Goal: Task Accomplishment & Management: Use online tool/utility

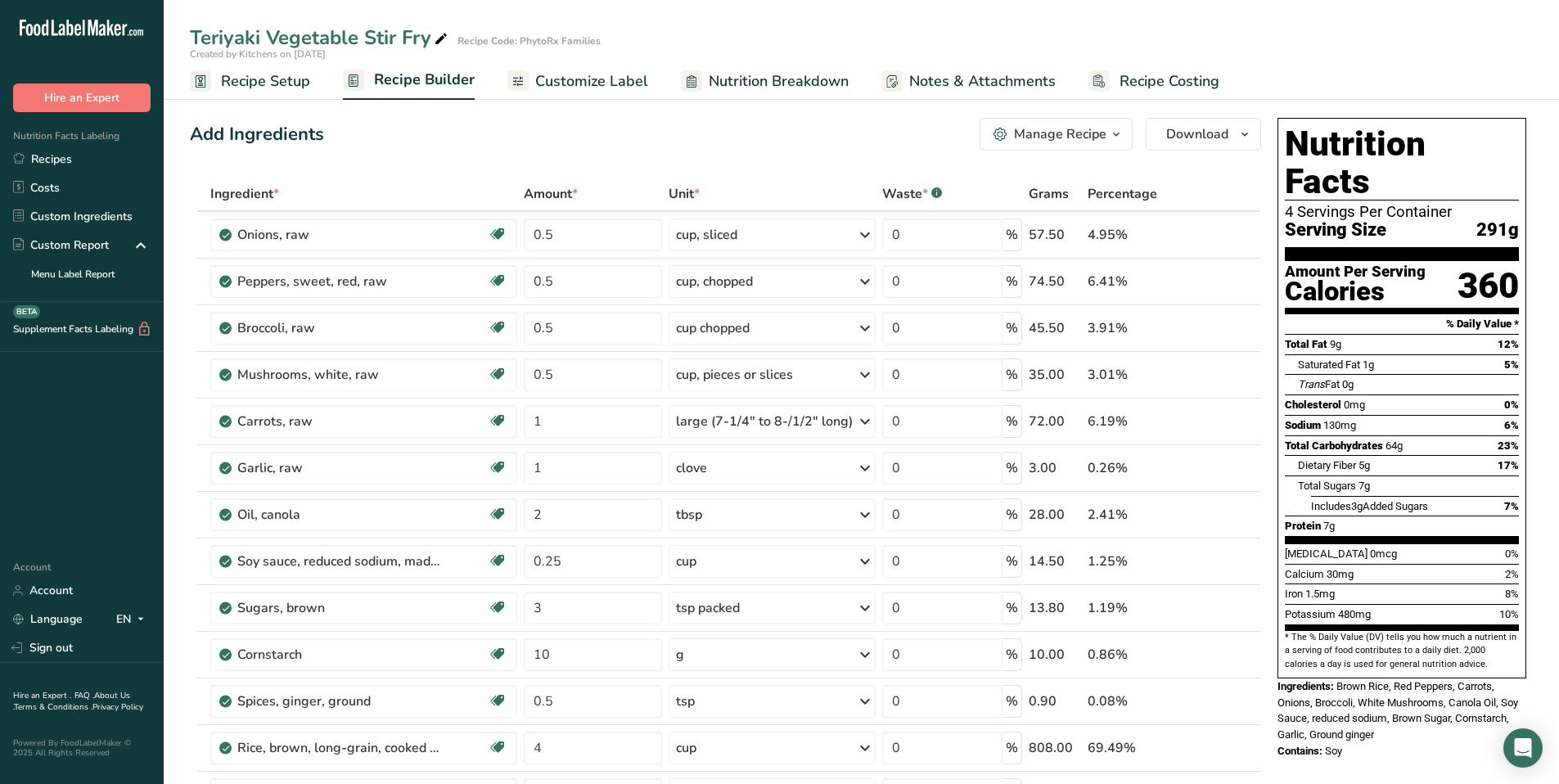
click at [296, 82] on span "Recipe Setup" at bounding box center [265, 81] width 90 height 22
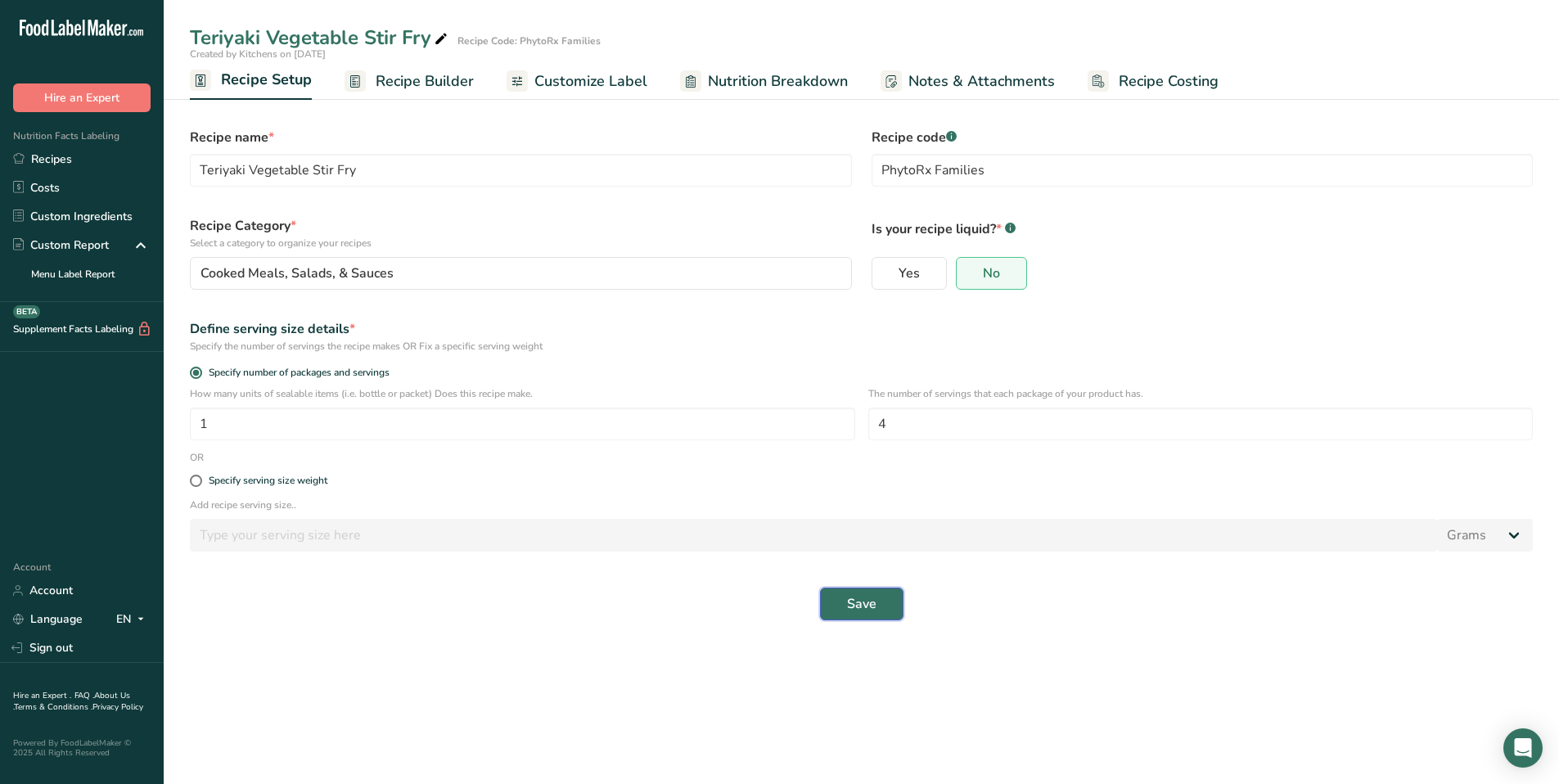
click at [854, 606] on span "Save" at bounding box center [861, 603] width 29 height 19
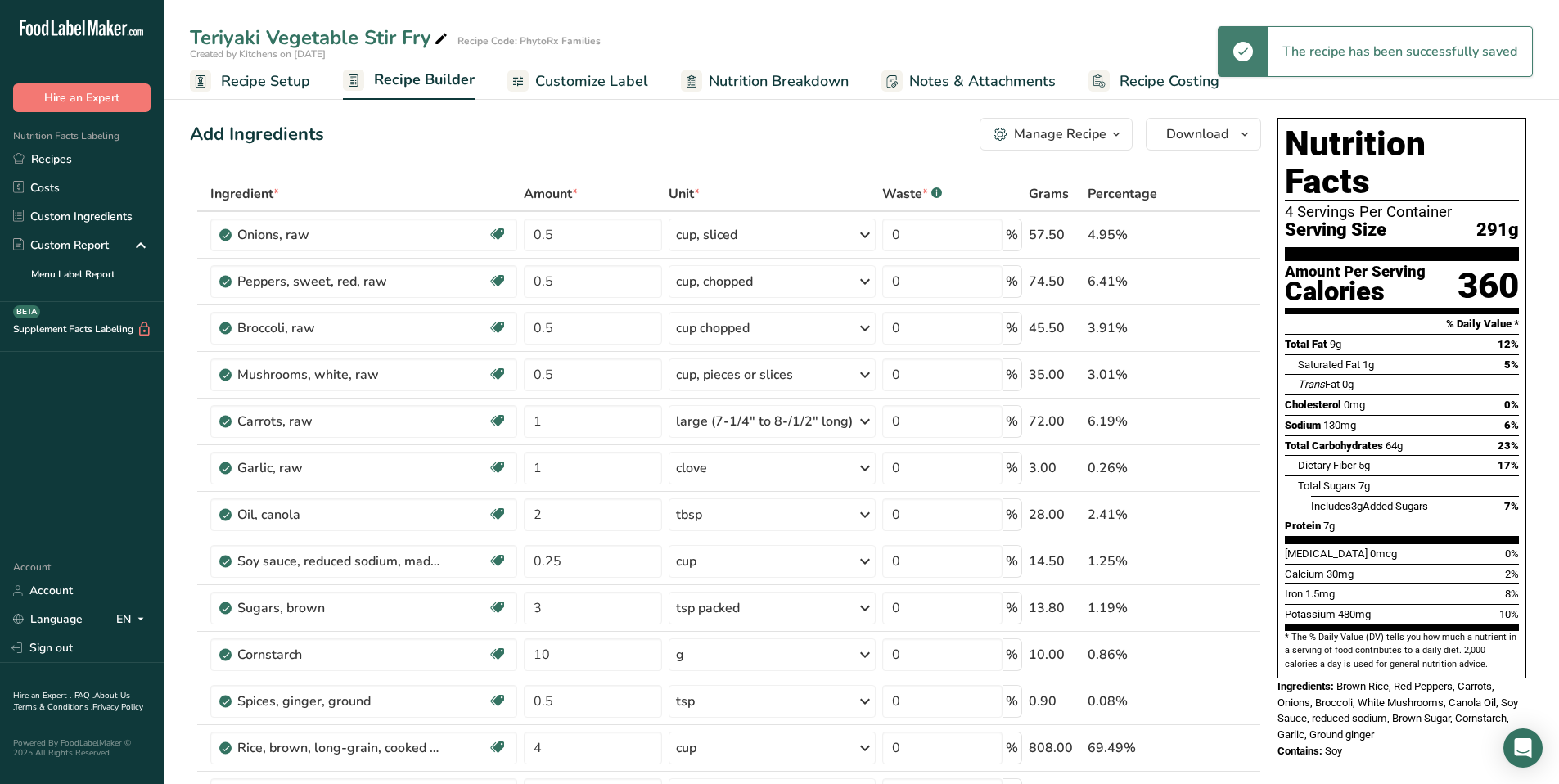
click at [254, 82] on span "Recipe Setup" at bounding box center [265, 81] width 90 height 22
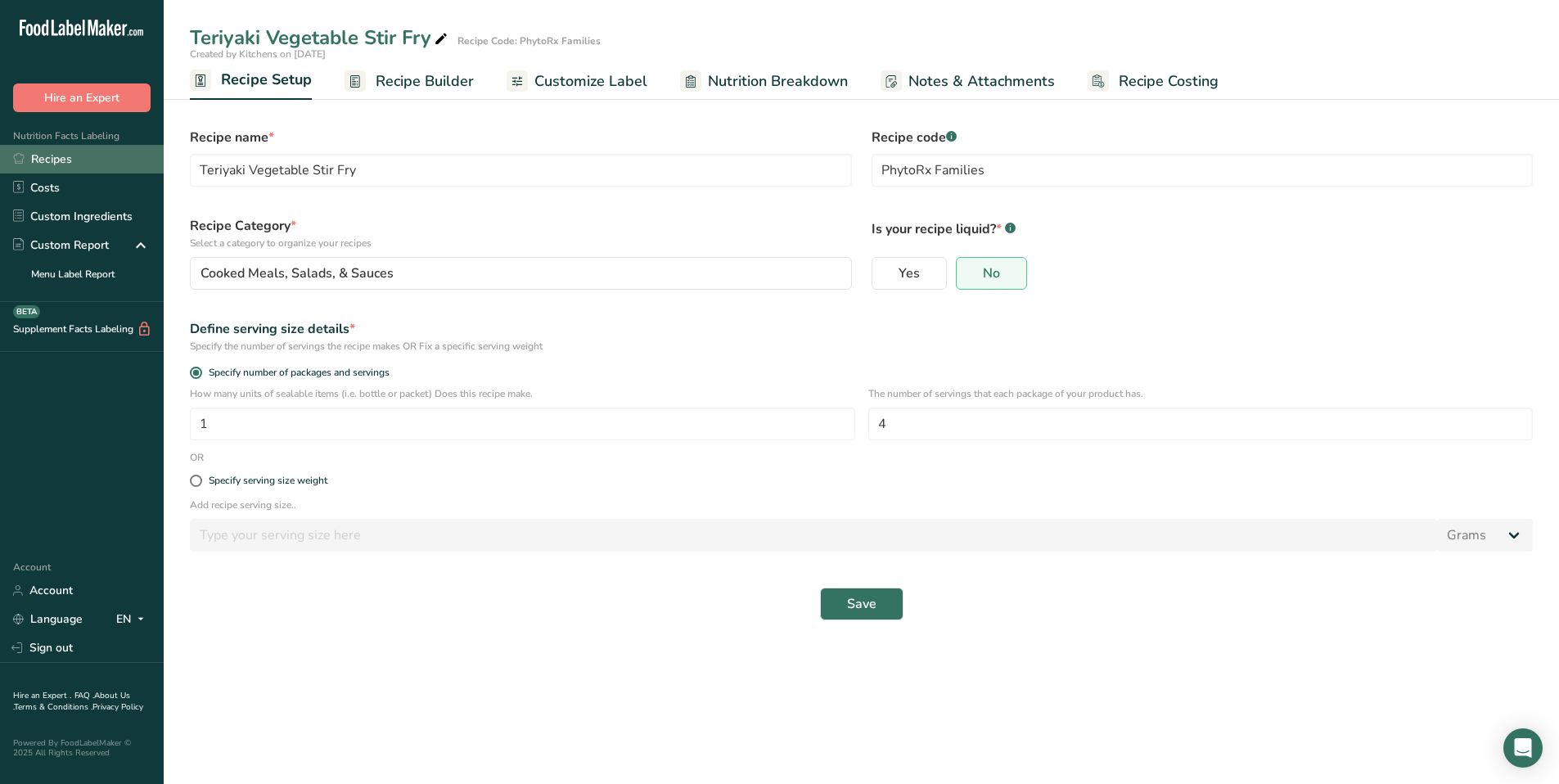
click at [8, 155] on link "Recipes" at bounding box center [82, 159] width 164 height 28
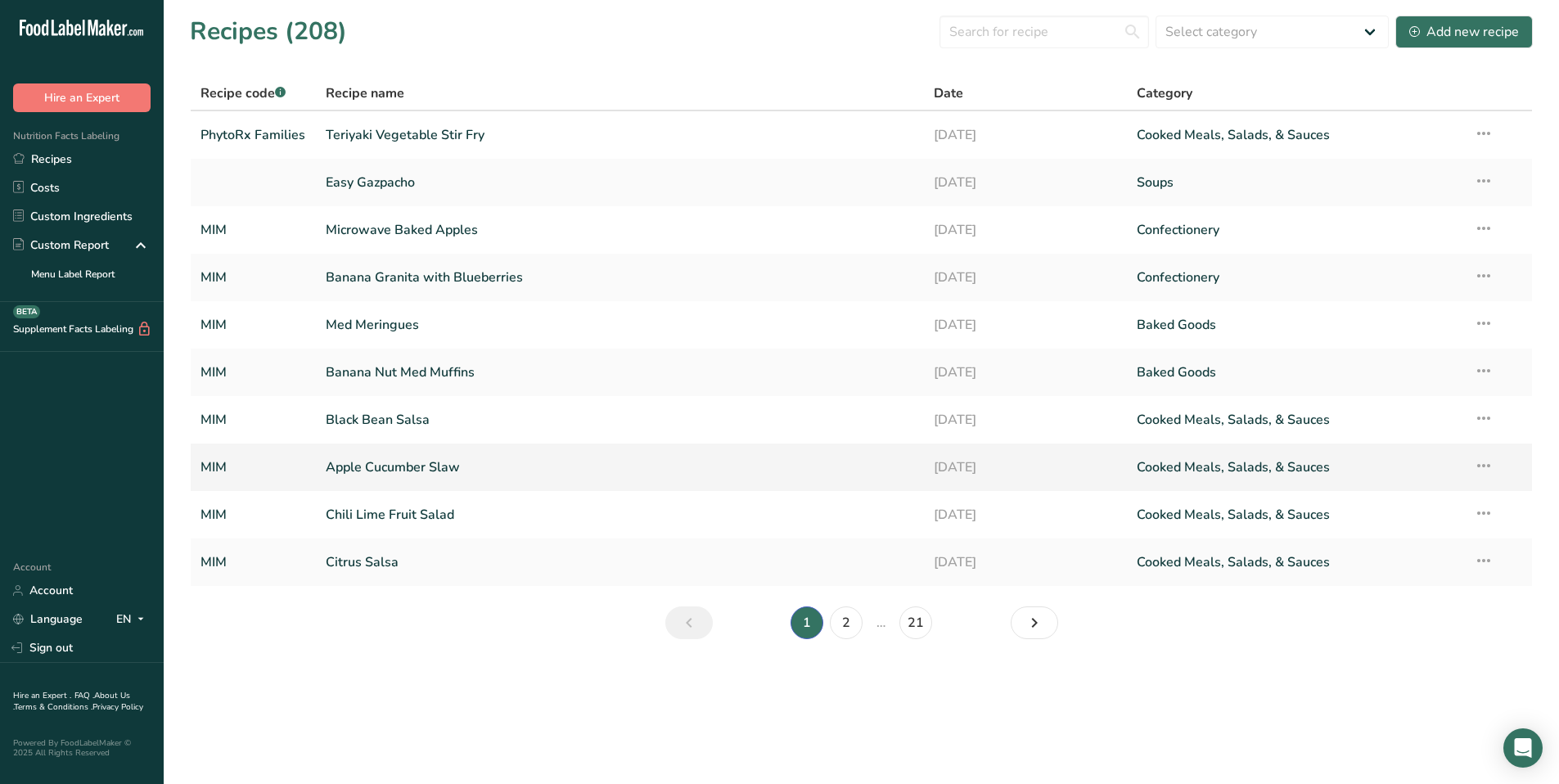
click at [410, 468] on link "Apple Cucumber Slaw" at bounding box center [619, 467] width 588 height 34
click at [996, 33] on input "text" at bounding box center [1044, 32] width 209 height 33
click at [1478, 33] on div "Add new recipe" at bounding box center [1464, 31] width 110 height 19
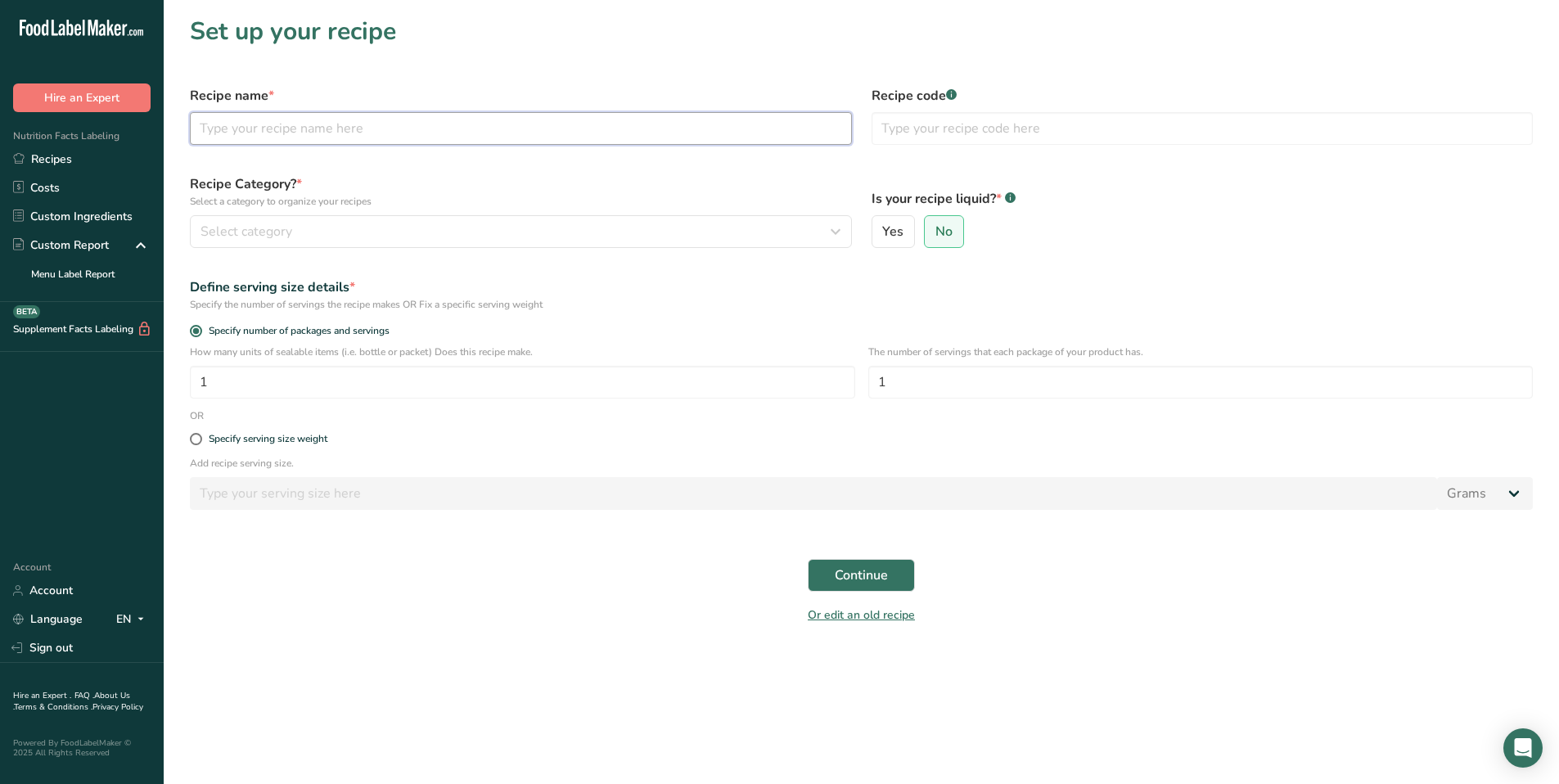
click at [583, 119] on input "text" at bounding box center [521, 128] width 662 height 33
type input "Egg Roll in a Bowl"
click at [1044, 133] on input "text" at bounding box center [1203, 128] width 662 height 33
type input "PhytoRx Families"
click at [801, 229] on div "Select category" at bounding box center [516, 231] width 631 height 19
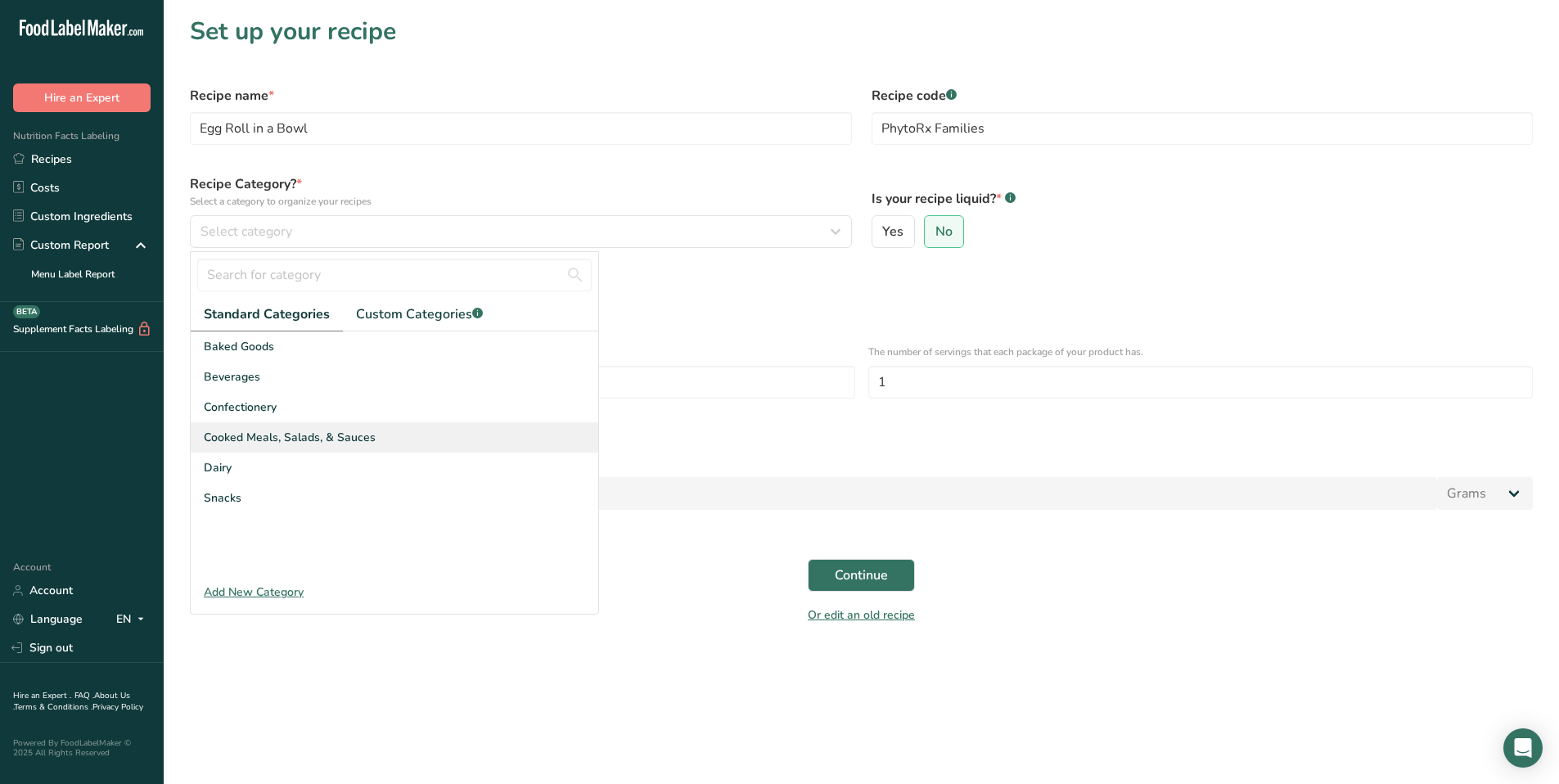
click at [414, 435] on div "Cooked Meals, Salads, & Sauces" at bounding box center [394, 438] width 408 height 30
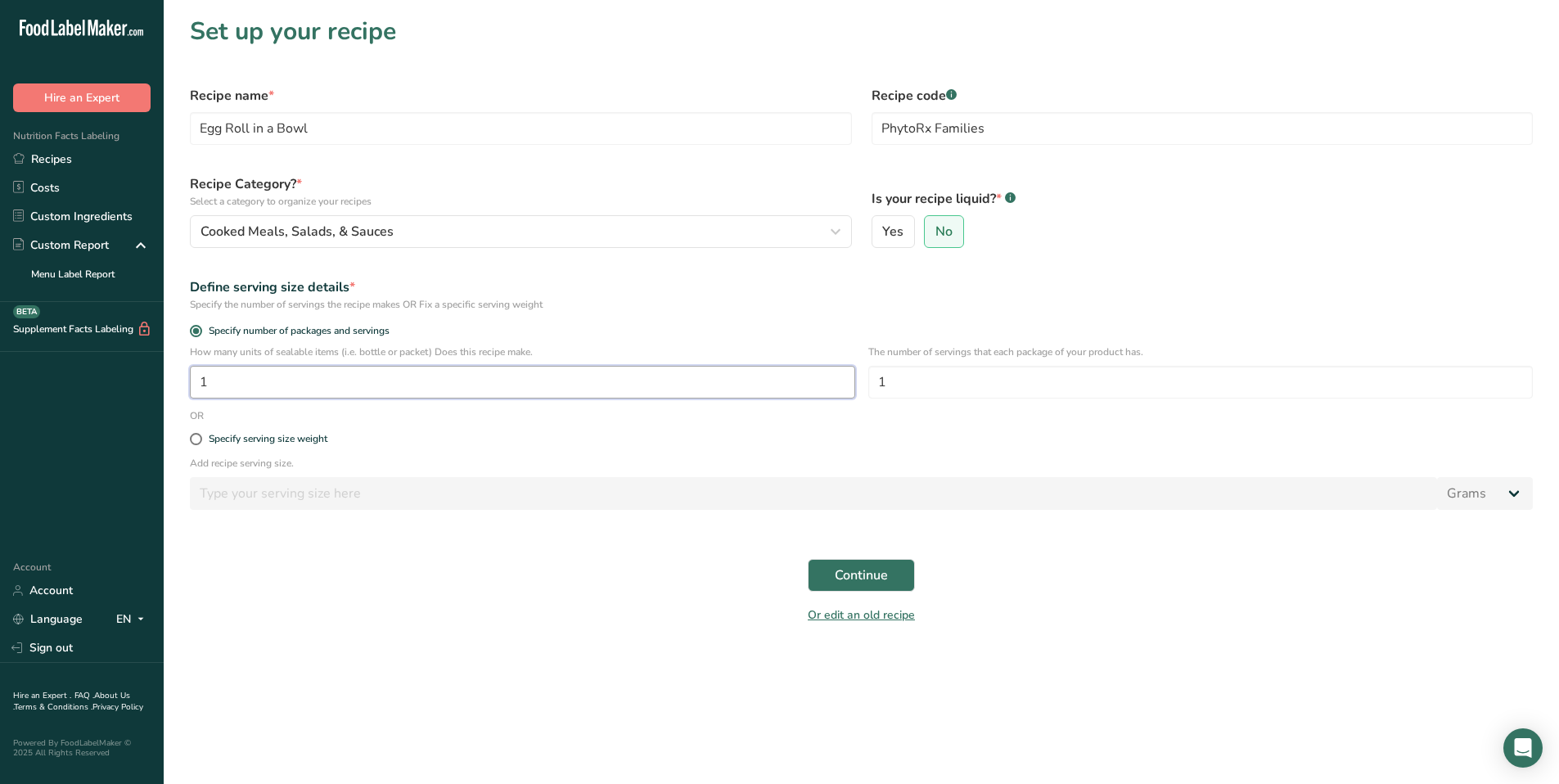
drag, startPoint x: 300, startPoint y: 388, endPoint x: 180, endPoint y: 384, distance: 120.1
click at [180, 384] on div "How many units of sealable items (i.e. bottle or packet) Does this recipe make.…" at bounding box center [861, 377] width 1363 height 64
drag, startPoint x: 886, startPoint y: 382, endPoint x: 870, endPoint y: 382, distance: 16.0
click at [870, 382] on input "1" at bounding box center [1201, 382] width 665 height 33
type input "4"
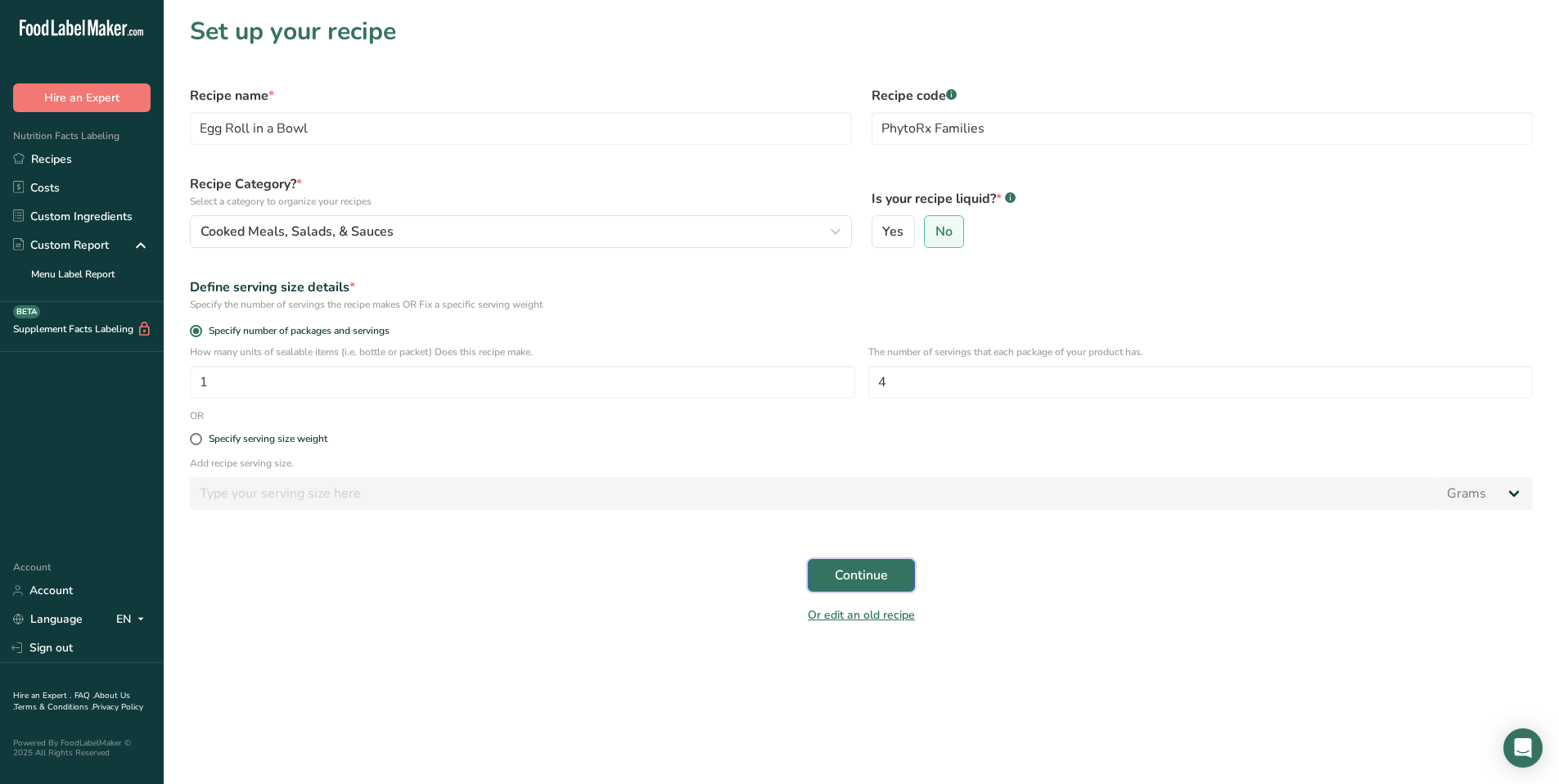
click at [871, 576] on span "Continue" at bounding box center [862, 575] width 54 height 19
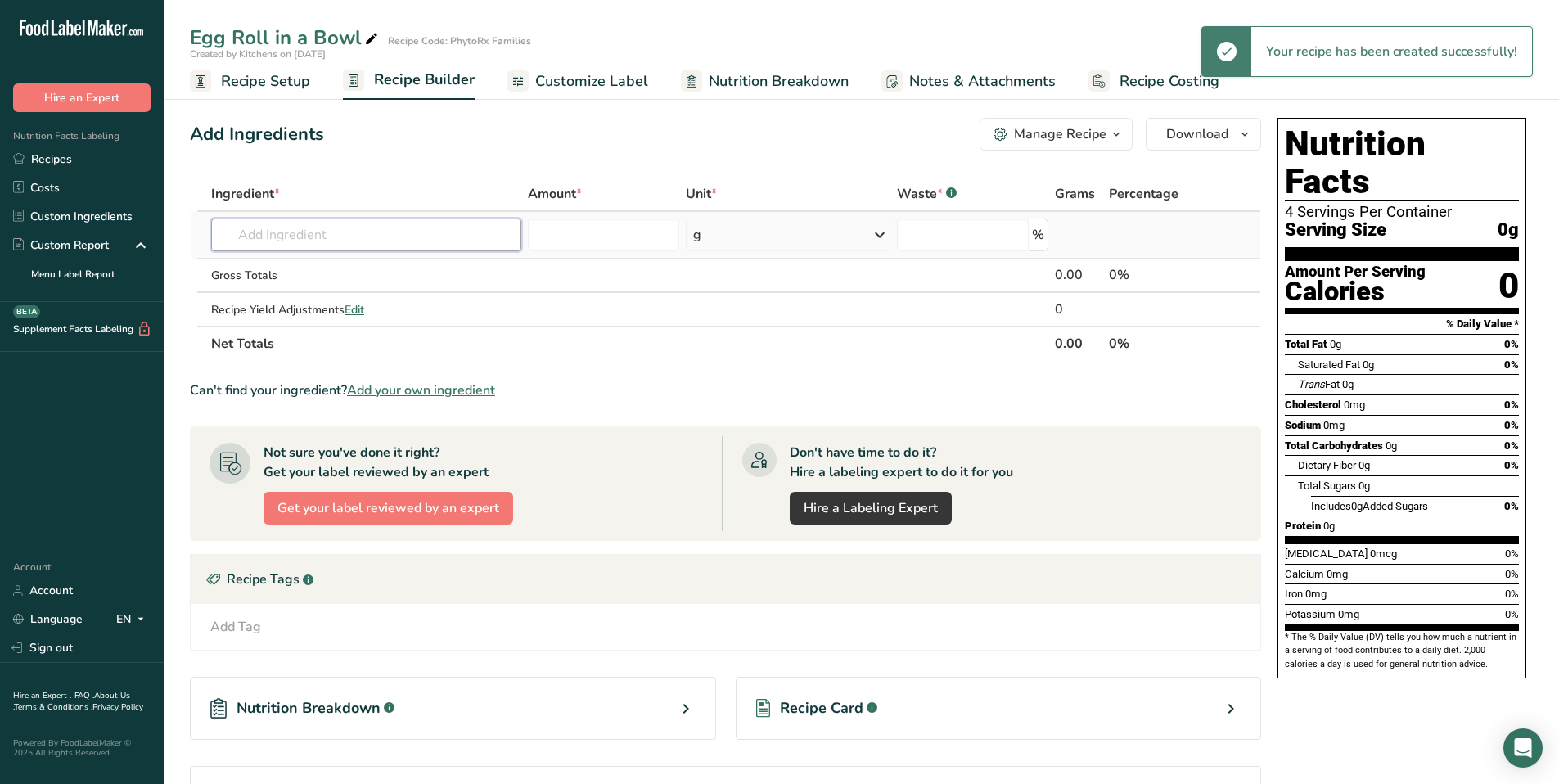
click at [331, 239] on input "text" at bounding box center [366, 234] width 310 height 33
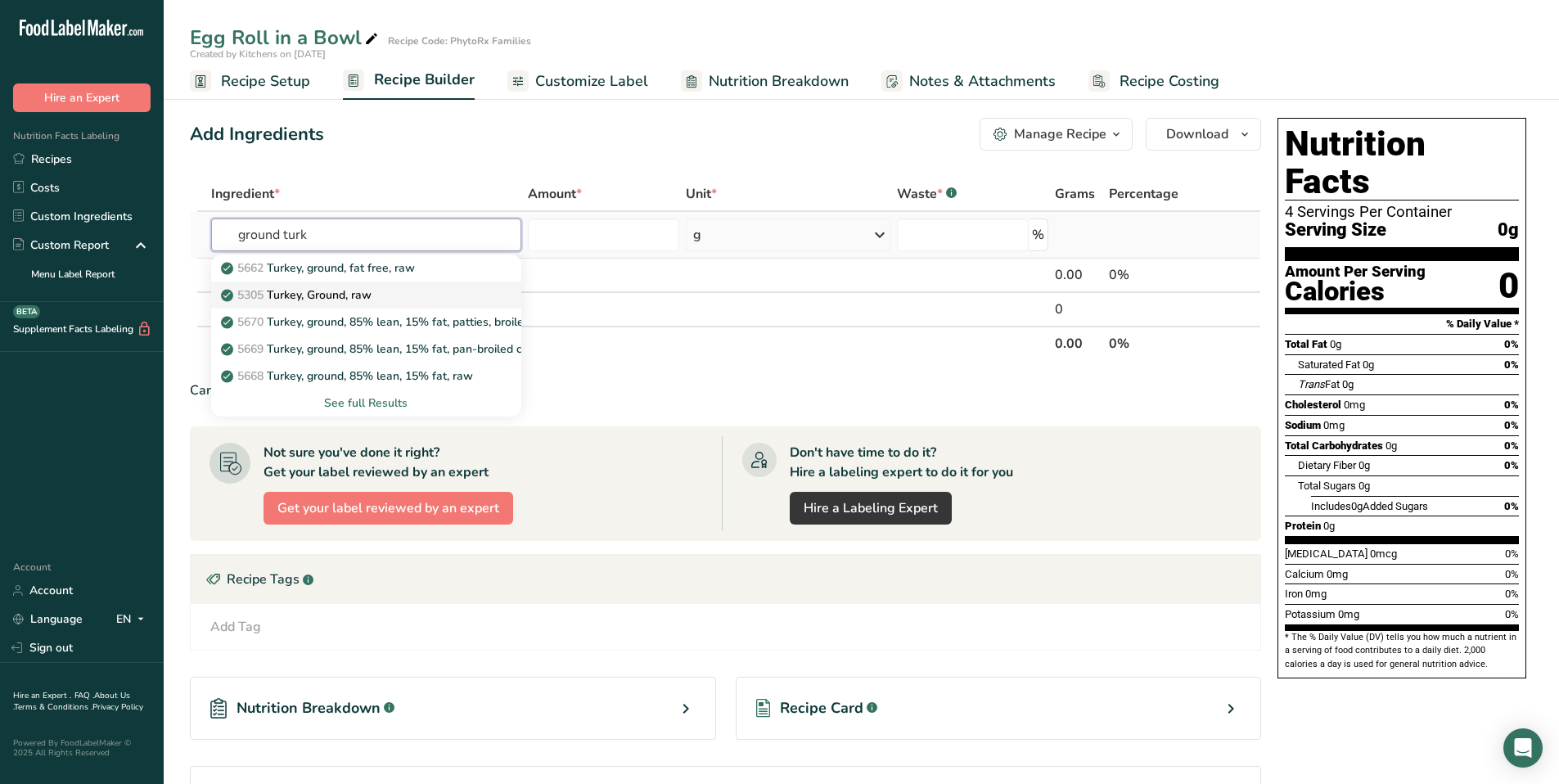
type input "ground turk"
click at [342, 290] on p "5305 [GEOGRAPHIC_DATA], Ground, raw" at bounding box center [298, 295] width 147 height 18
type input "Turkey, Ground, raw"
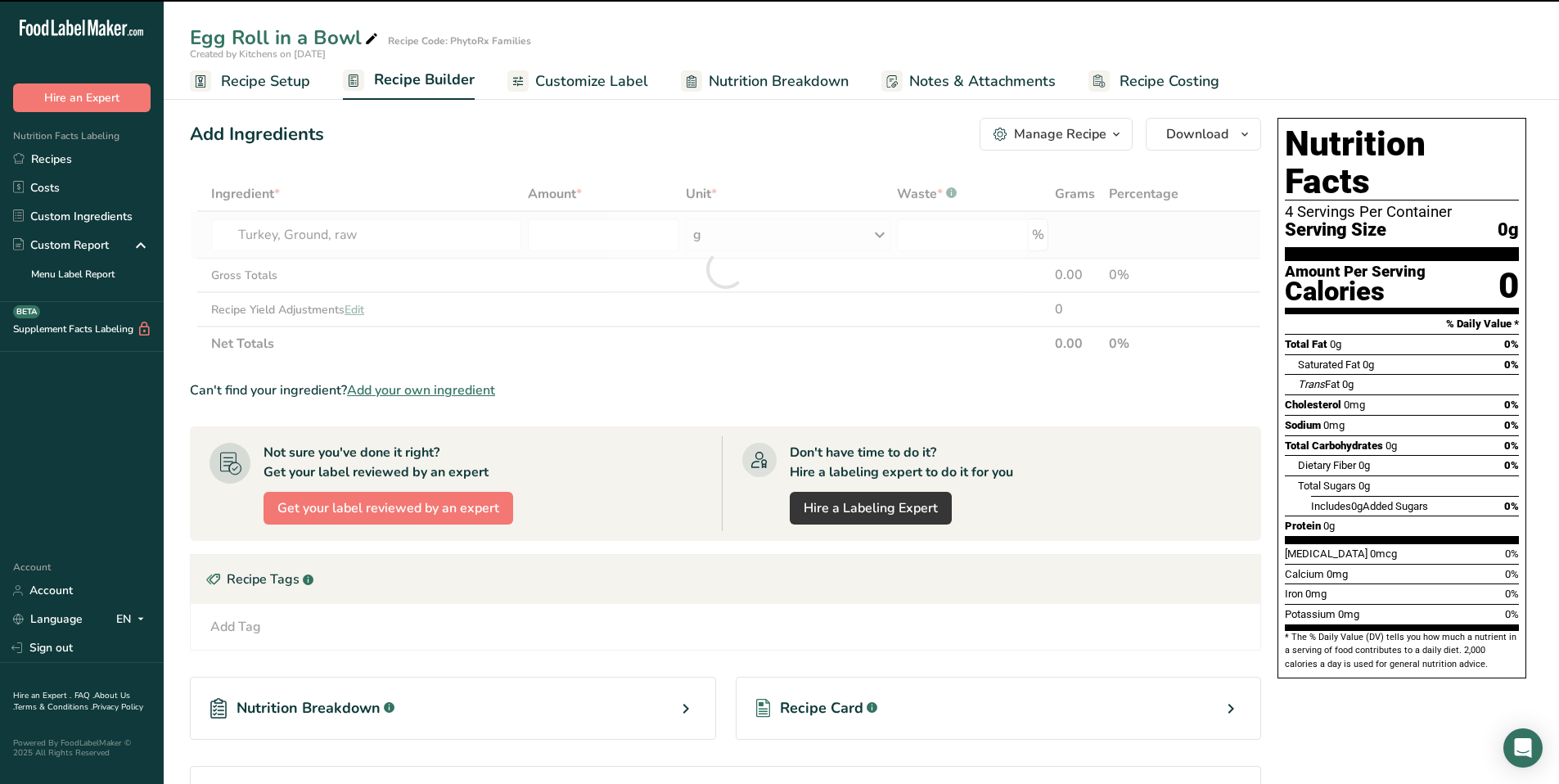
type input "0"
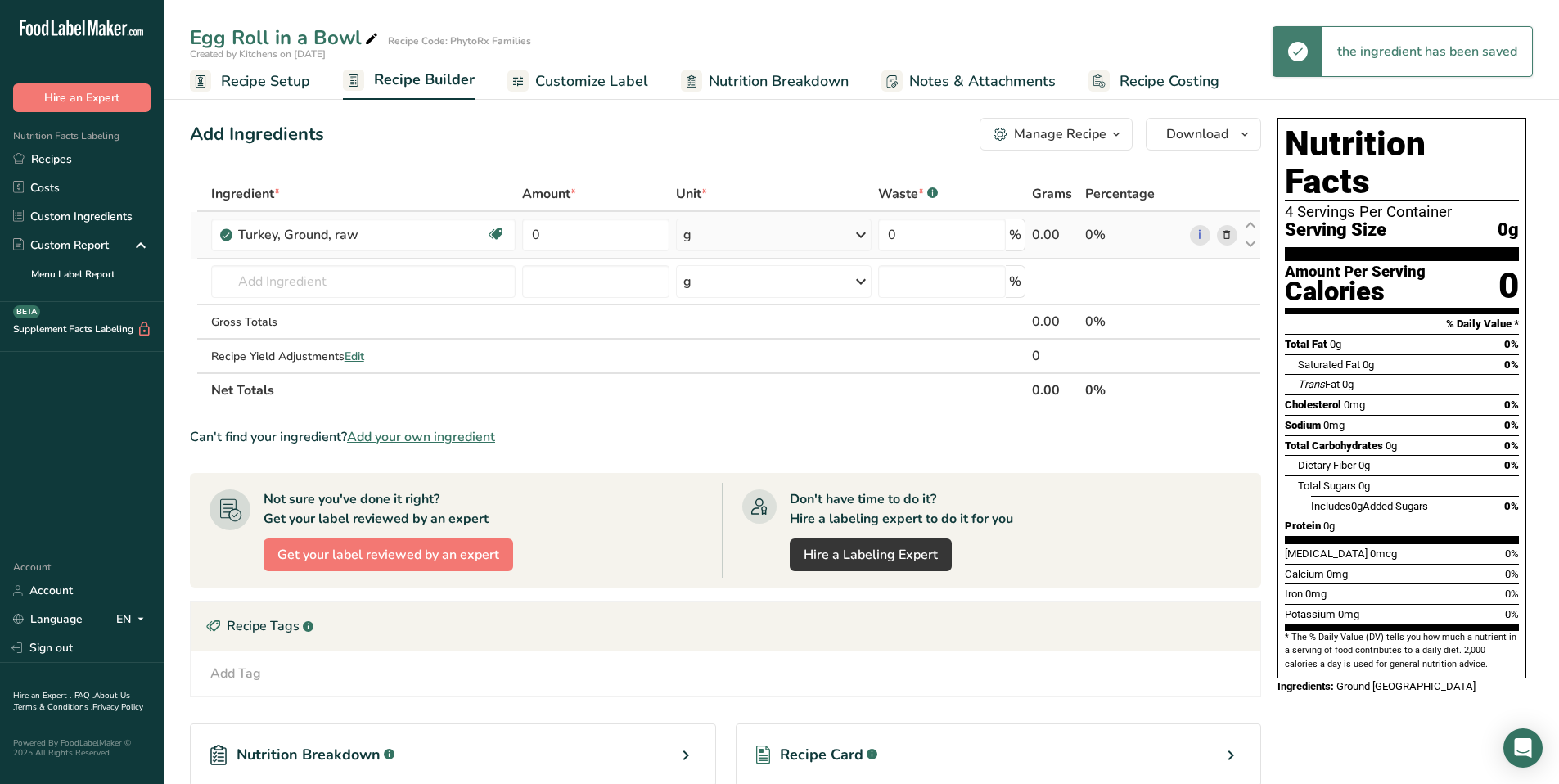
click at [860, 238] on icon at bounding box center [860, 234] width 19 height 29
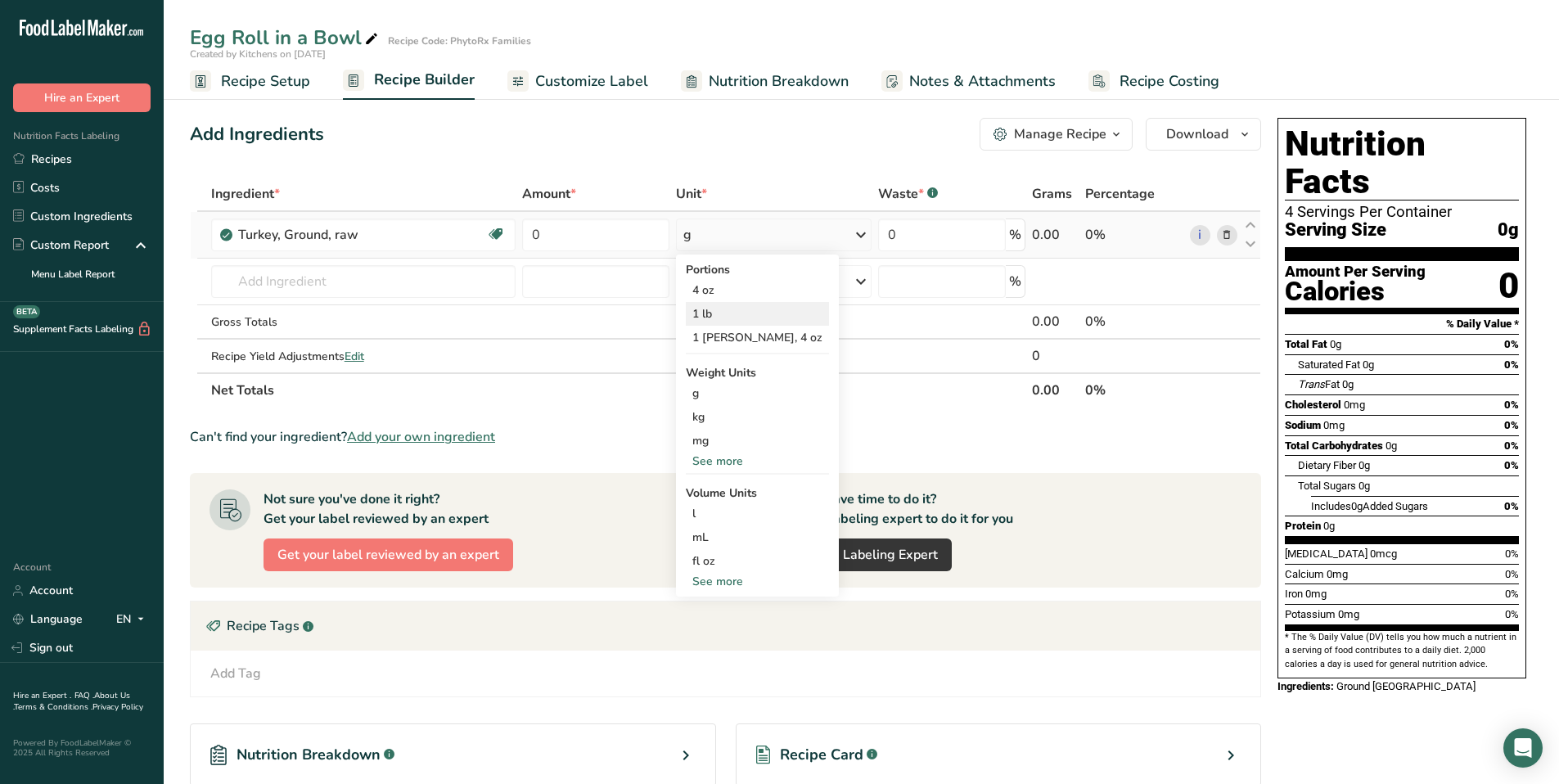
click at [703, 310] on div "1 lb" at bounding box center [757, 314] width 143 height 23
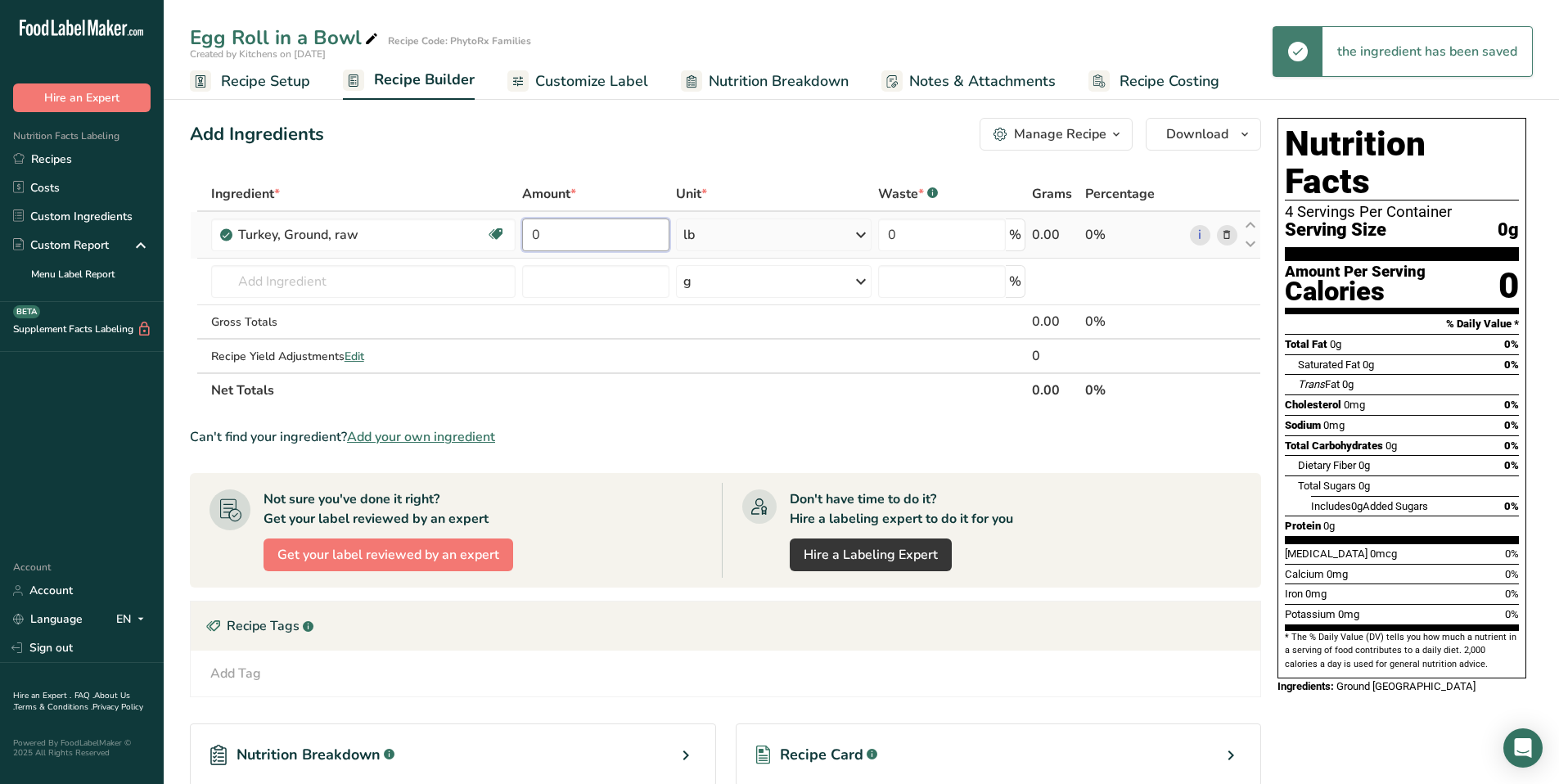
drag, startPoint x: 584, startPoint y: 235, endPoint x: 531, endPoint y: 230, distance: 53.2
click at [531, 230] on input "0" at bounding box center [596, 234] width 147 height 33
type input "1"
click at [421, 283] on div "Ingredient * Amount * Unit * Waste * .a-a{fill:#347362;}.b-a{fill:#fff;} Grams …" at bounding box center [726, 292] width 1071 height 231
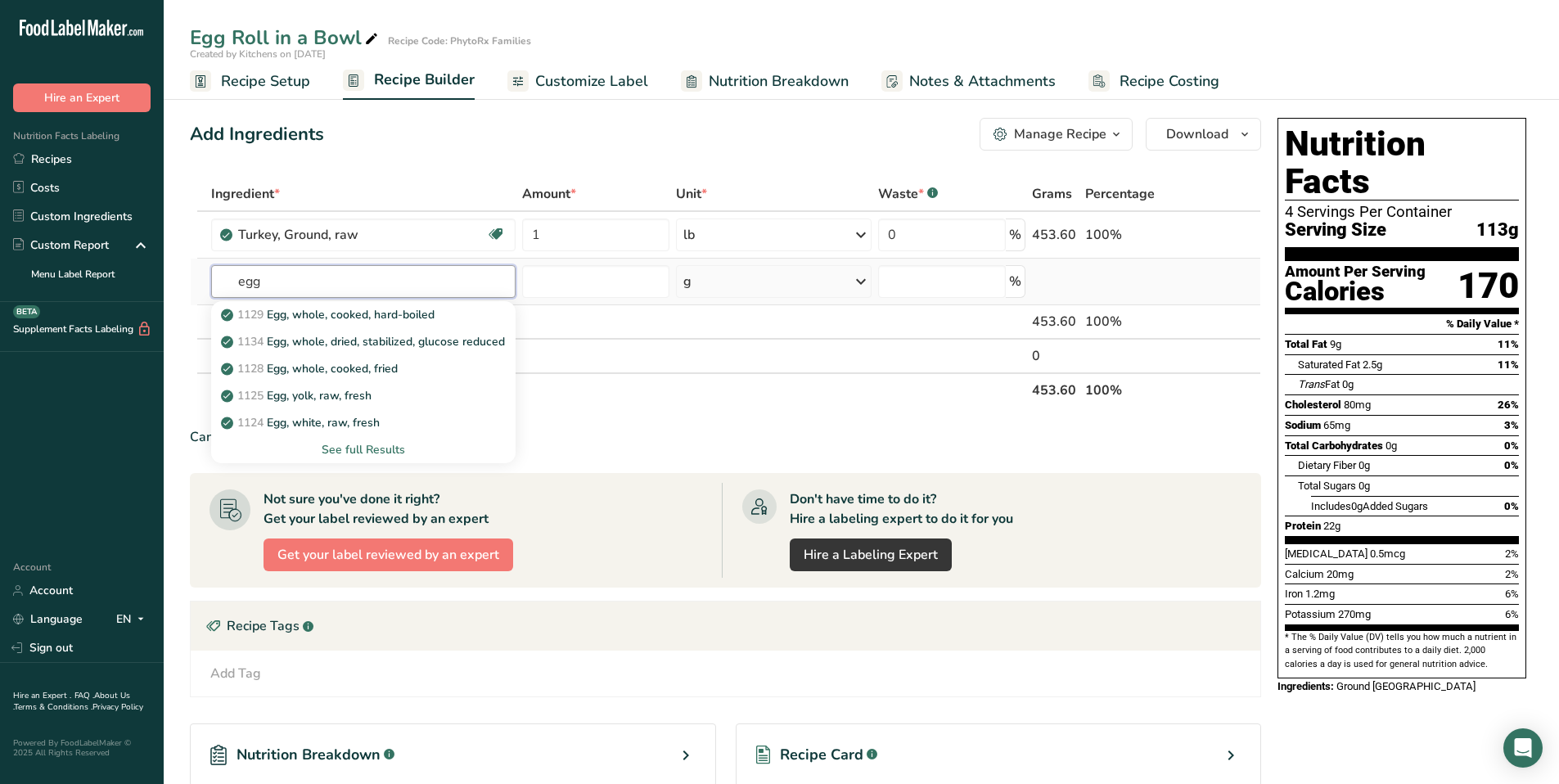
type input "egg"
click at [374, 448] on div "See full Results" at bounding box center [363, 449] width 279 height 18
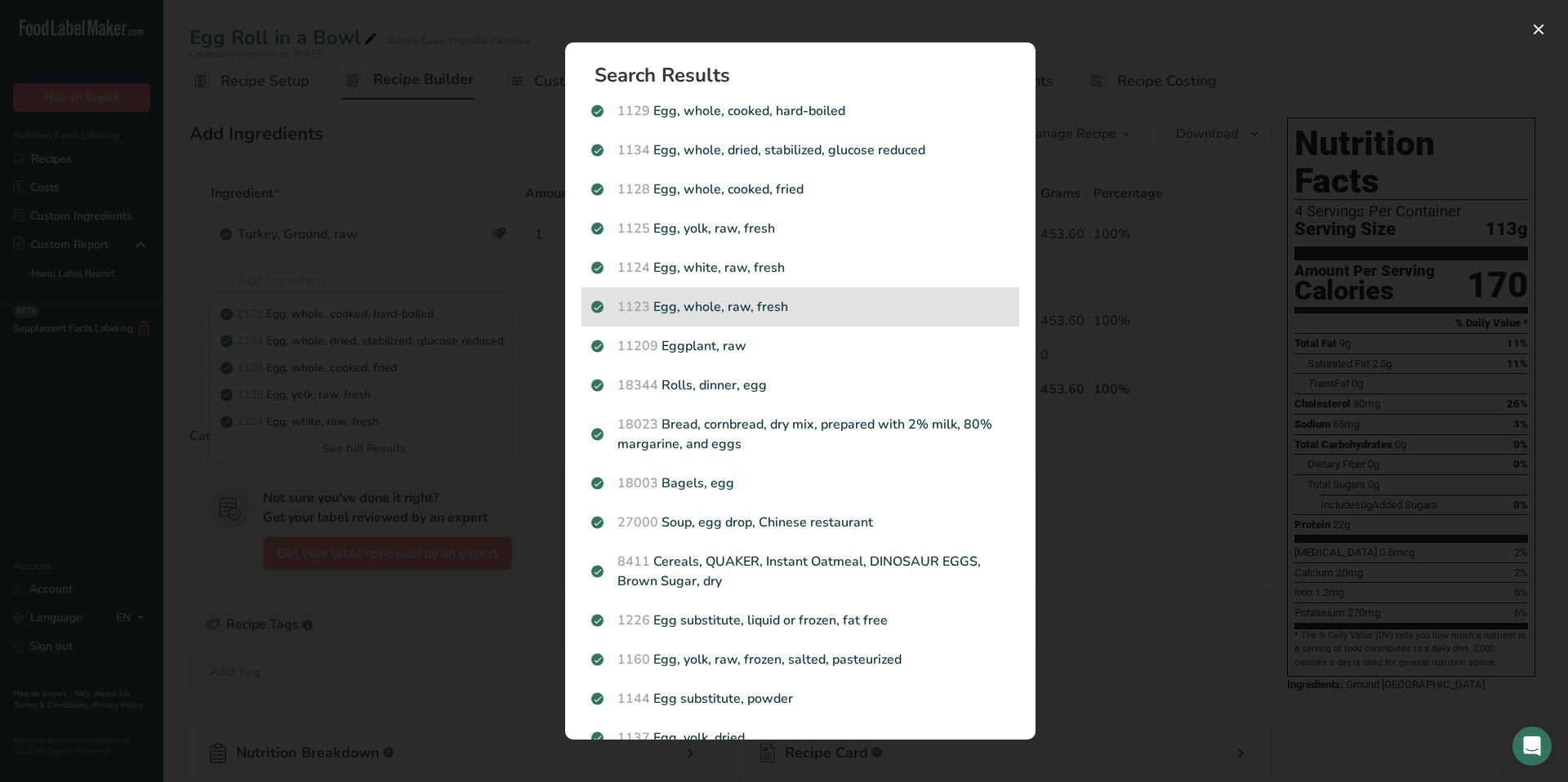
click at [764, 312] on p "1123 Egg, whole, raw, fresh" at bounding box center [800, 306] width 418 height 19
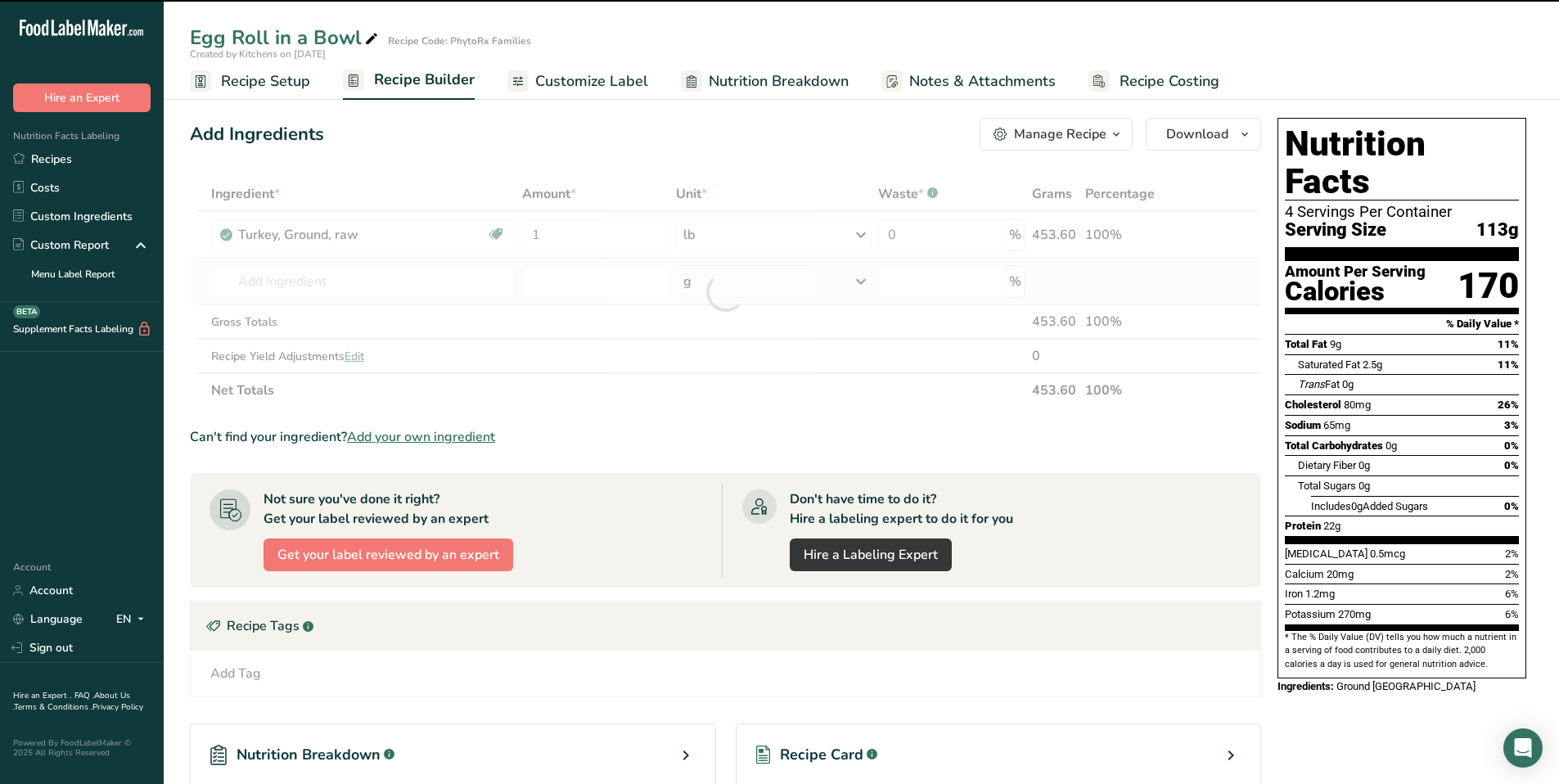
type input "0"
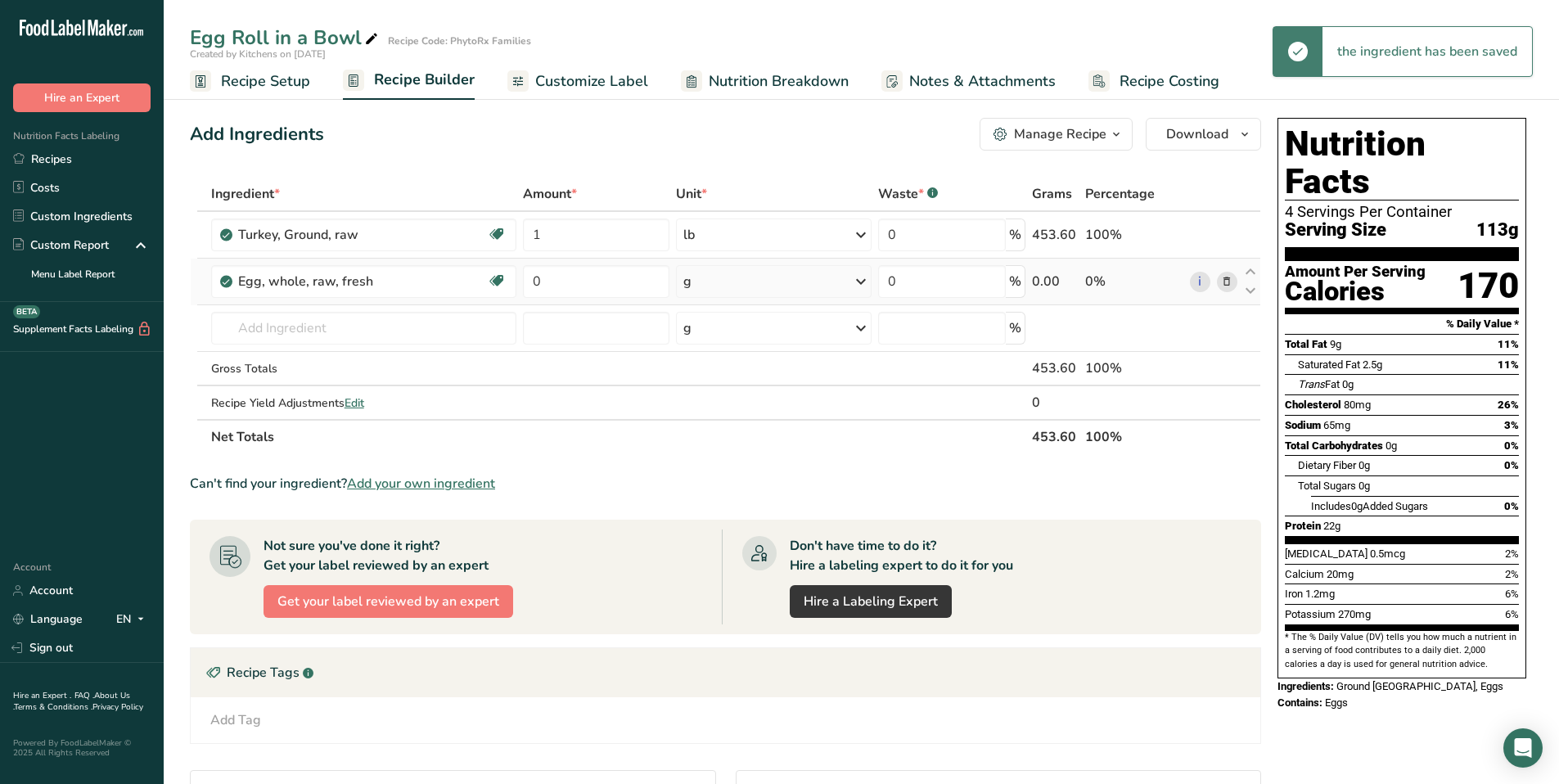
click at [855, 281] on icon at bounding box center [860, 281] width 19 height 29
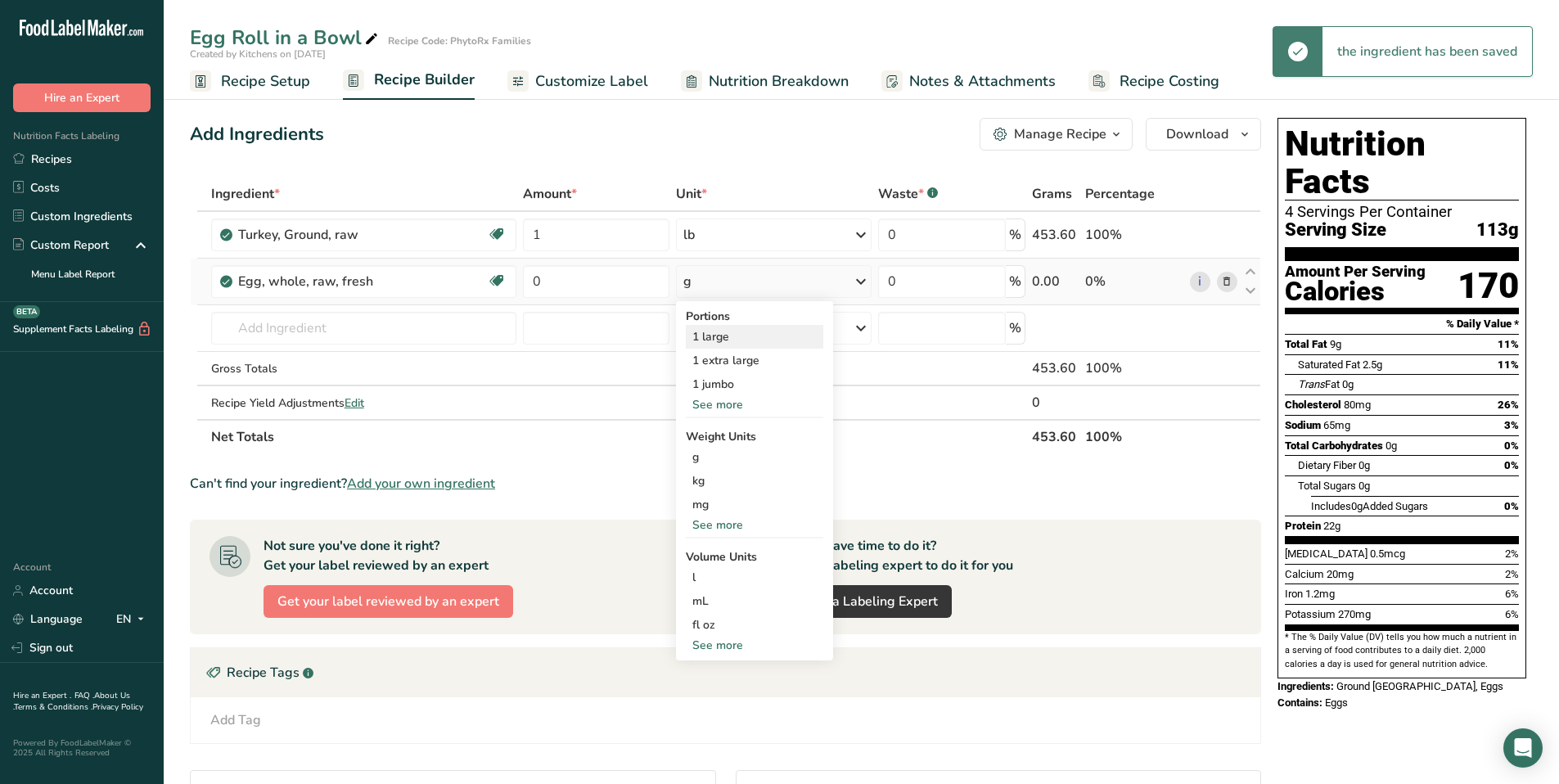
click at [756, 333] on div "1 large" at bounding box center [755, 336] width 137 height 23
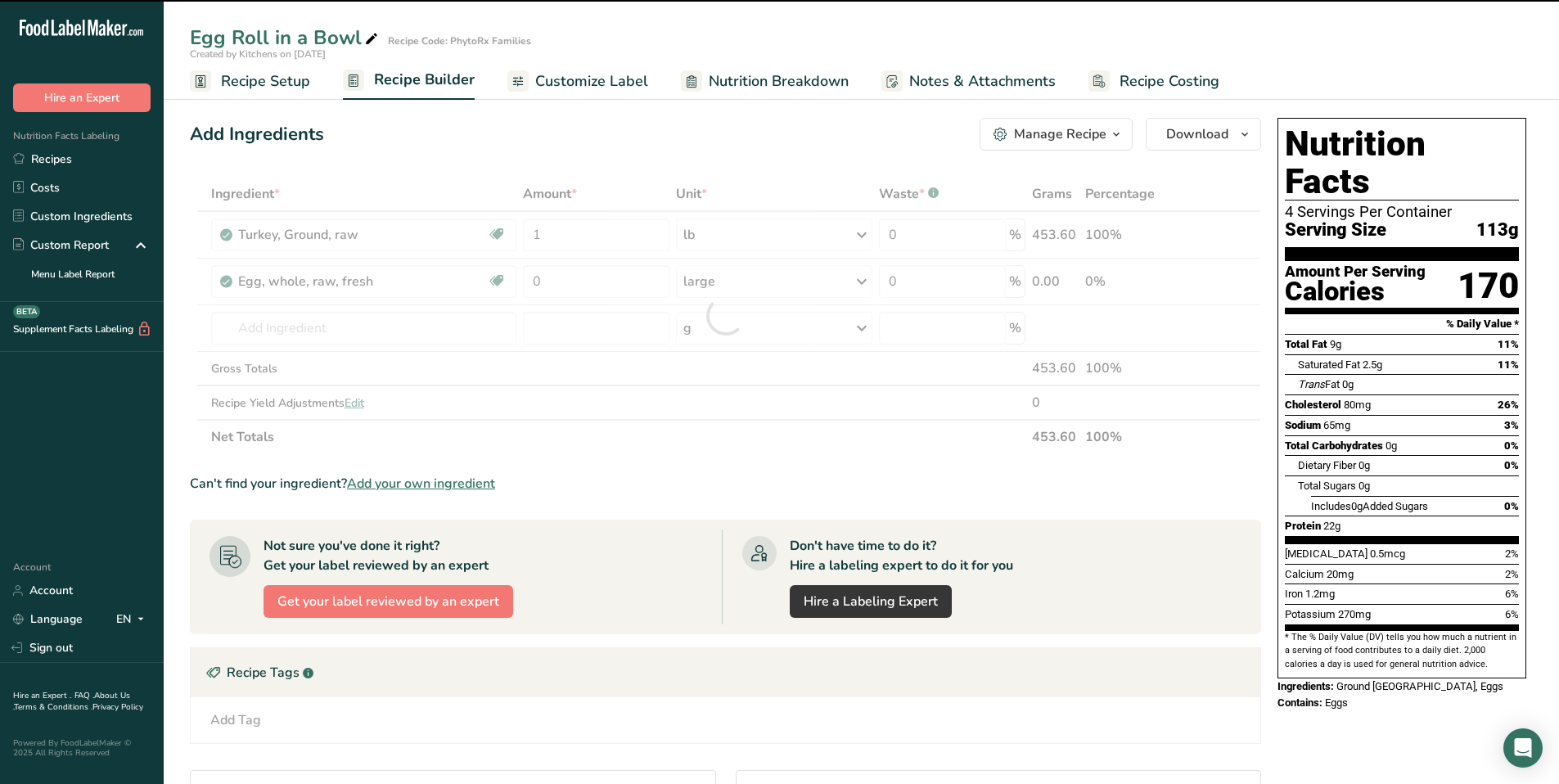
click at [546, 282] on div at bounding box center [726, 315] width 1071 height 278
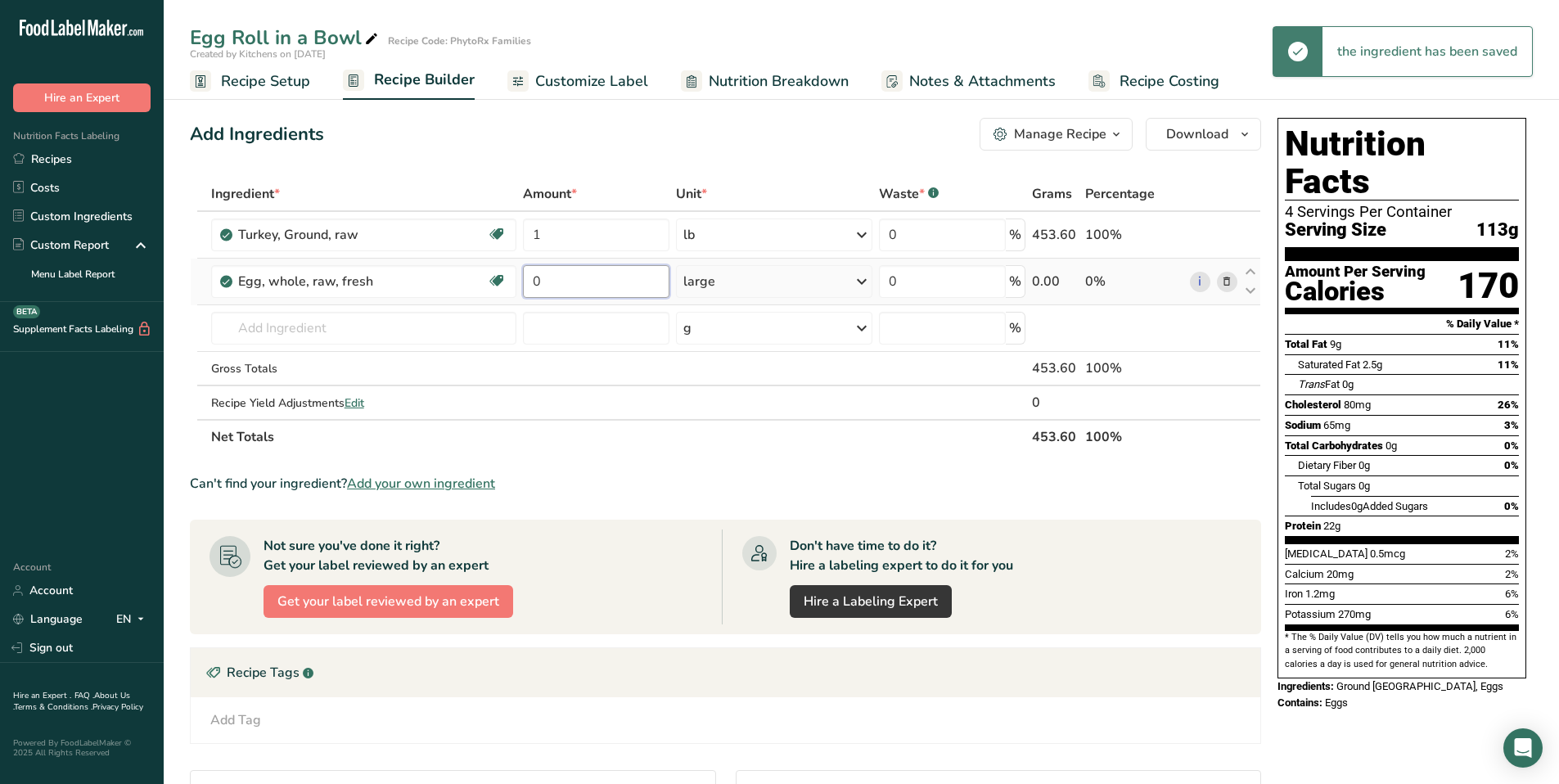
drag, startPoint x: 550, startPoint y: 283, endPoint x: 523, endPoint y: 280, distance: 27.2
click at [523, 280] on input "0" at bounding box center [596, 281] width 146 height 33
type input "1"
click at [309, 330] on div "Ingredient * Amount * Unit * Waste * .a-a{fill:#347362;}.b-a{fill:#fff;} Grams …" at bounding box center [726, 315] width 1071 height 278
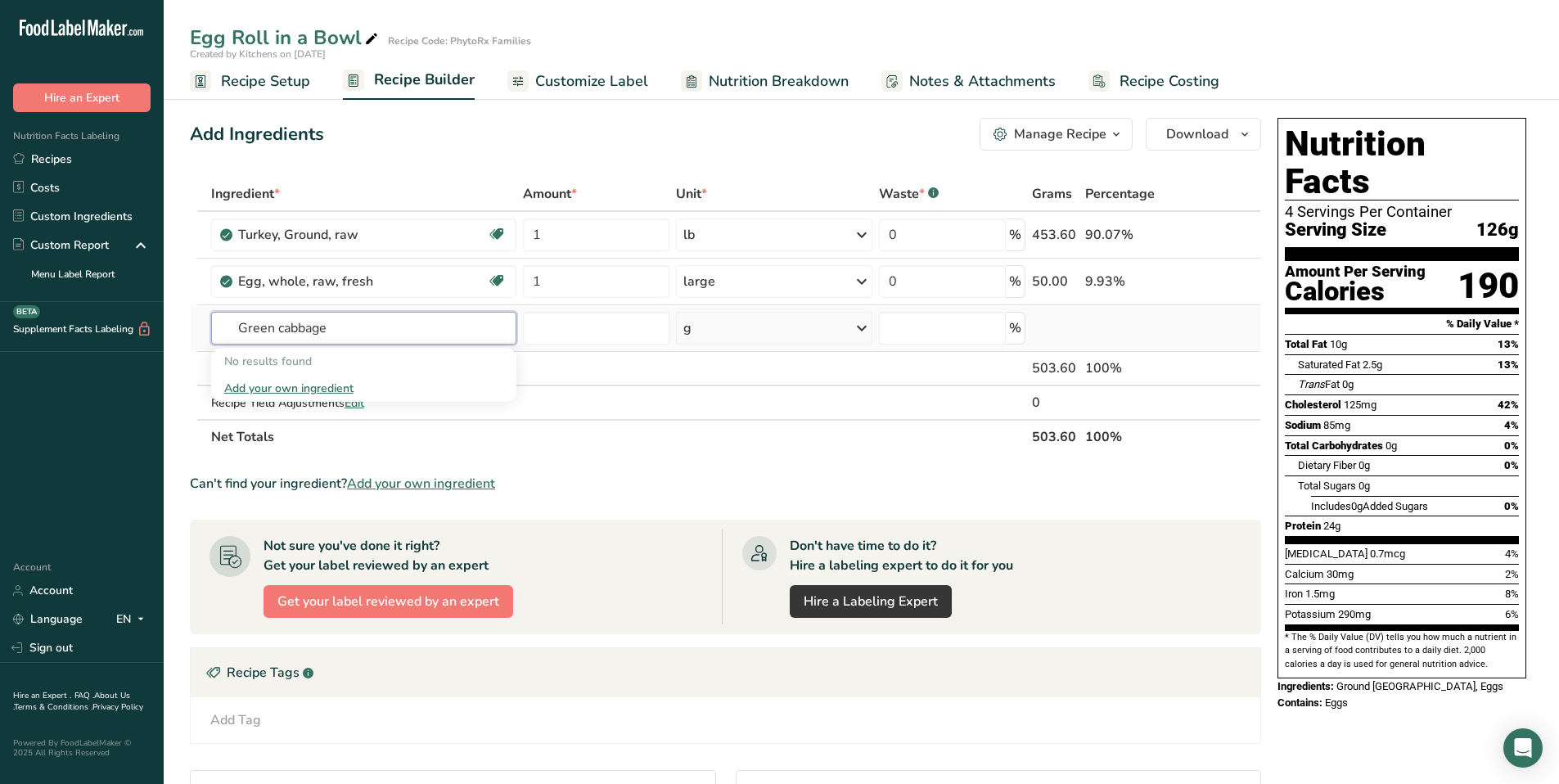
drag, startPoint x: 348, startPoint y: 331, endPoint x: 197, endPoint y: 320, distance: 151.4
click at [197, 320] on tr "Green cabbage No results found Add your own ingredient g Weight Units g kg mg S…" at bounding box center [726, 329] width 1069 height 47
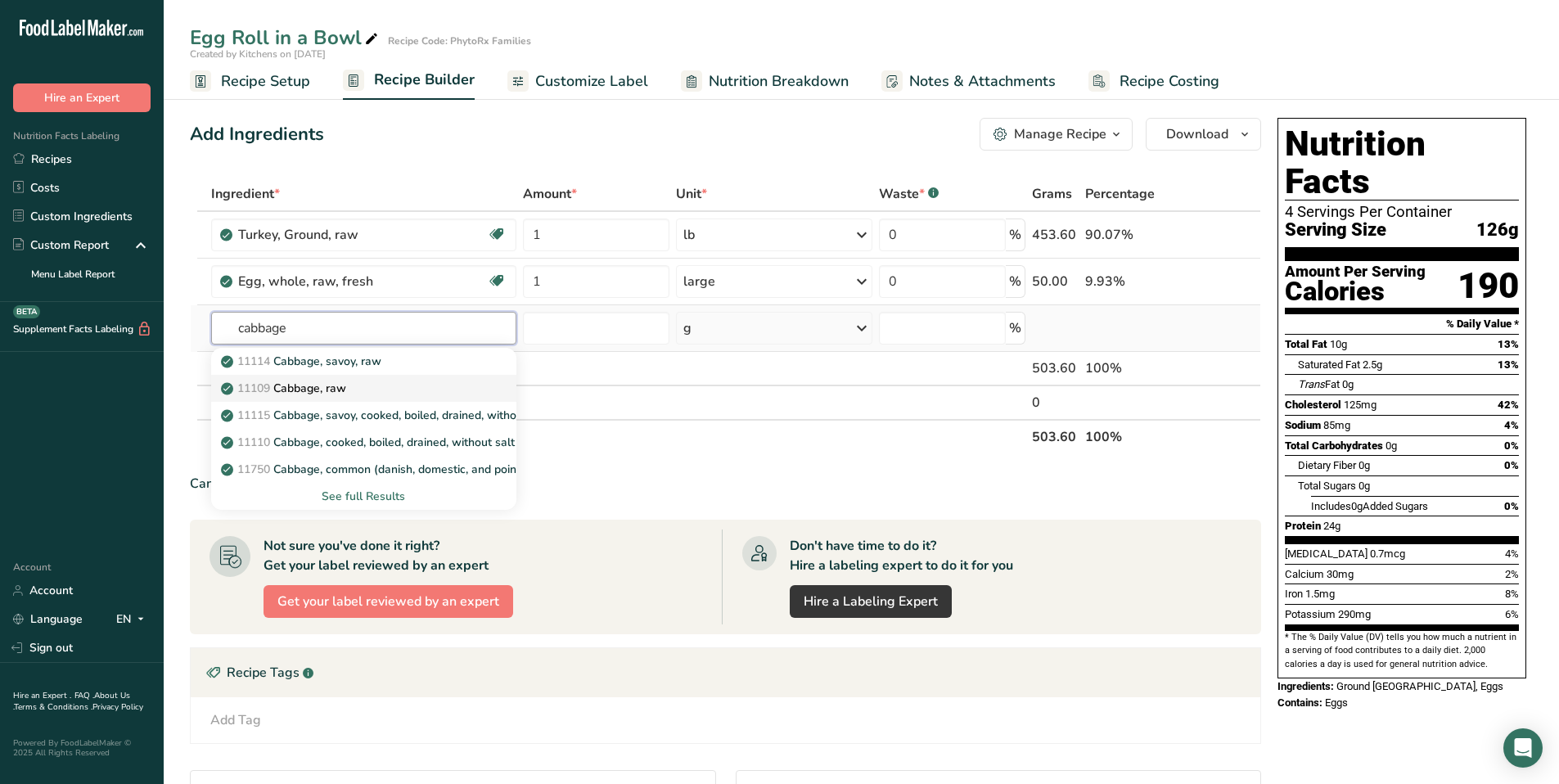
type input "cabbage"
click at [270, 387] on span "11109" at bounding box center [254, 388] width 33 height 16
type input "Cabbage, raw"
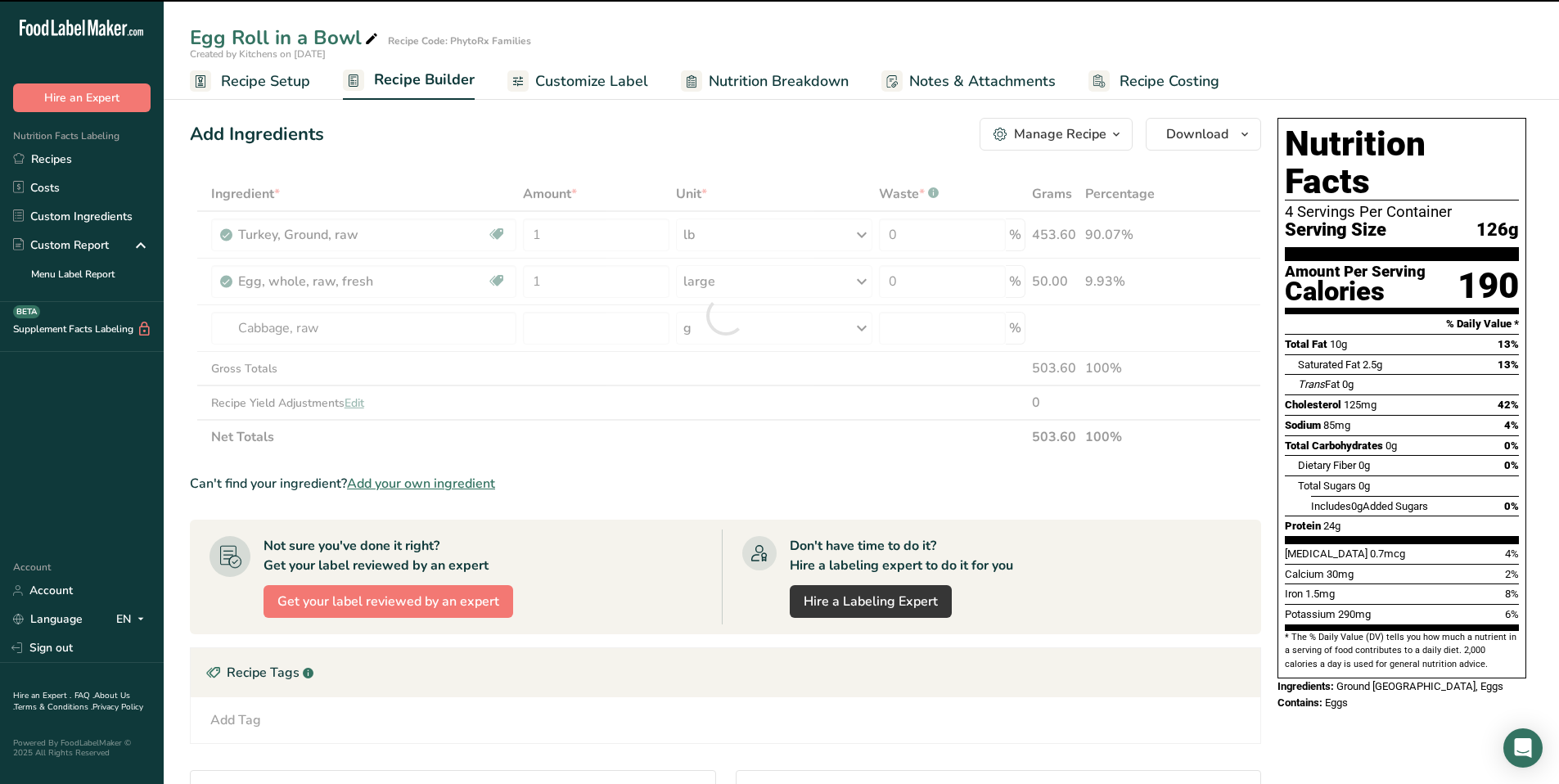
type input "0"
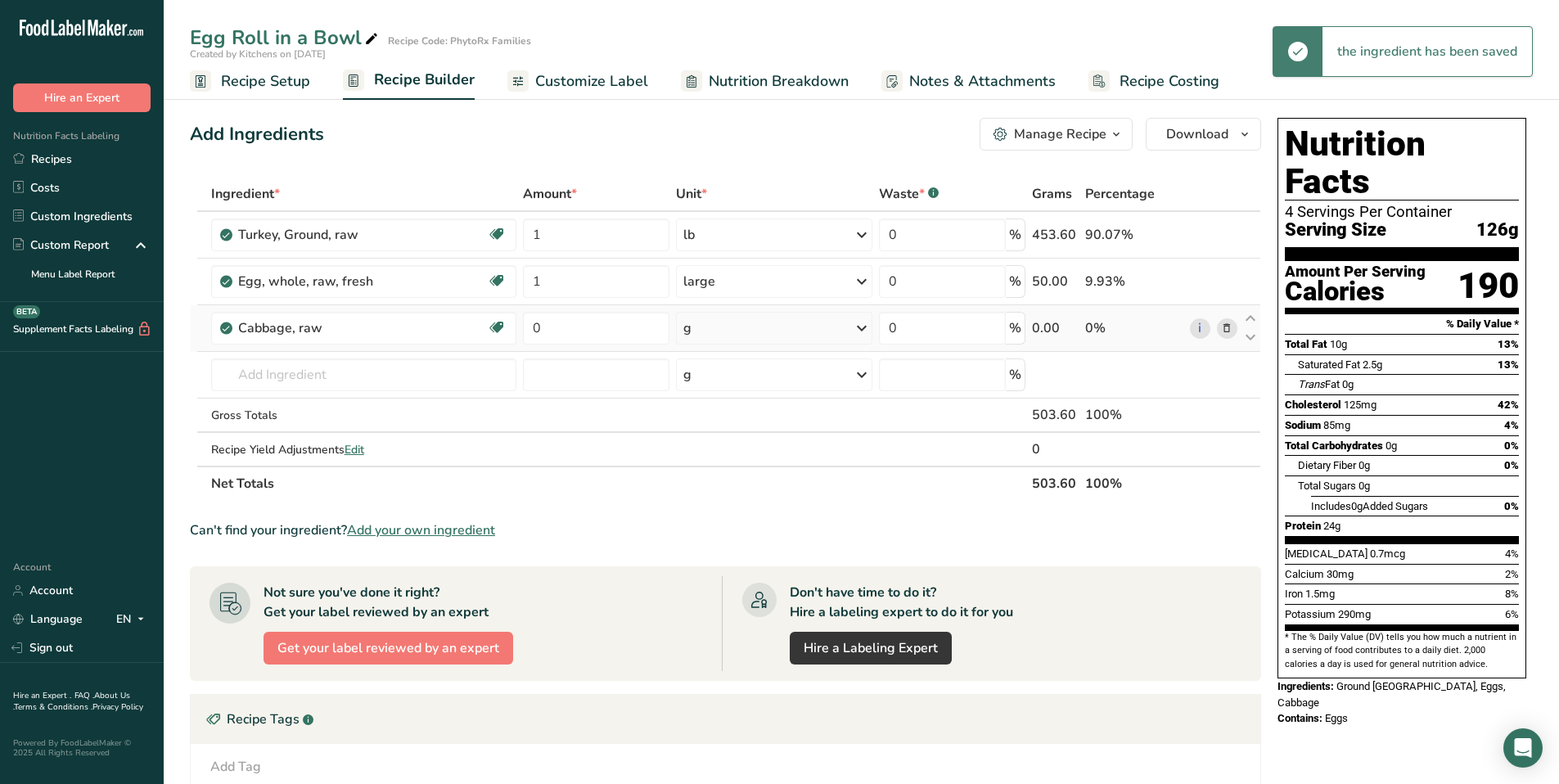
click at [777, 334] on div "g" at bounding box center [774, 328] width 197 height 33
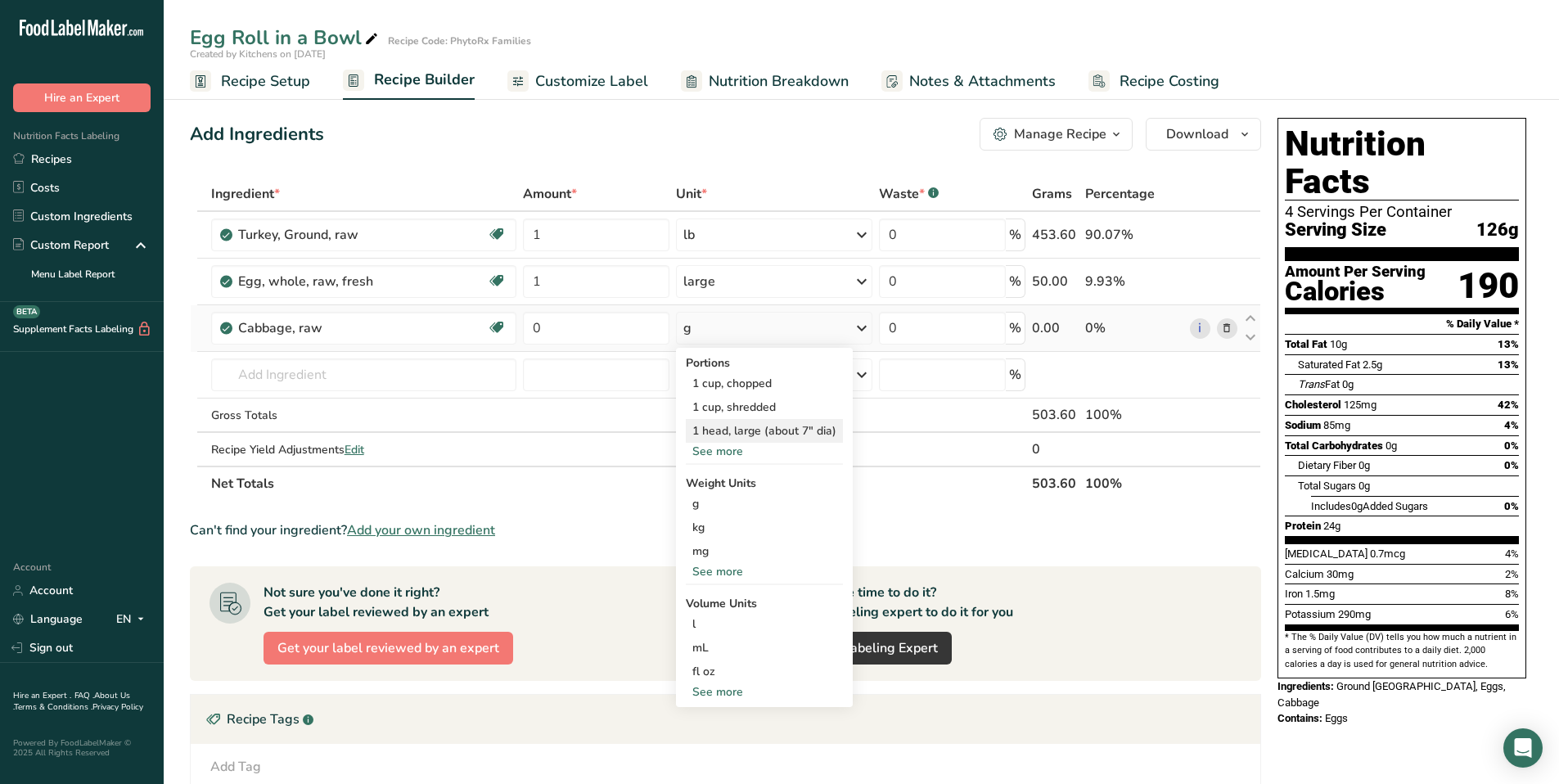
click at [743, 433] on div "1 head, large (about 7" dia)" at bounding box center [765, 431] width 157 height 23
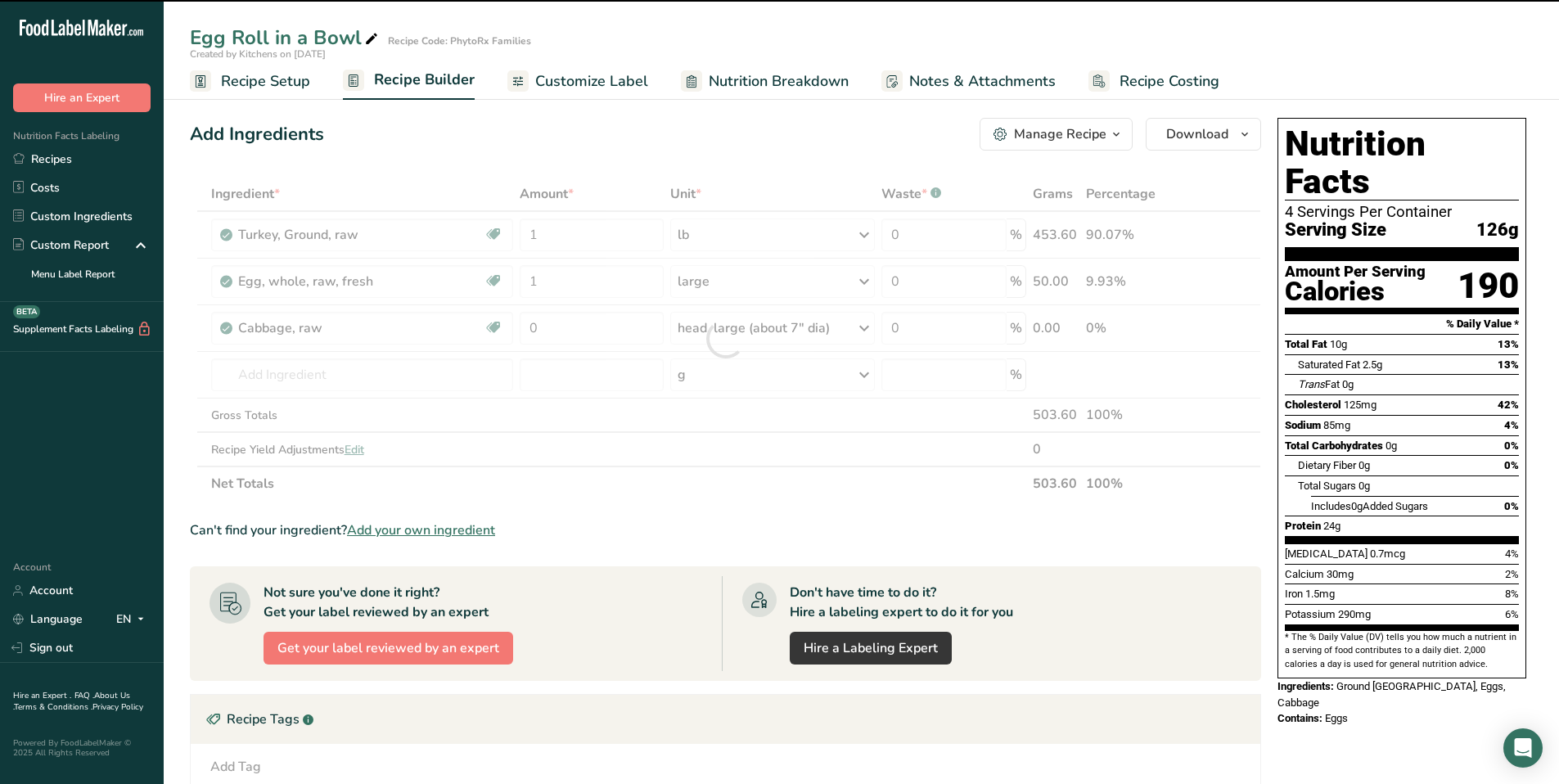
click at [560, 315] on div at bounding box center [726, 338] width 1071 height 324
click at [556, 327] on div at bounding box center [726, 338] width 1071 height 324
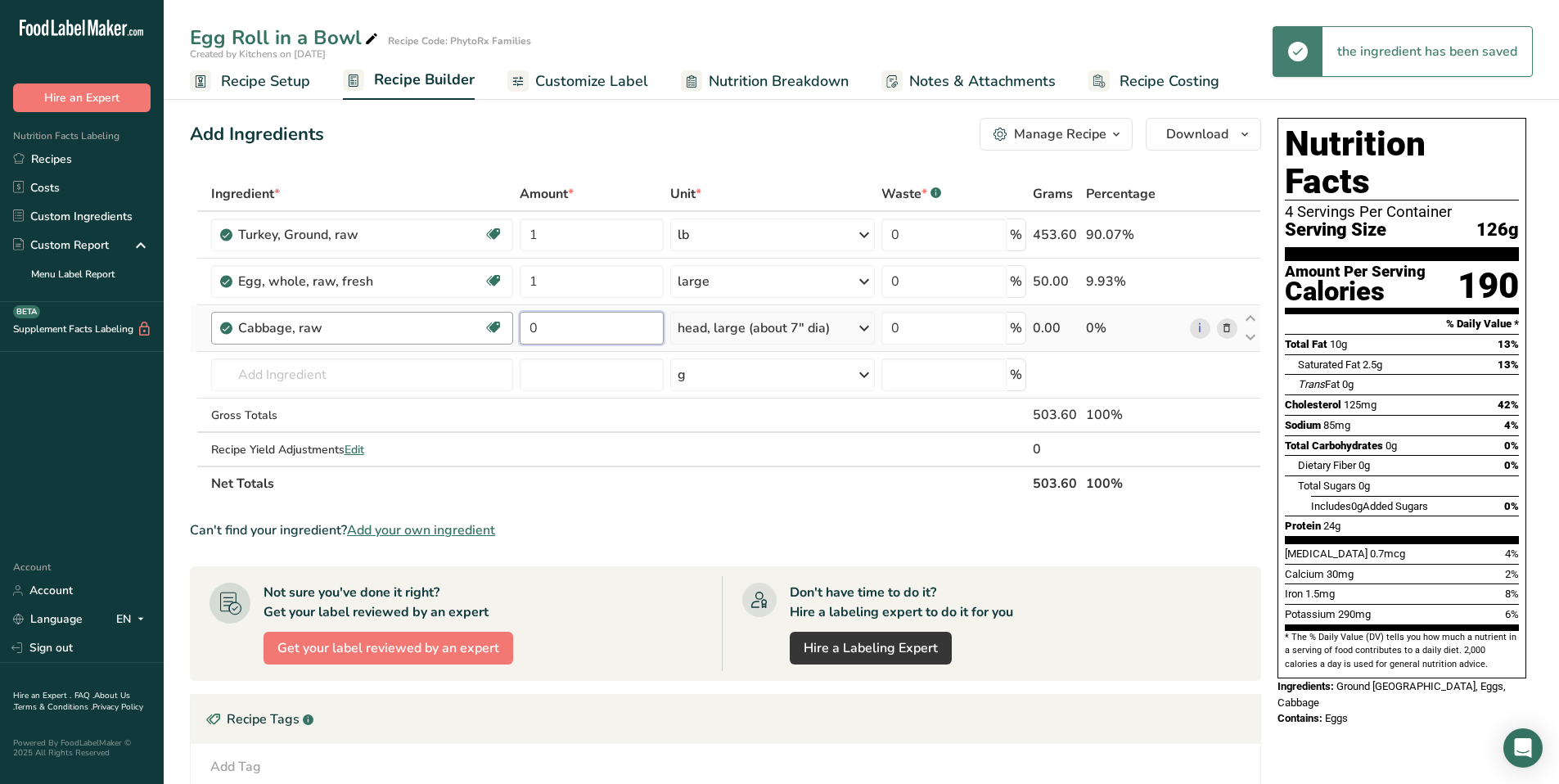
drag, startPoint x: 553, startPoint y: 329, endPoint x: 494, endPoint y: 319, distance: 59.8
click at [494, 319] on tr "Cabbage, raw Source of Antioxidants Dairy free Gluten free Vegan Vegetarian Soy…" at bounding box center [726, 329] width 1069 height 47
type input "1"
click at [346, 366] on div "Ingredient * Amount * Unit * Waste * .a-a{fill:#347362;}.b-a{fill:#fff;} Grams …" at bounding box center [726, 338] width 1071 height 324
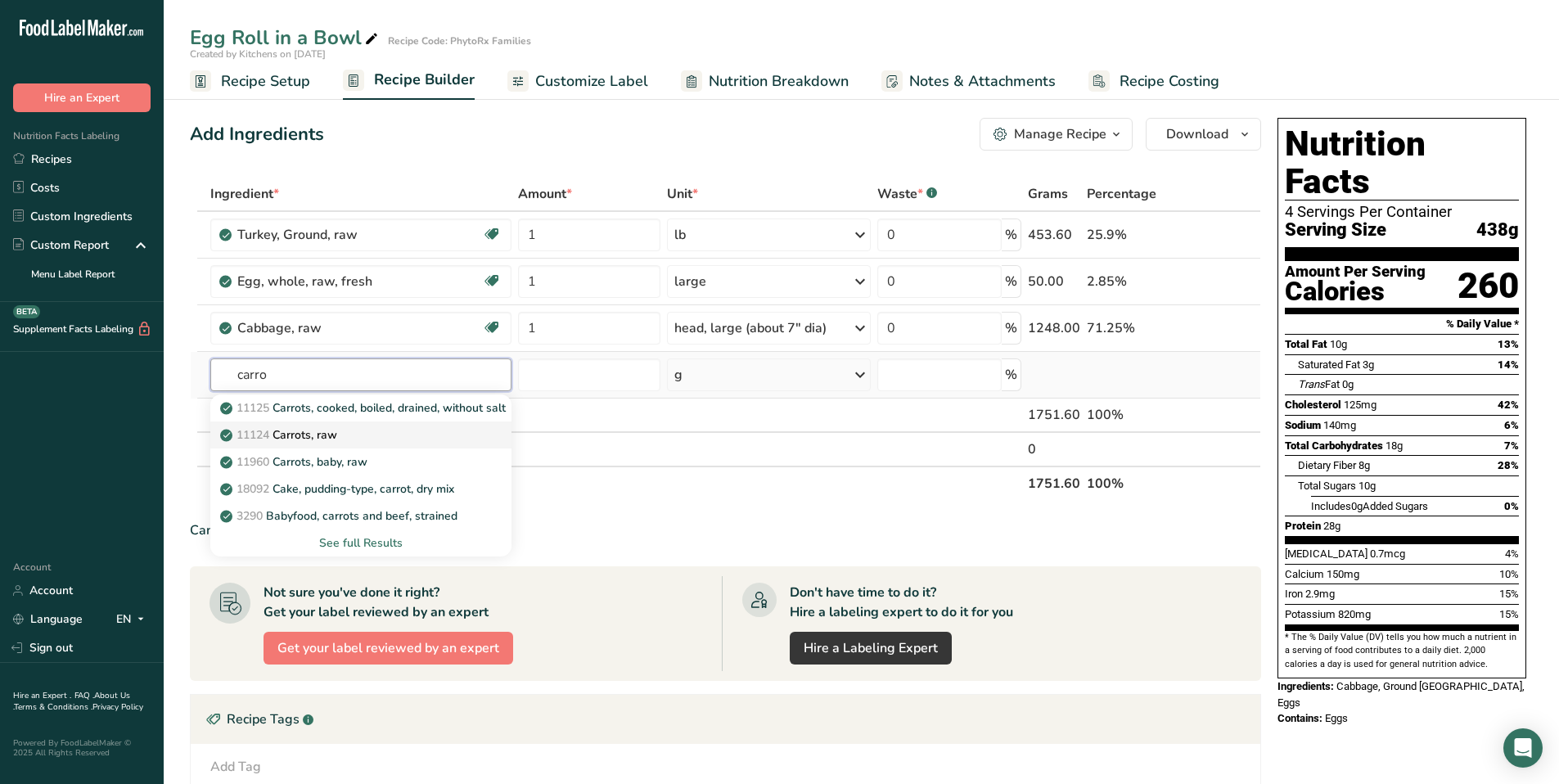
type input "carro"
click at [407, 434] on div "11124 [GEOGRAPHIC_DATA], raw" at bounding box center [347, 435] width 248 height 18
type input "Carrots, raw"
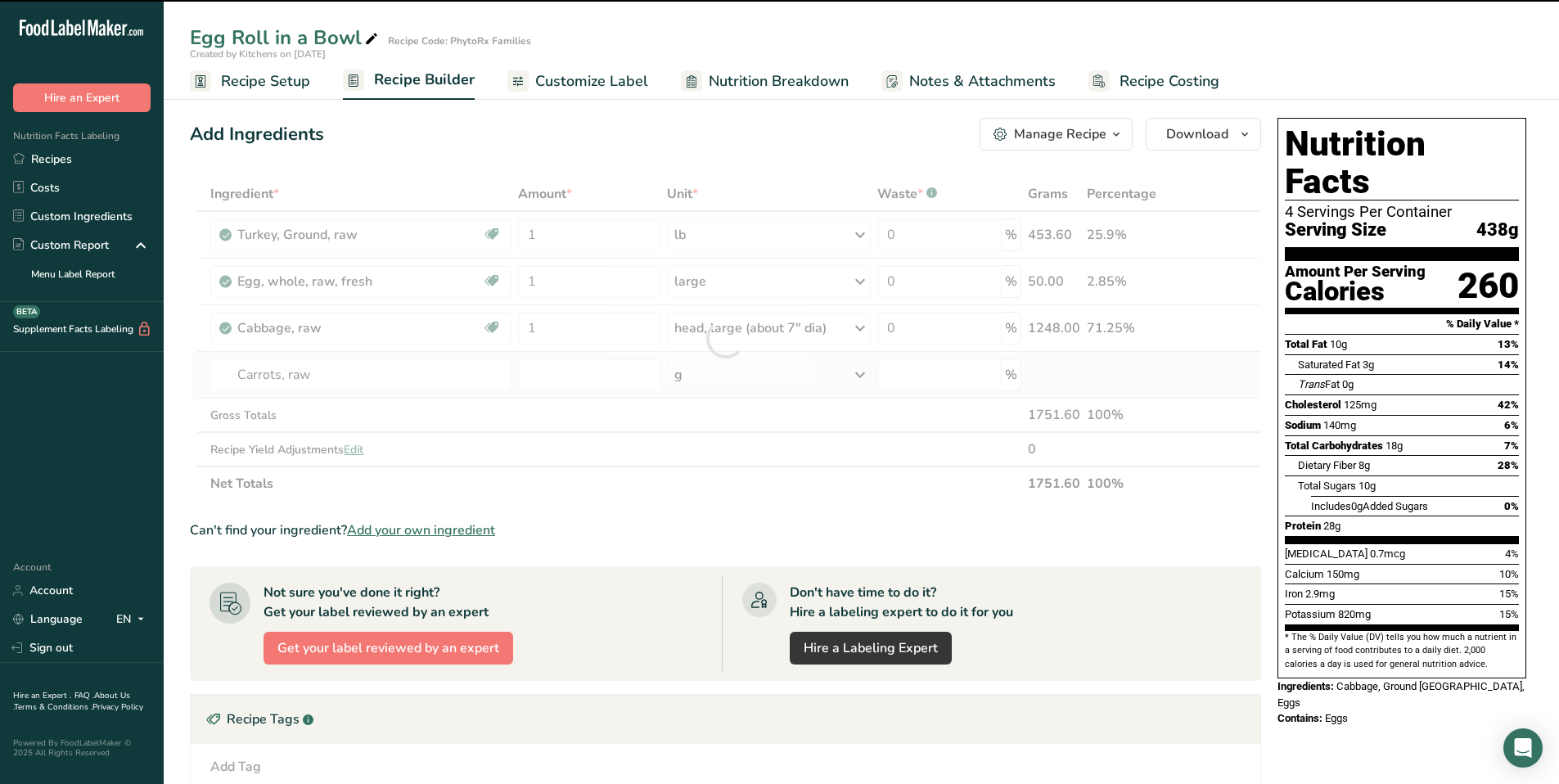
type input "0"
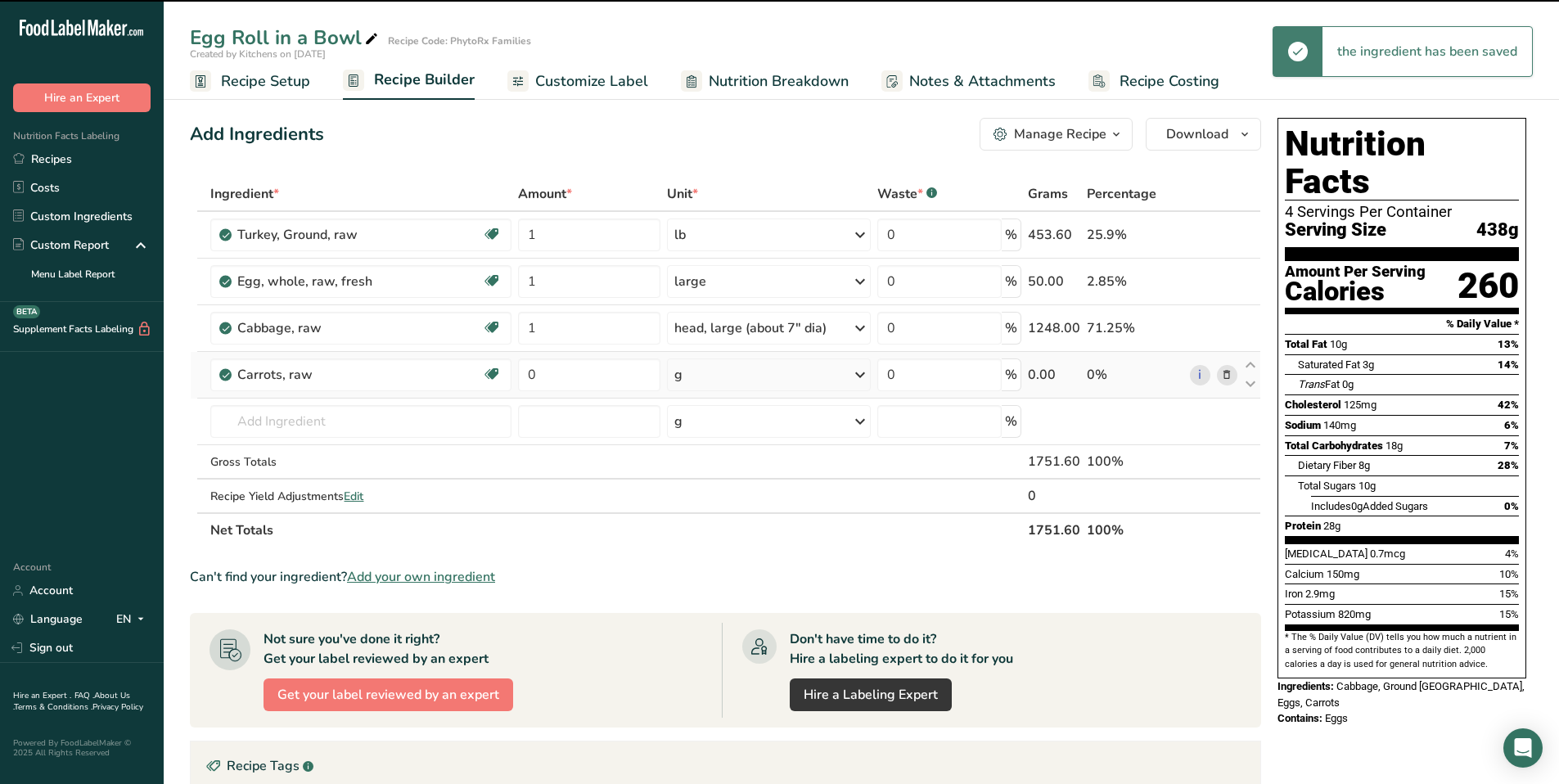
click at [856, 377] on icon at bounding box center [859, 374] width 19 height 29
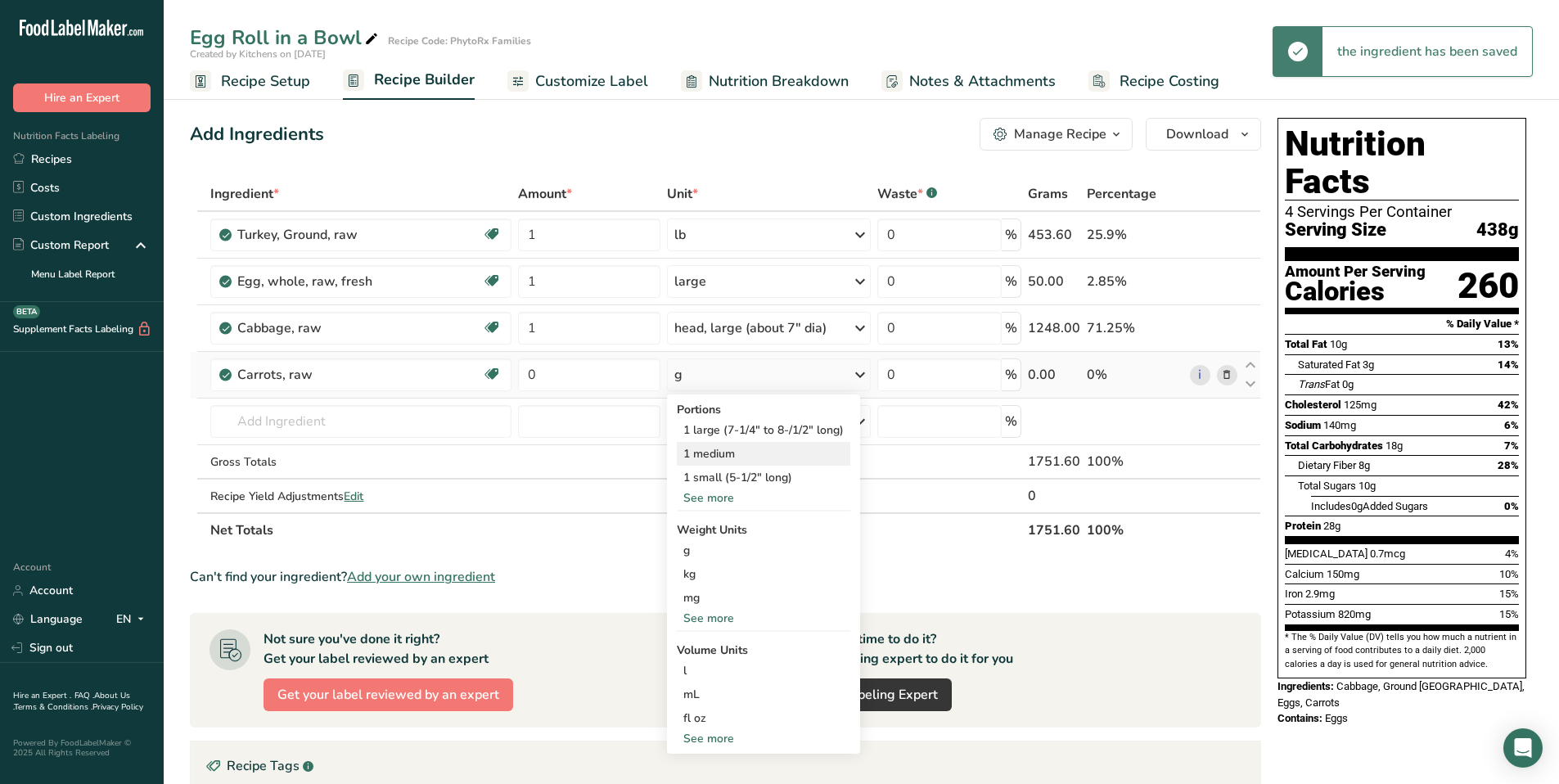
click at [768, 451] on div "1 medium" at bounding box center [763, 453] width 173 height 23
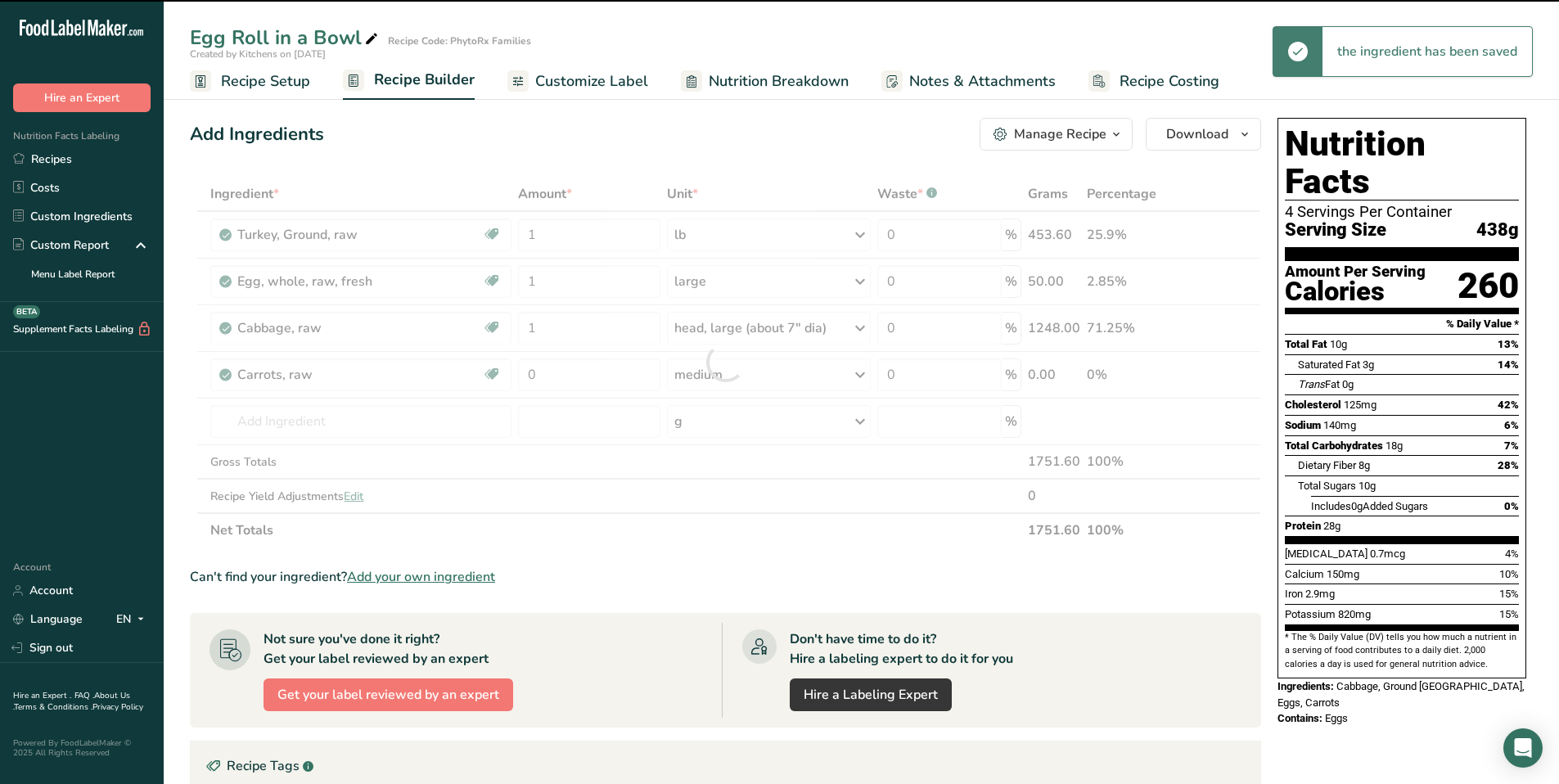
click at [576, 378] on div at bounding box center [726, 361] width 1071 height 371
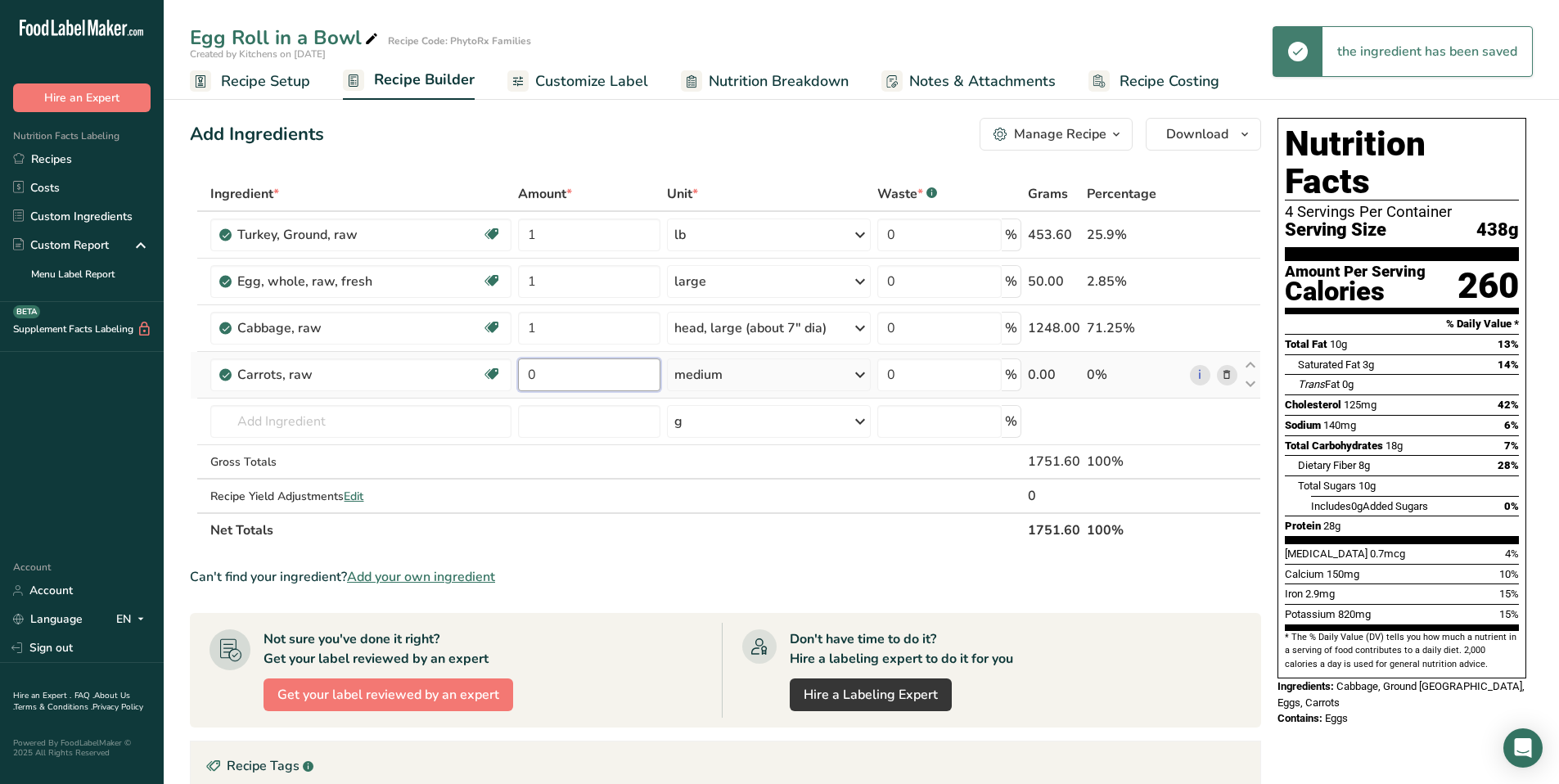
drag, startPoint x: 567, startPoint y: 376, endPoint x: 516, endPoint y: 376, distance: 51.0
click at [516, 376] on td "0" at bounding box center [589, 376] width 149 height 47
type input "2"
click at [388, 418] on div "Ingredient * Amount * Unit * Waste * .a-a{fill:#347362;}.b-a{fill:#fff;} Grams …" at bounding box center [726, 361] width 1071 height 371
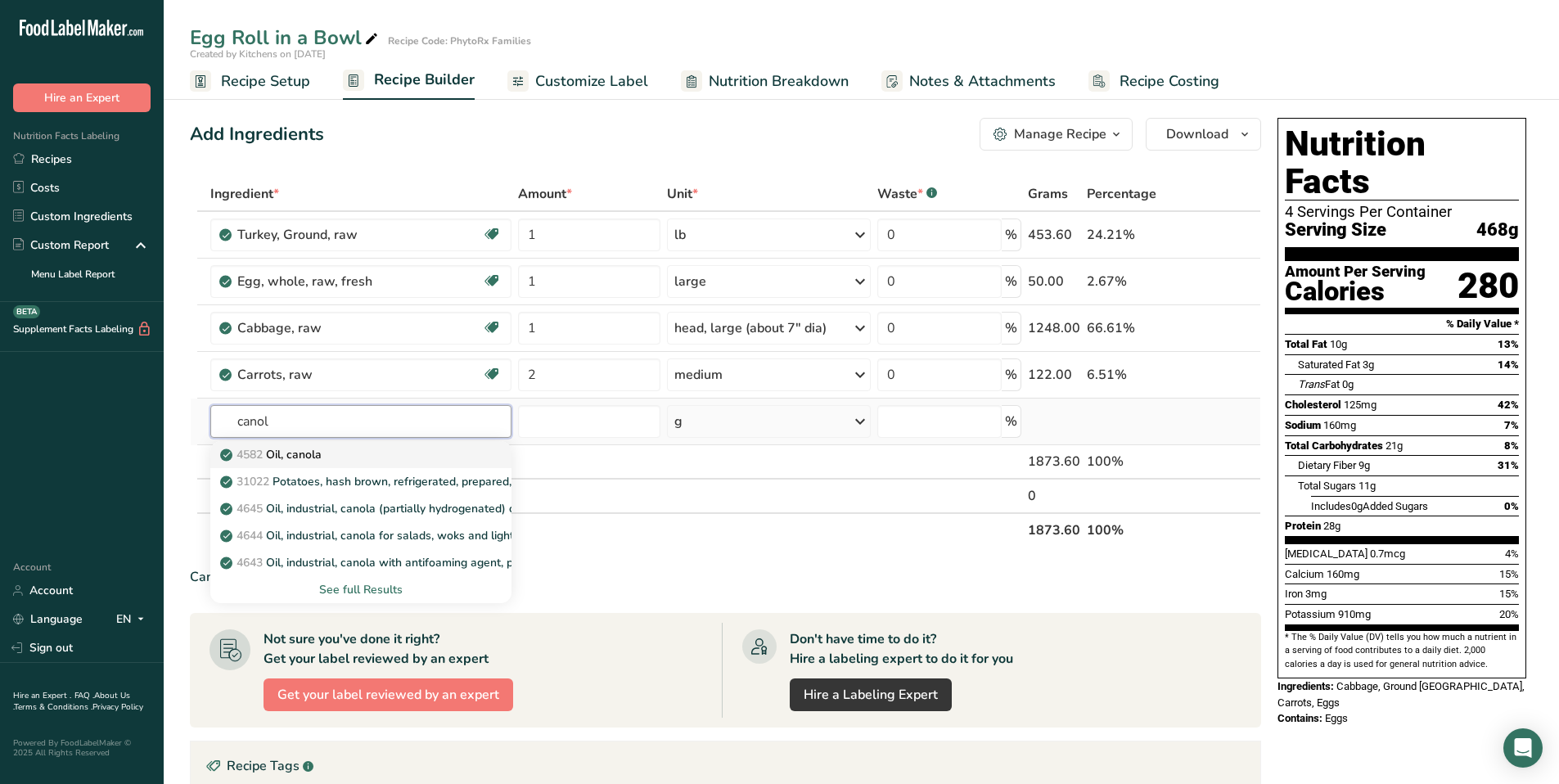
type input "canol"
click at [405, 448] on div "4582 Oil, canola" at bounding box center [347, 454] width 248 height 18
type input "Oil, canola"
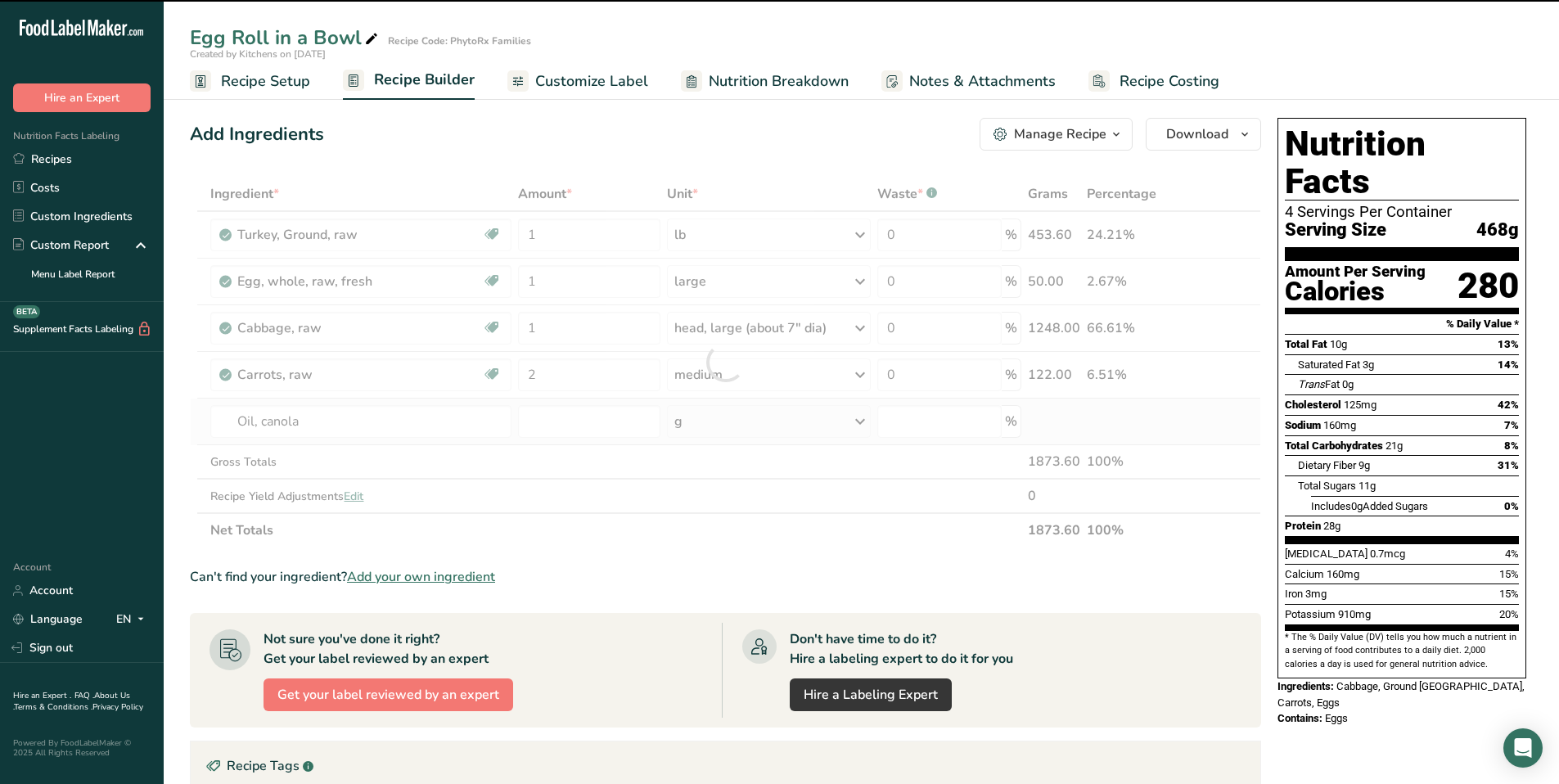
type input "0"
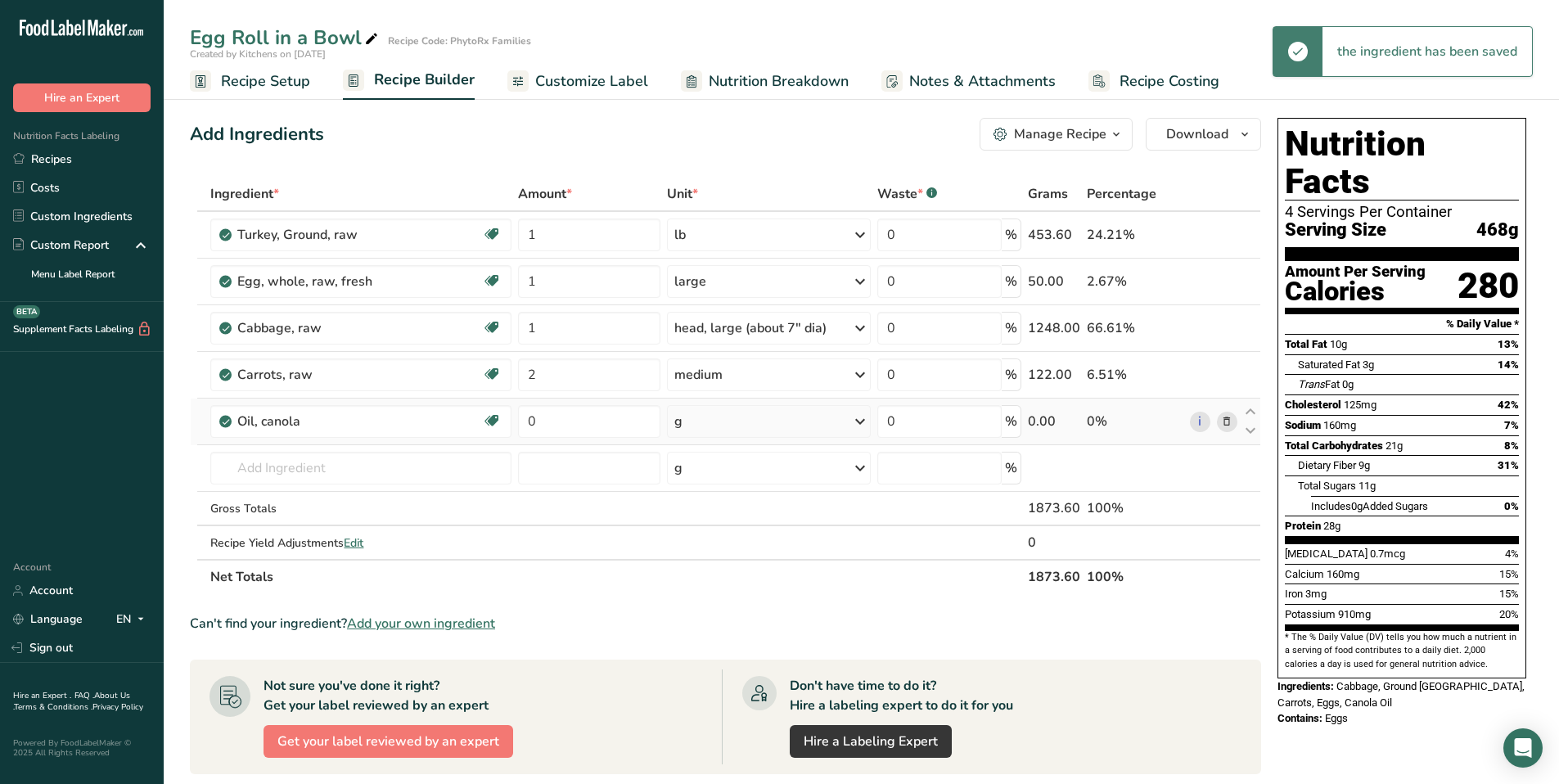
click at [856, 421] on icon at bounding box center [859, 421] width 19 height 29
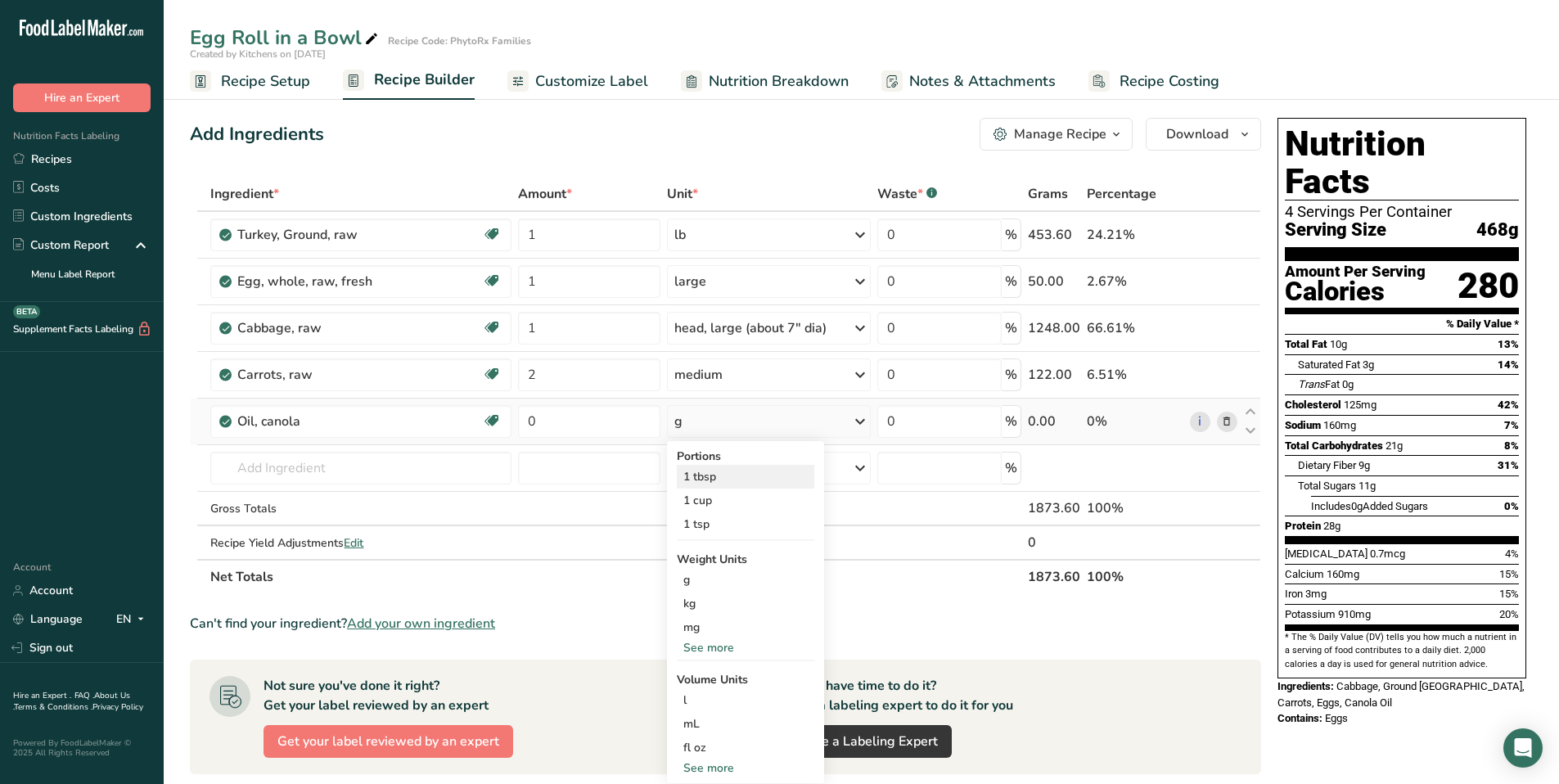
click at [753, 474] on div "1 tbsp" at bounding box center [746, 477] width 137 height 23
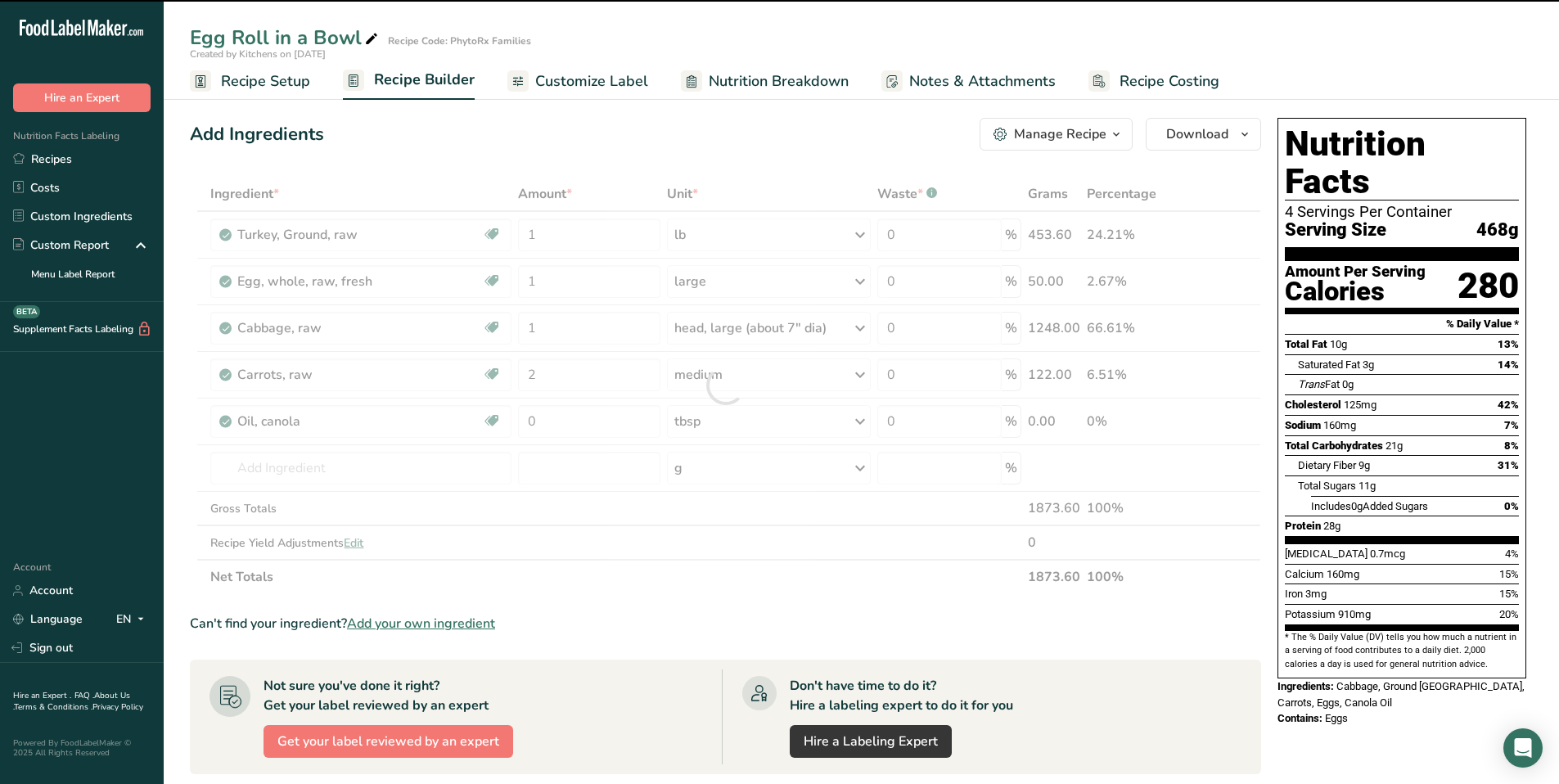
click at [591, 425] on div at bounding box center [726, 385] width 1071 height 418
click at [569, 423] on div at bounding box center [726, 385] width 1071 height 418
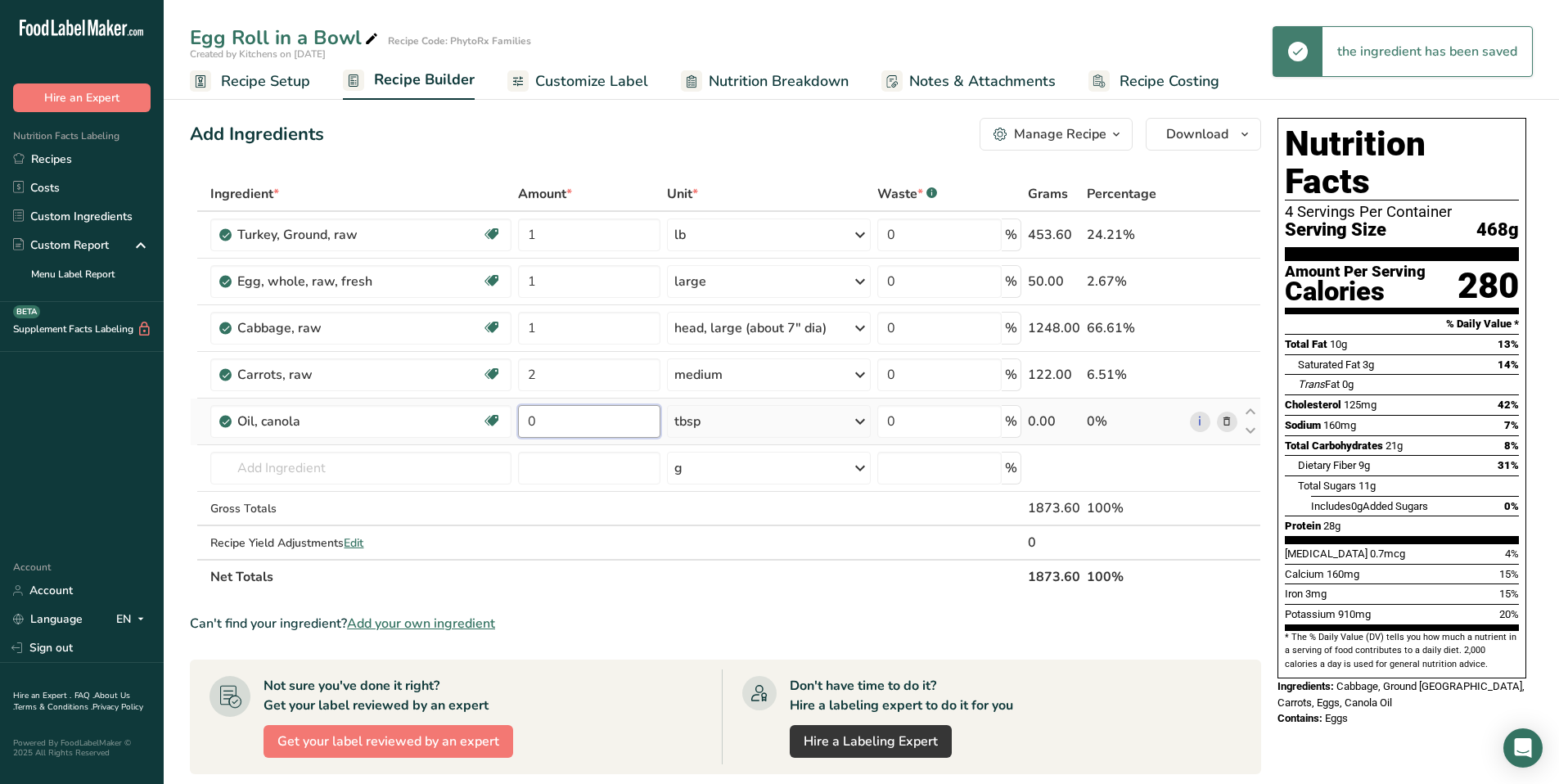
drag, startPoint x: 550, startPoint y: 421, endPoint x: 531, endPoint y: 422, distance: 19.0
click at [531, 422] on input "0" at bounding box center [589, 421] width 142 height 33
type input "1"
click at [346, 468] on div "Ingredient * Amount * Unit * Waste * .a-a{fill:#347362;}.b-a{fill:#fff;} Grams …" at bounding box center [726, 385] width 1071 height 418
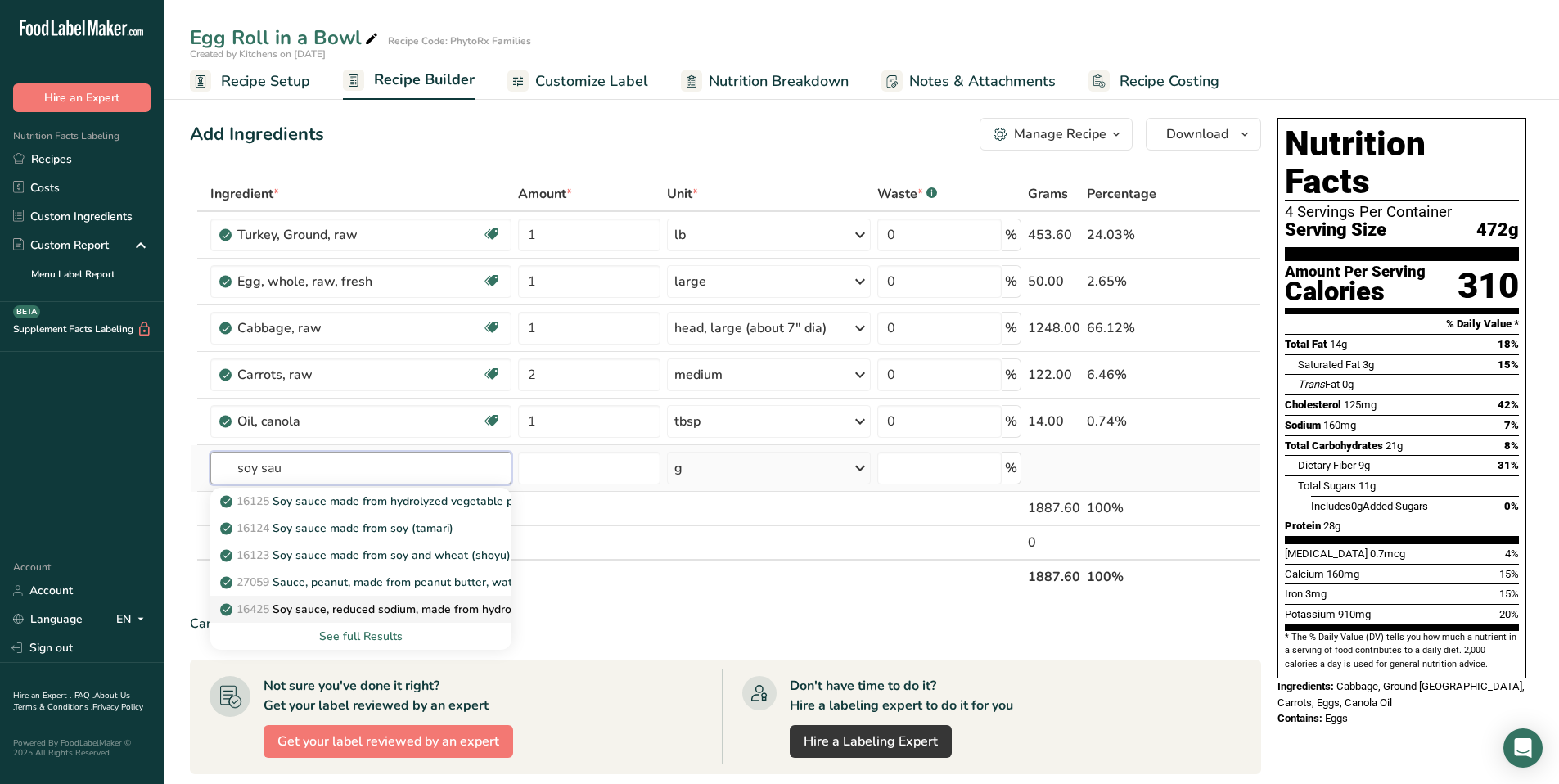
type input "soy sau"
click at [396, 606] on p "16425 Soy sauce, reduced sodium, made from hydrolyzed vegetable protein" at bounding box center [429, 609] width 412 height 18
type input "Soy sauce, reduced sodium, made from hydrolyzed vegetable protein"
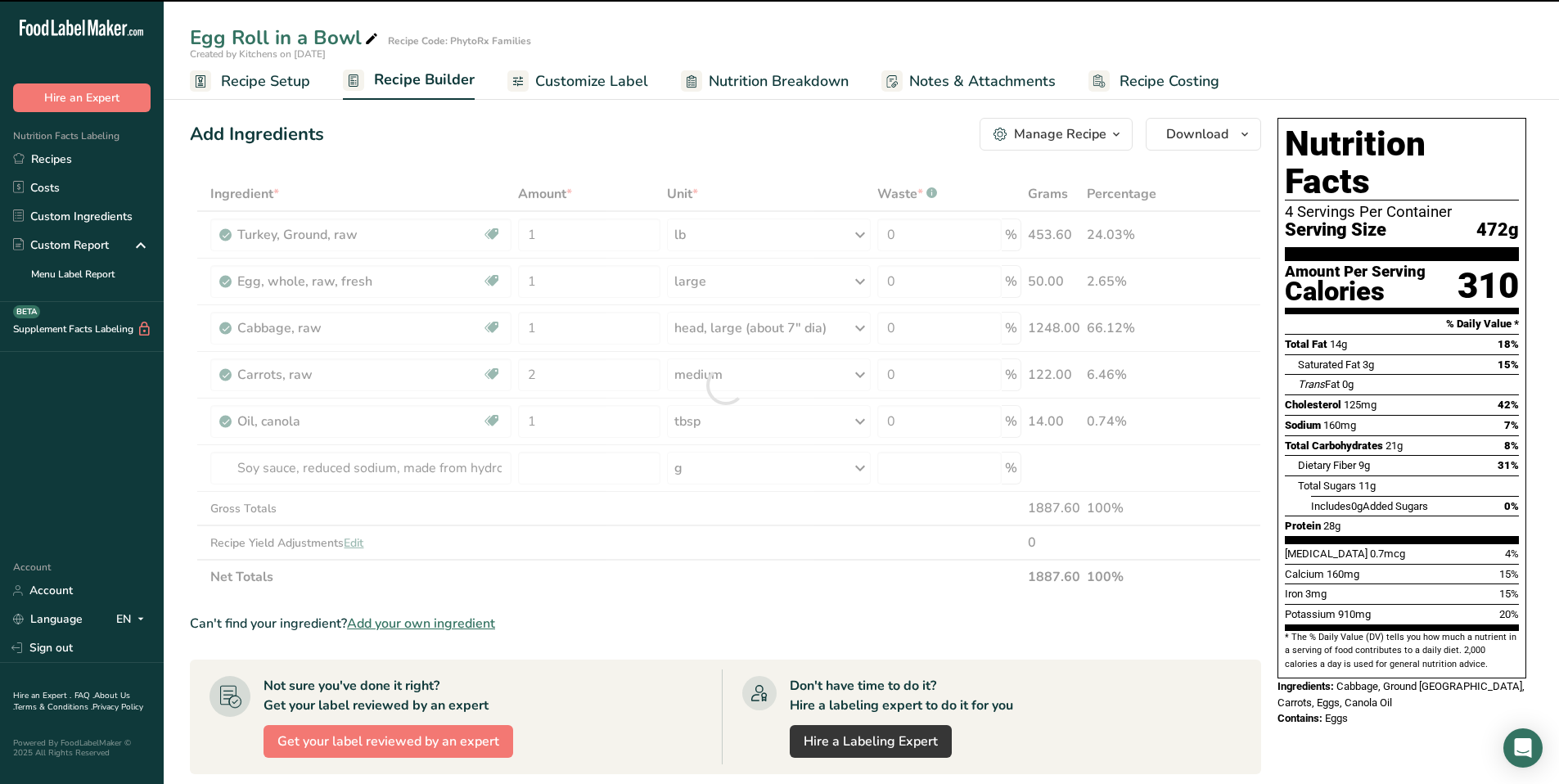
click at [720, 470] on div at bounding box center [726, 385] width 1071 height 418
type input "0"
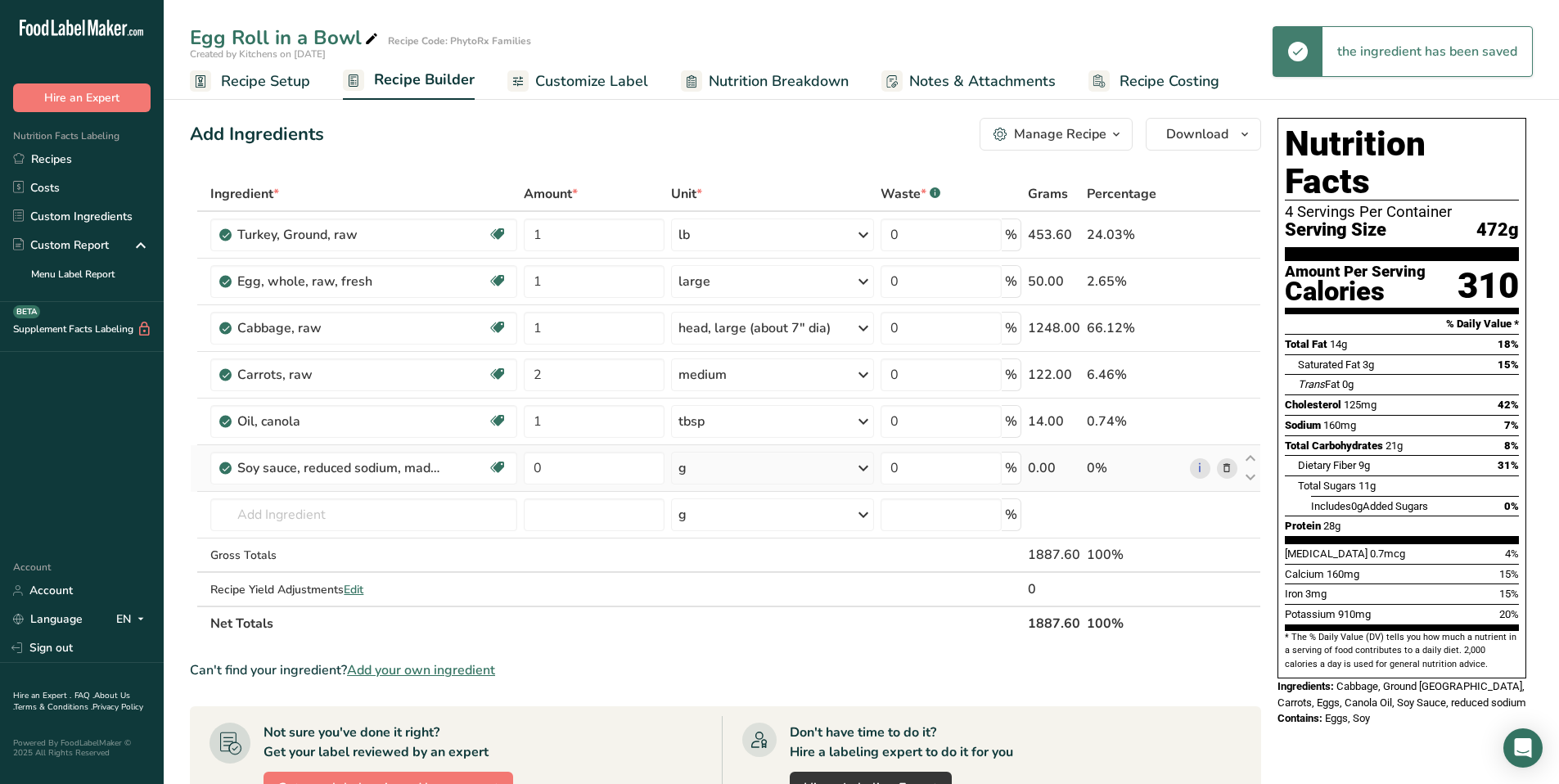
click at [852, 468] on div "g" at bounding box center [773, 468] width 204 height 33
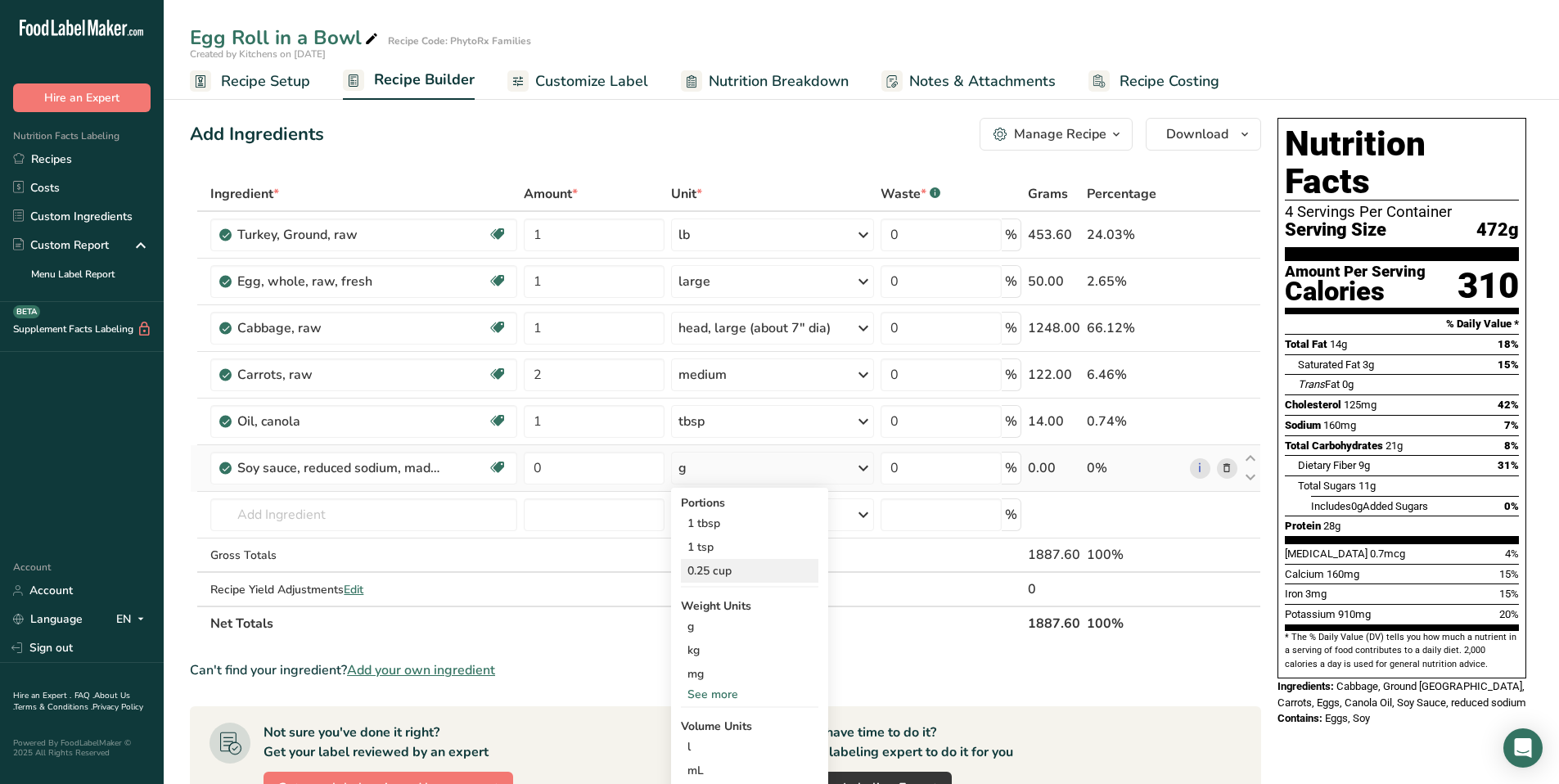
click at [747, 571] on div "0.25 cup" at bounding box center [750, 571] width 137 height 23
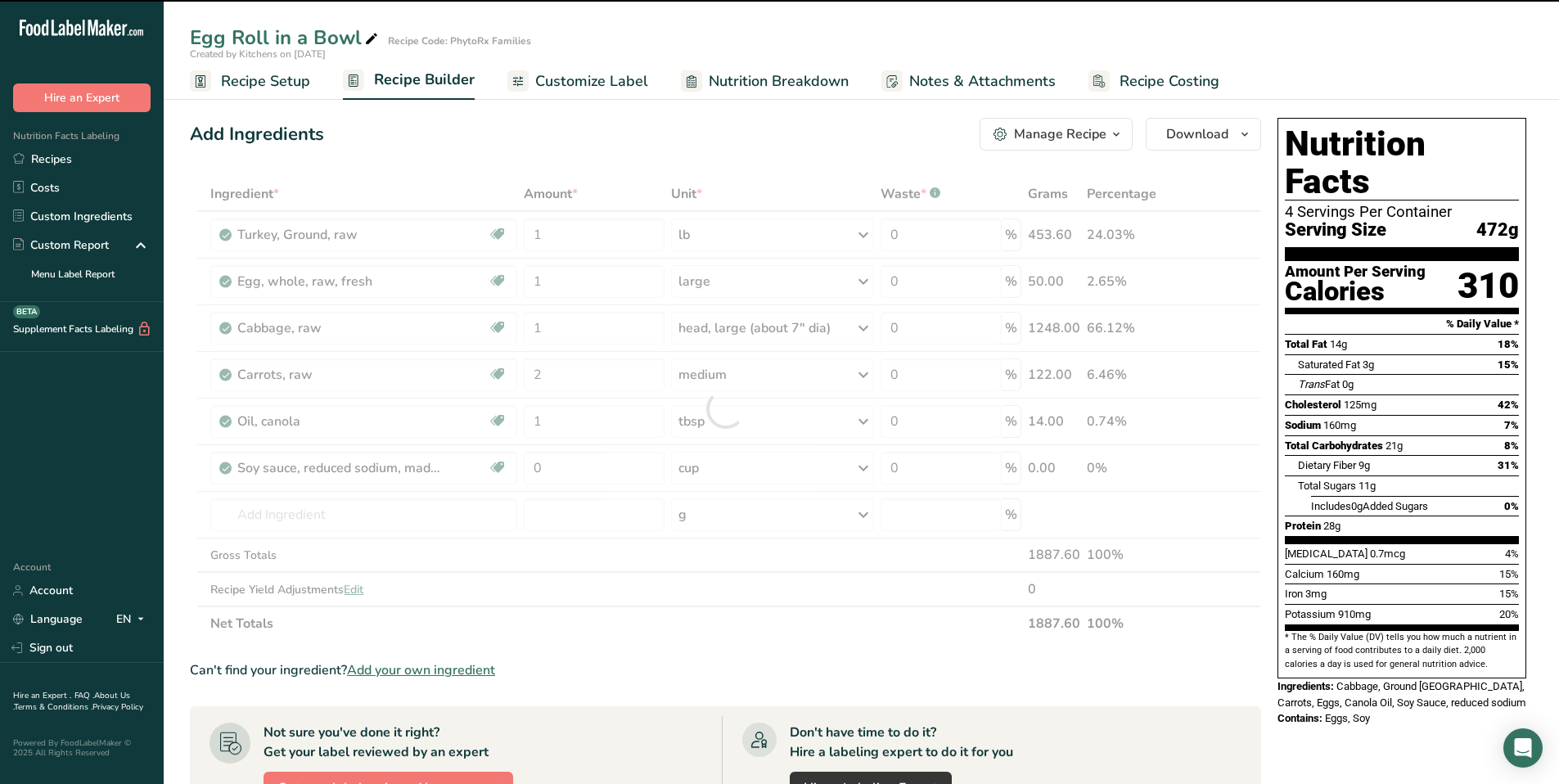
click at [571, 470] on div at bounding box center [726, 408] width 1071 height 464
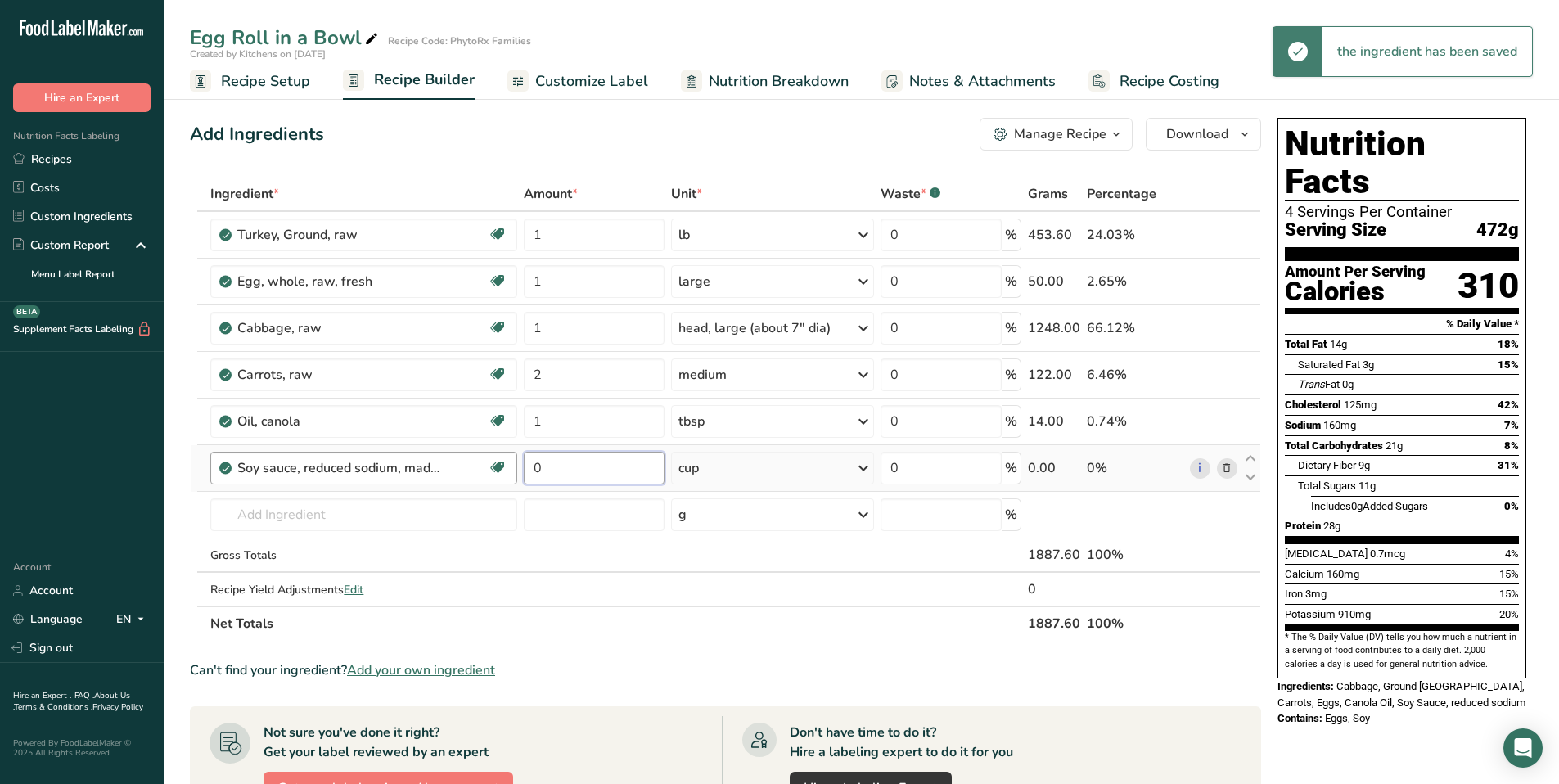
drag, startPoint x: 573, startPoint y: 468, endPoint x: 500, endPoint y: 463, distance: 73.2
click at [500, 463] on tr "Soy sauce, reduced sodium, made from hydrolyzed vegetable protein Dairy free Gl…" at bounding box center [726, 469] width 1069 height 47
type input "1"
click at [319, 511] on div "Ingredient * Amount * Unit * Waste * .a-a{fill:#347362;}.b-a{fill:#fff;} Grams …" at bounding box center [726, 408] width 1071 height 464
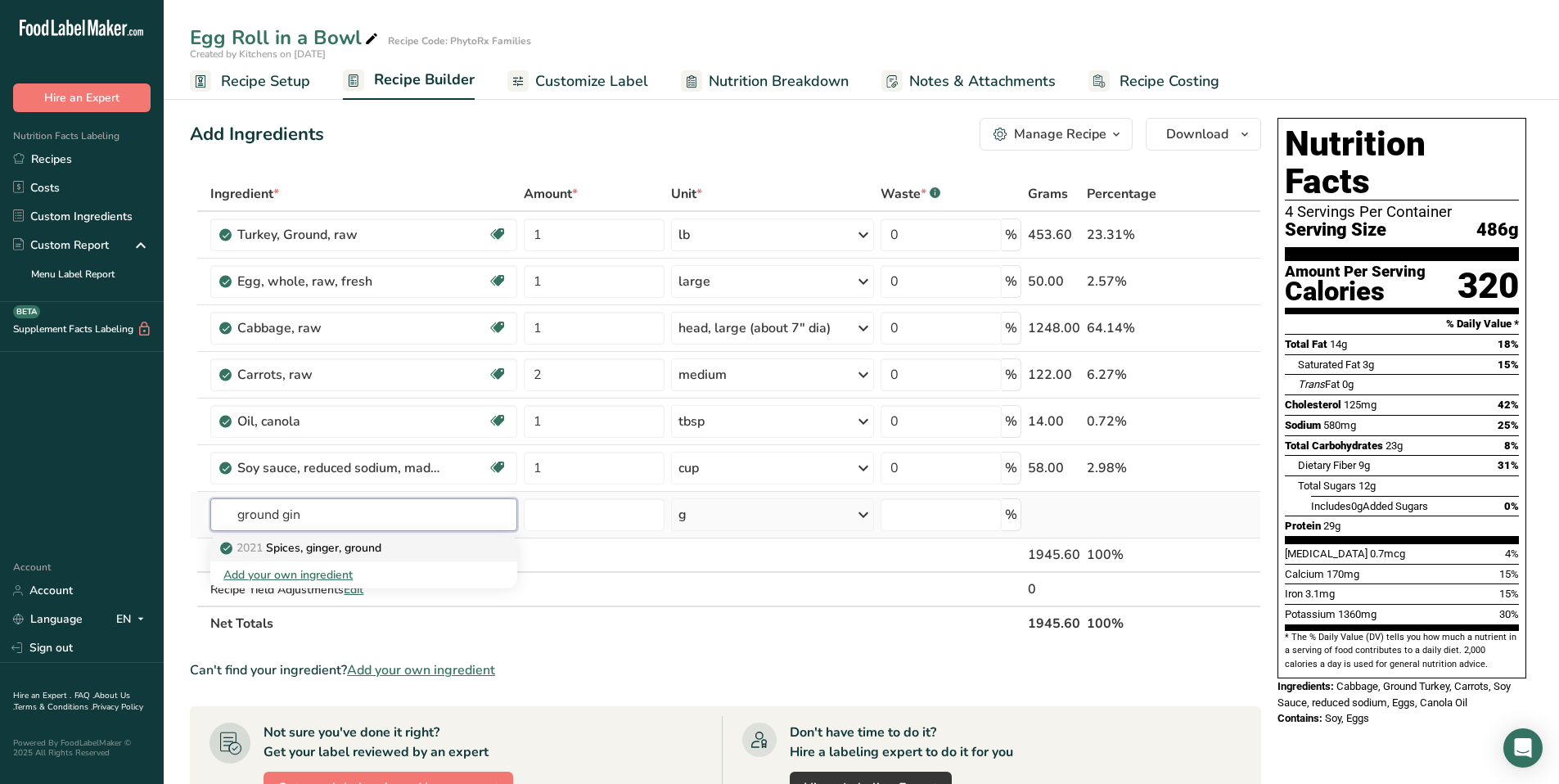
type input "ground gin"
click at [418, 551] on div "2021 Spices, ginger, ground" at bounding box center [351, 548] width 254 height 18
type input "Spices, ginger, ground"
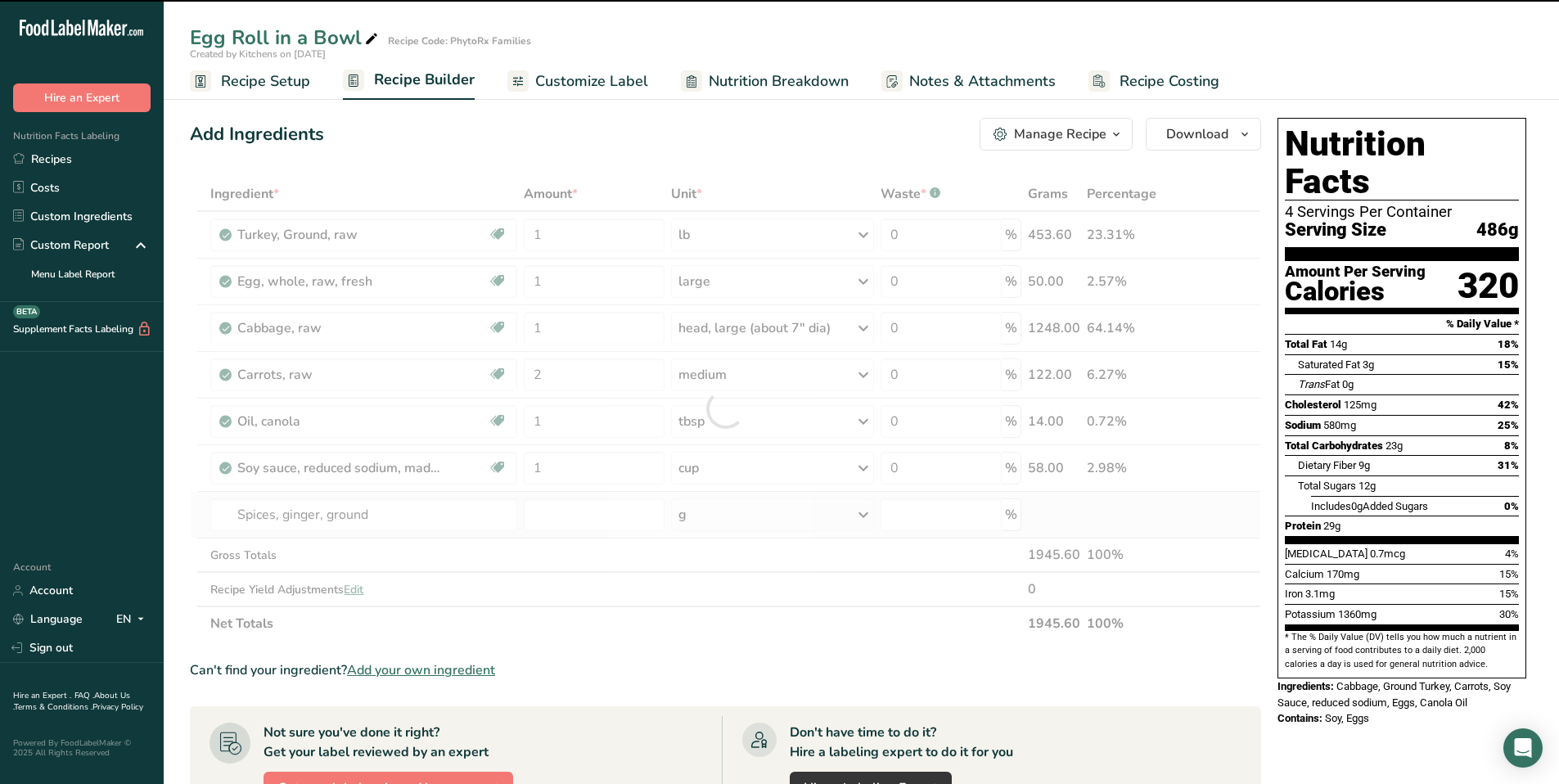
type input "0"
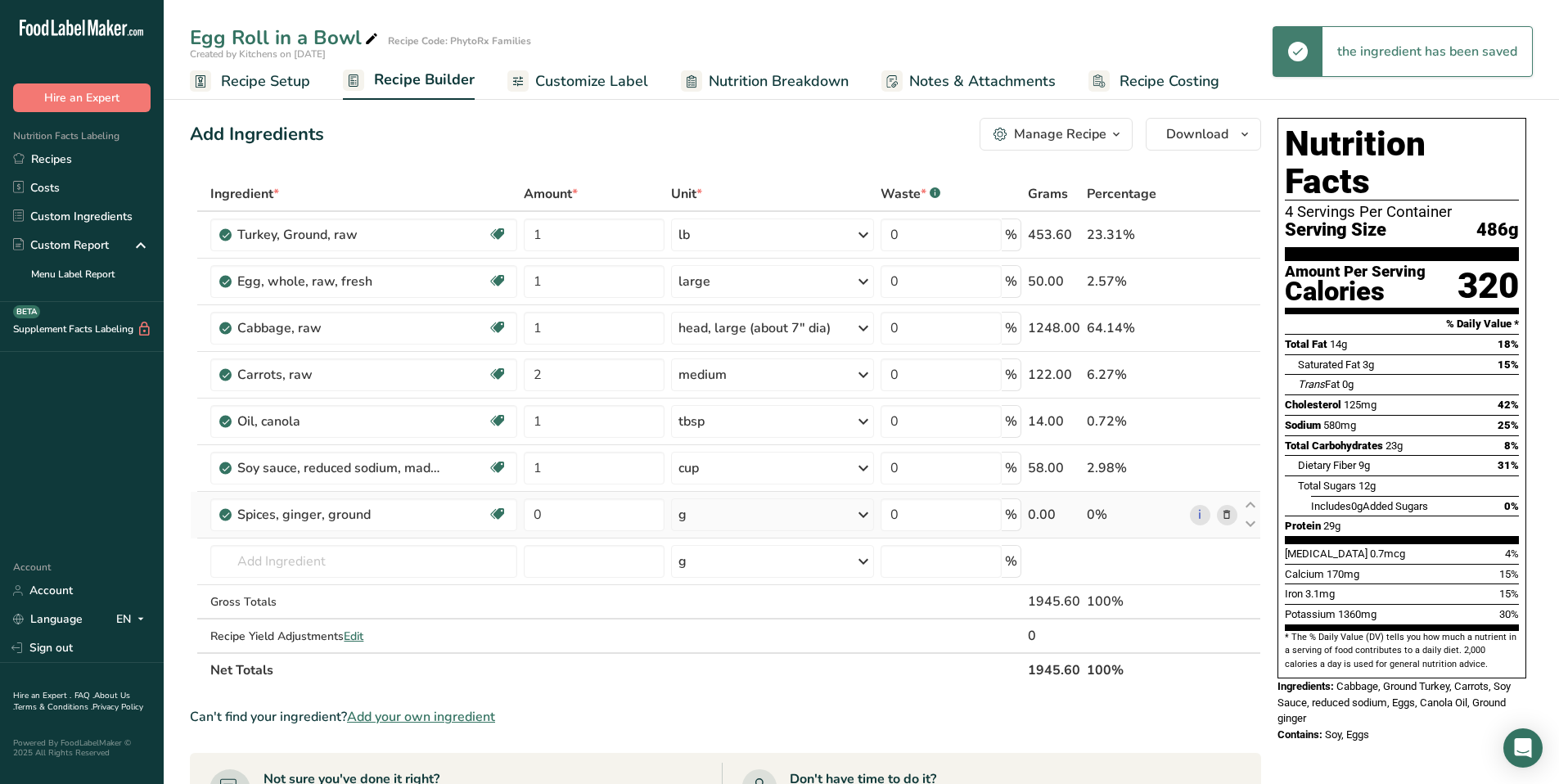
click at [805, 515] on div "g" at bounding box center [773, 515] width 204 height 33
click at [773, 568] on div "1 tsp" at bounding box center [750, 570] width 137 height 23
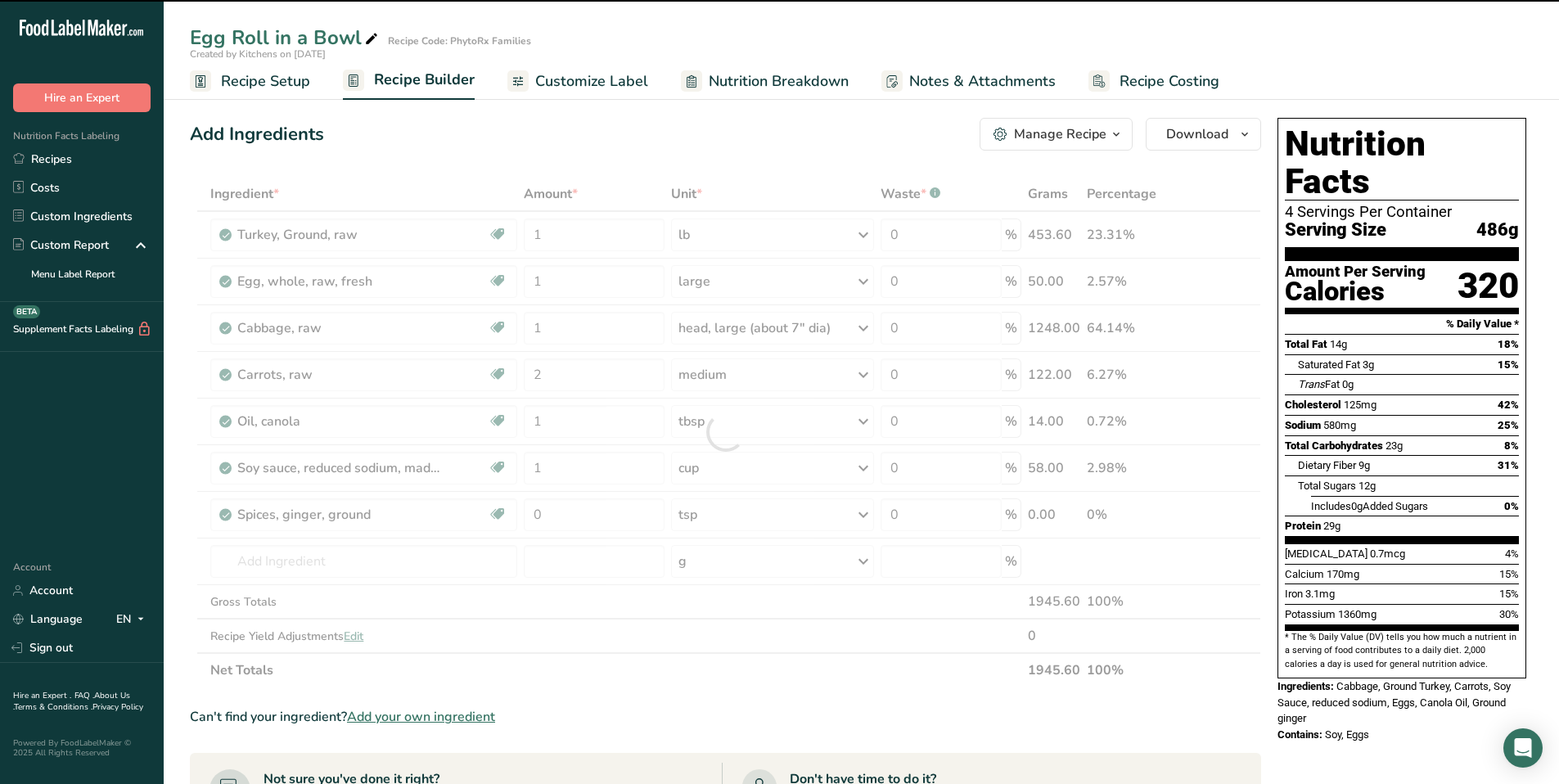
click at [581, 518] on div at bounding box center [726, 432] width 1071 height 510
click at [566, 515] on div at bounding box center [726, 432] width 1071 height 510
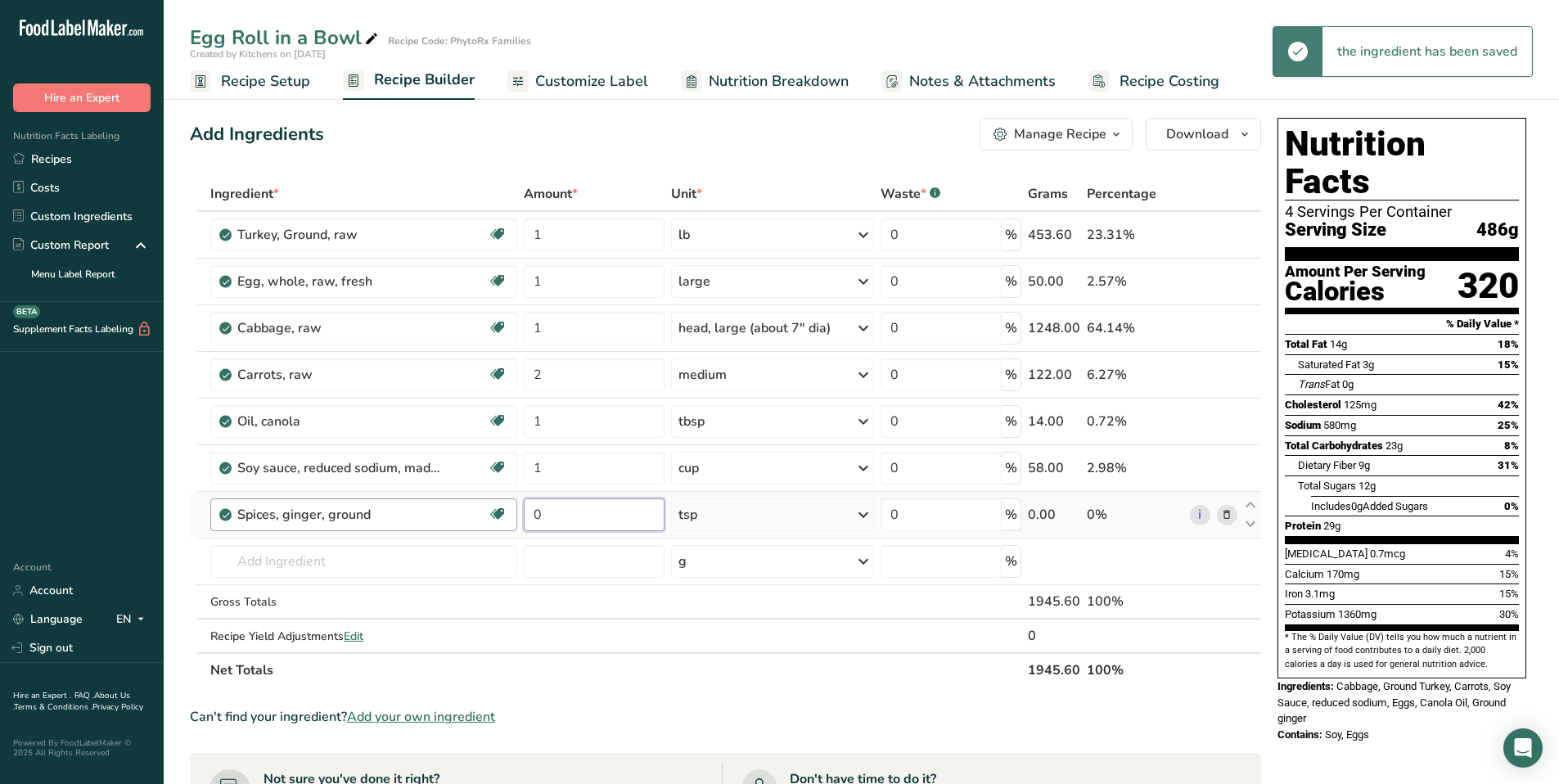
drag, startPoint x: 549, startPoint y: 515, endPoint x: 515, endPoint y: 510, distance: 34.4
click at [515, 510] on tr "Spices, ginger, ground Source of Antioxidants Dairy free Gluten free Vegan Vege…" at bounding box center [726, 515] width 1069 height 47
type input "1"
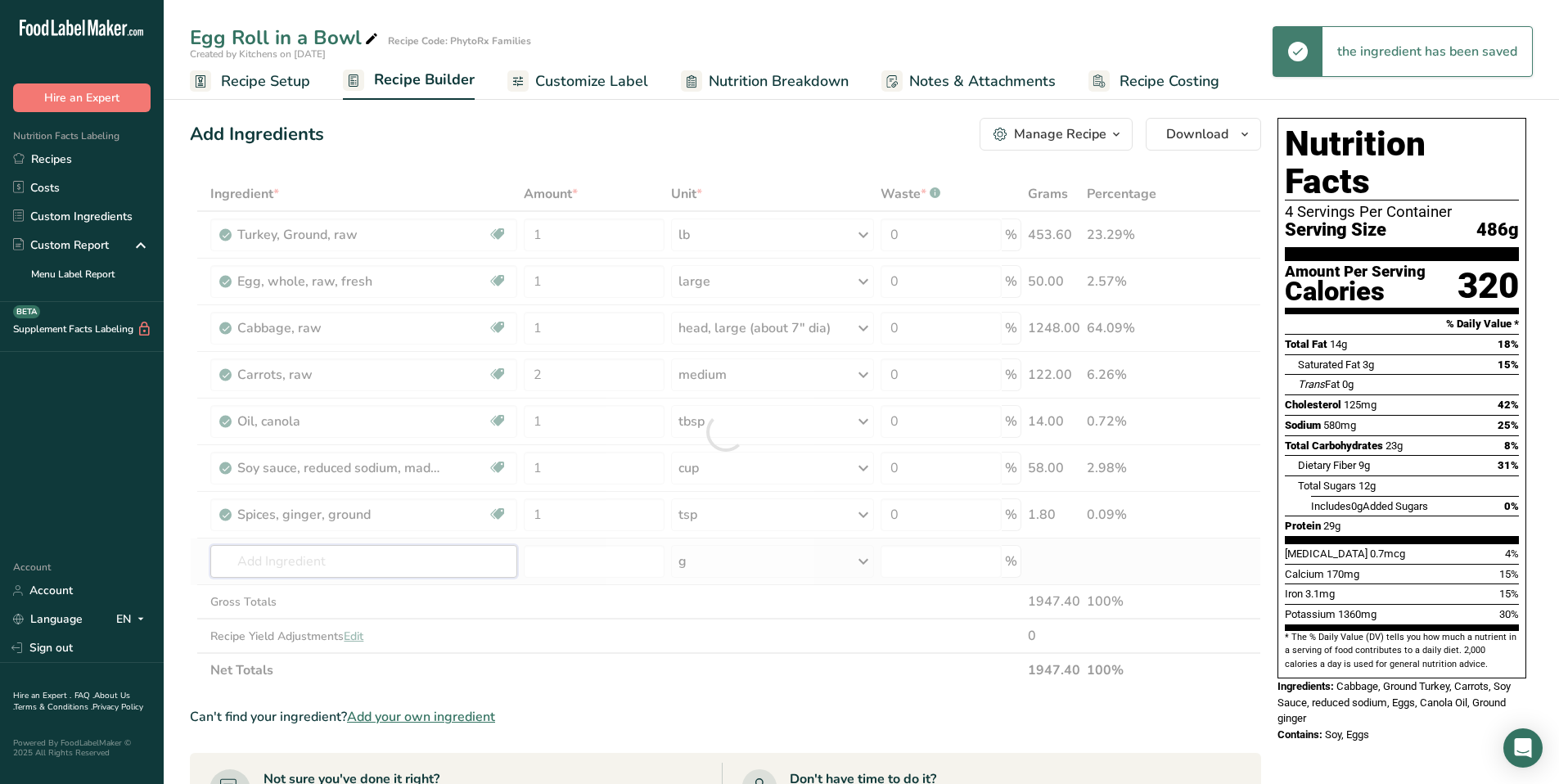
click at [327, 559] on div "Ingredient * Amount * Unit * Waste * .a-a{fill:#347362;}.b-a{fill:#fff;} Grams …" at bounding box center [726, 432] width 1071 height 510
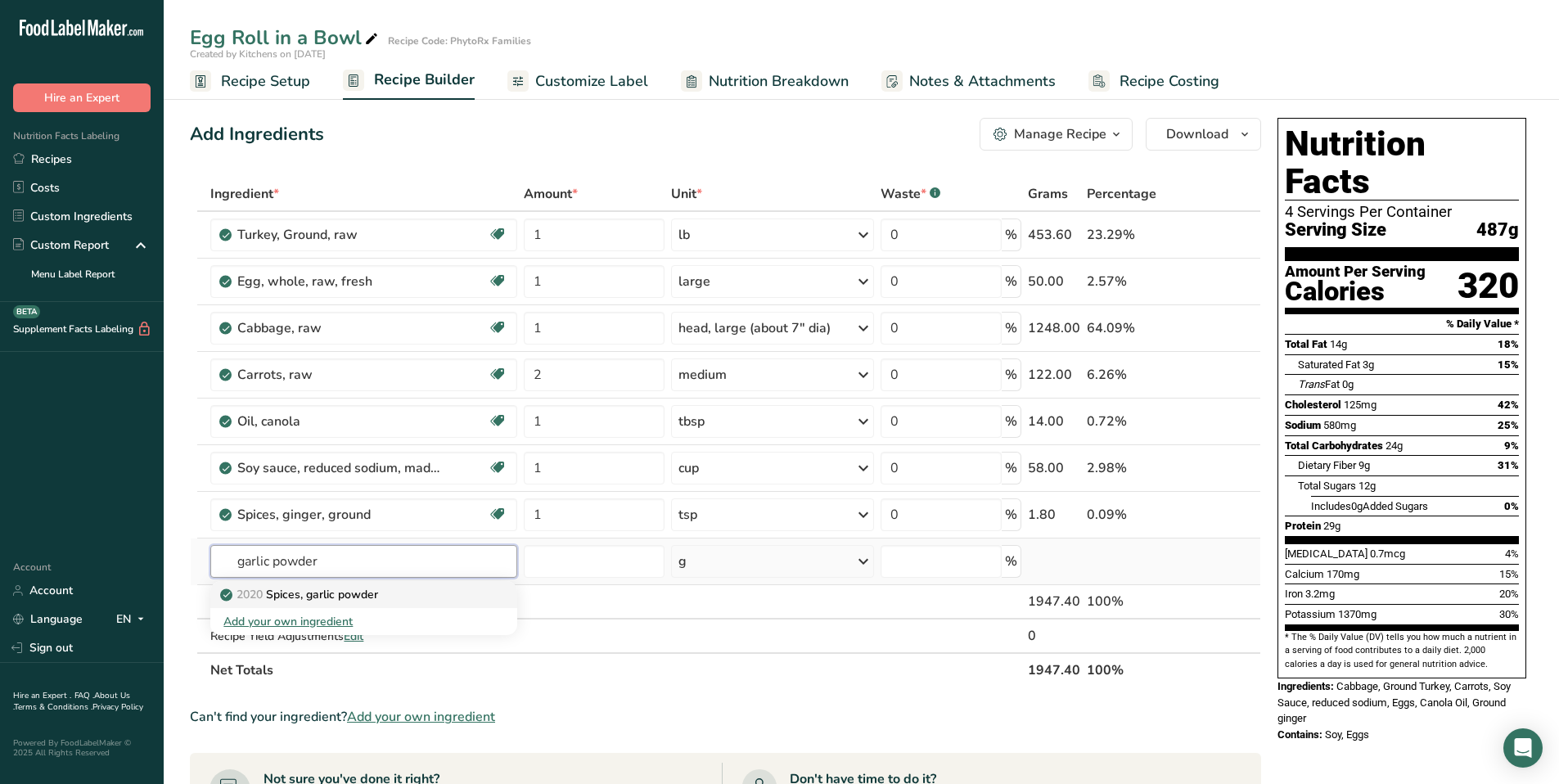
type input "garlic powder"
click at [413, 592] on div "2020 Spices, garlic powder" at bounding box center [351, 594] width 254 height 18
type input "Spices, garlic powder"
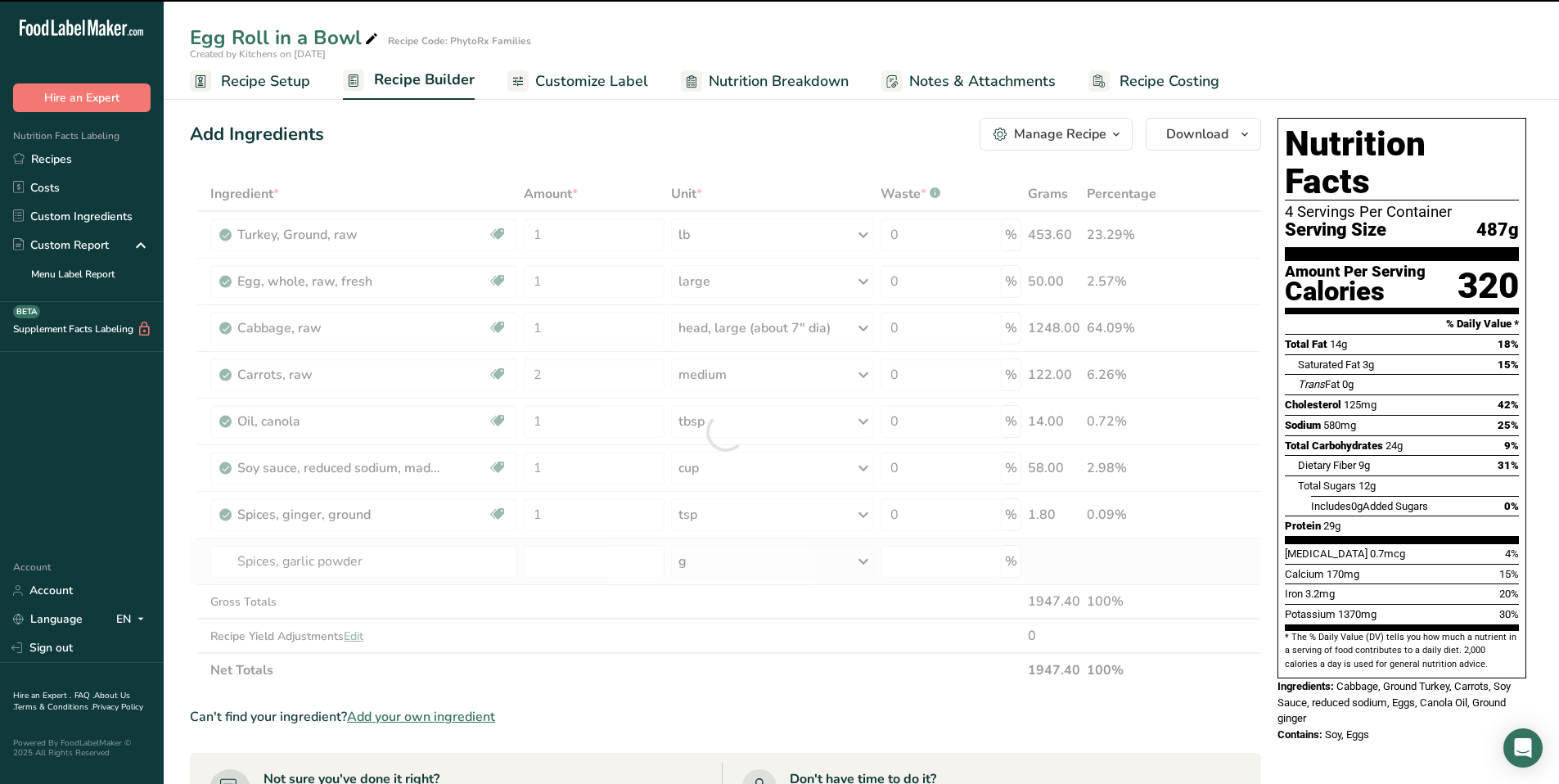
type input "0"
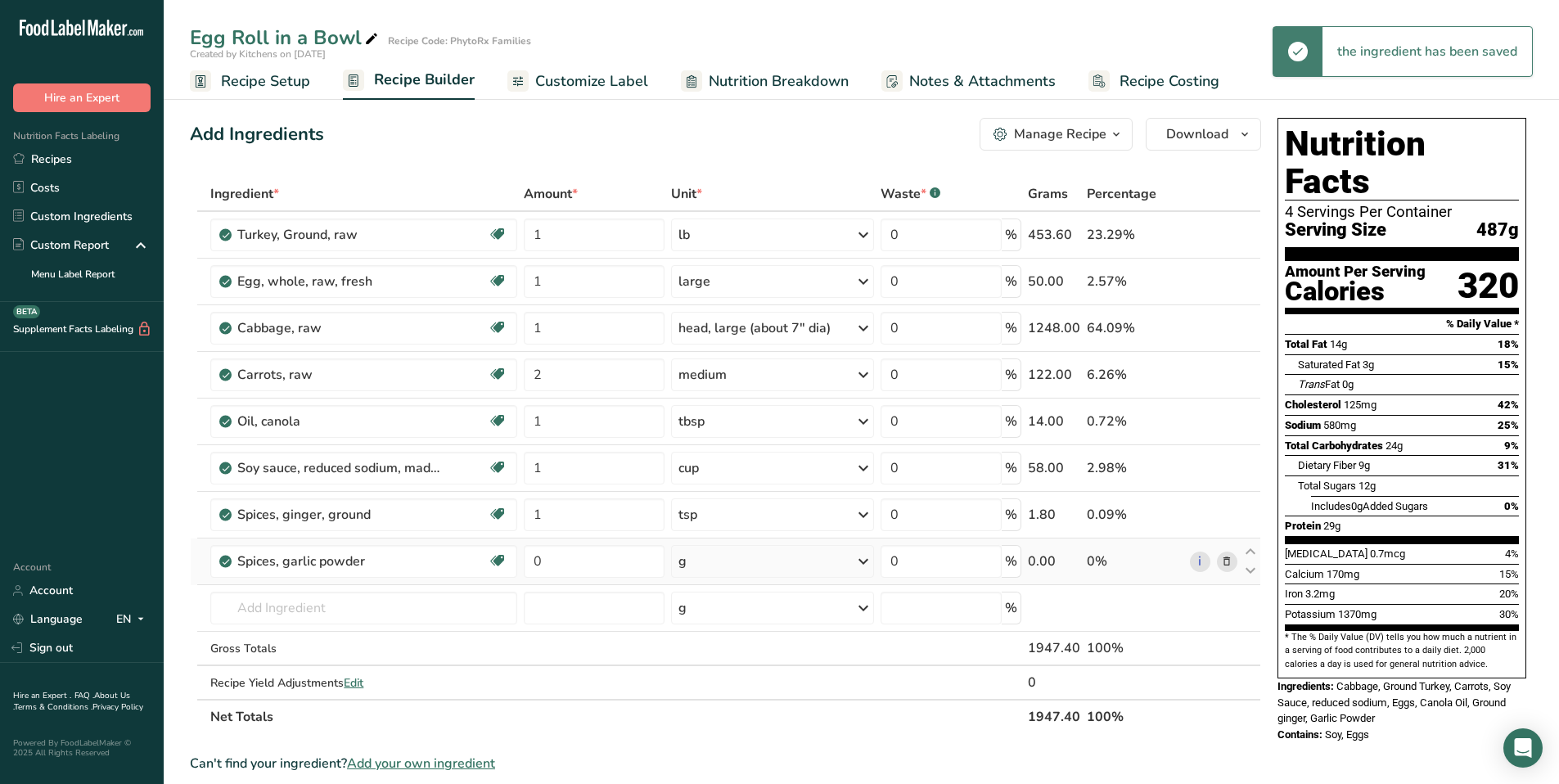
click at [858, 561] on icon at bounding box center [863, 561] width 19 height 29
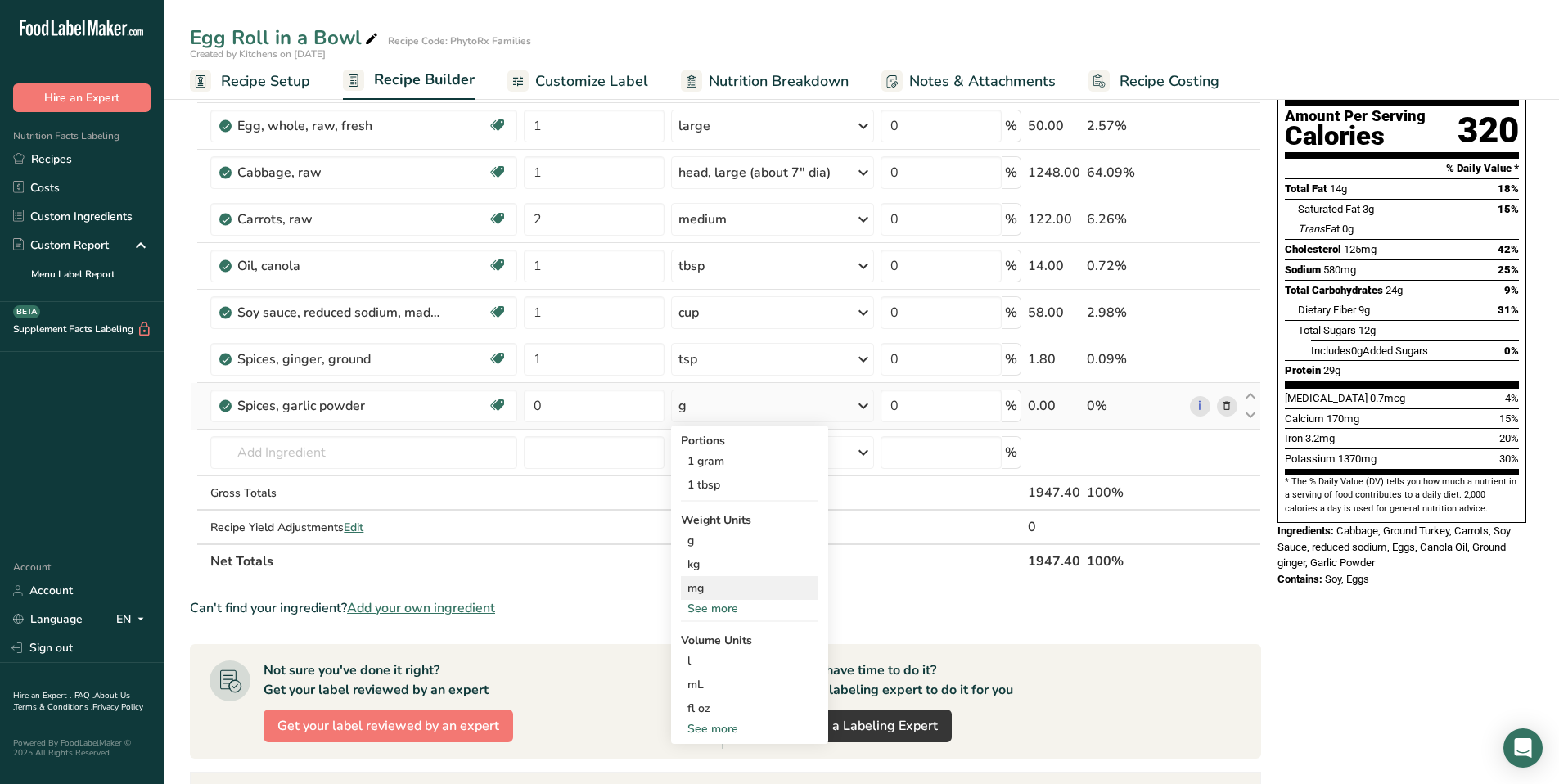
scroll to position [83, 0]
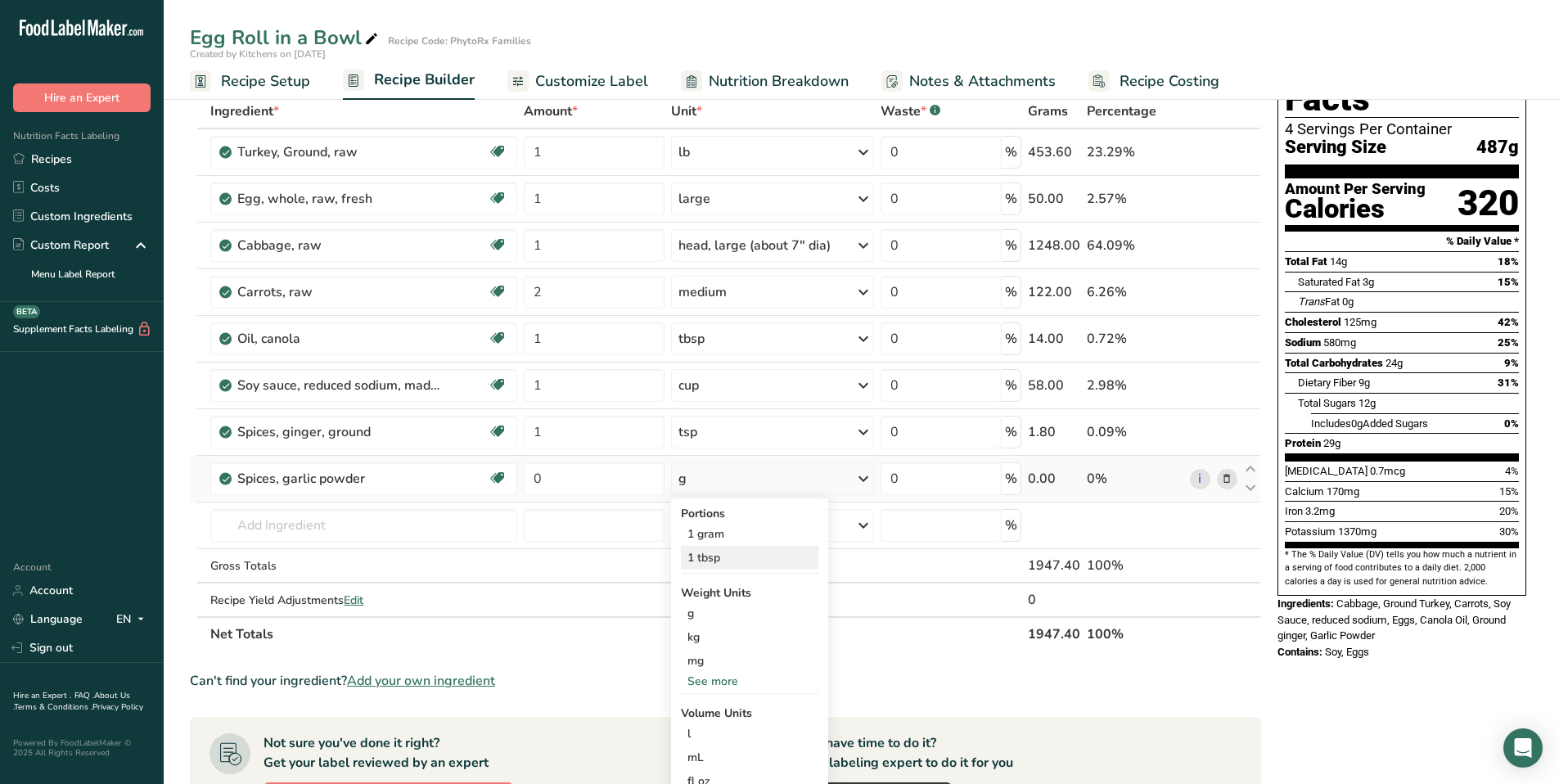
click at [751, 554] on div "1 tbsp" at bounding box center [750, 557] width 137 height 23
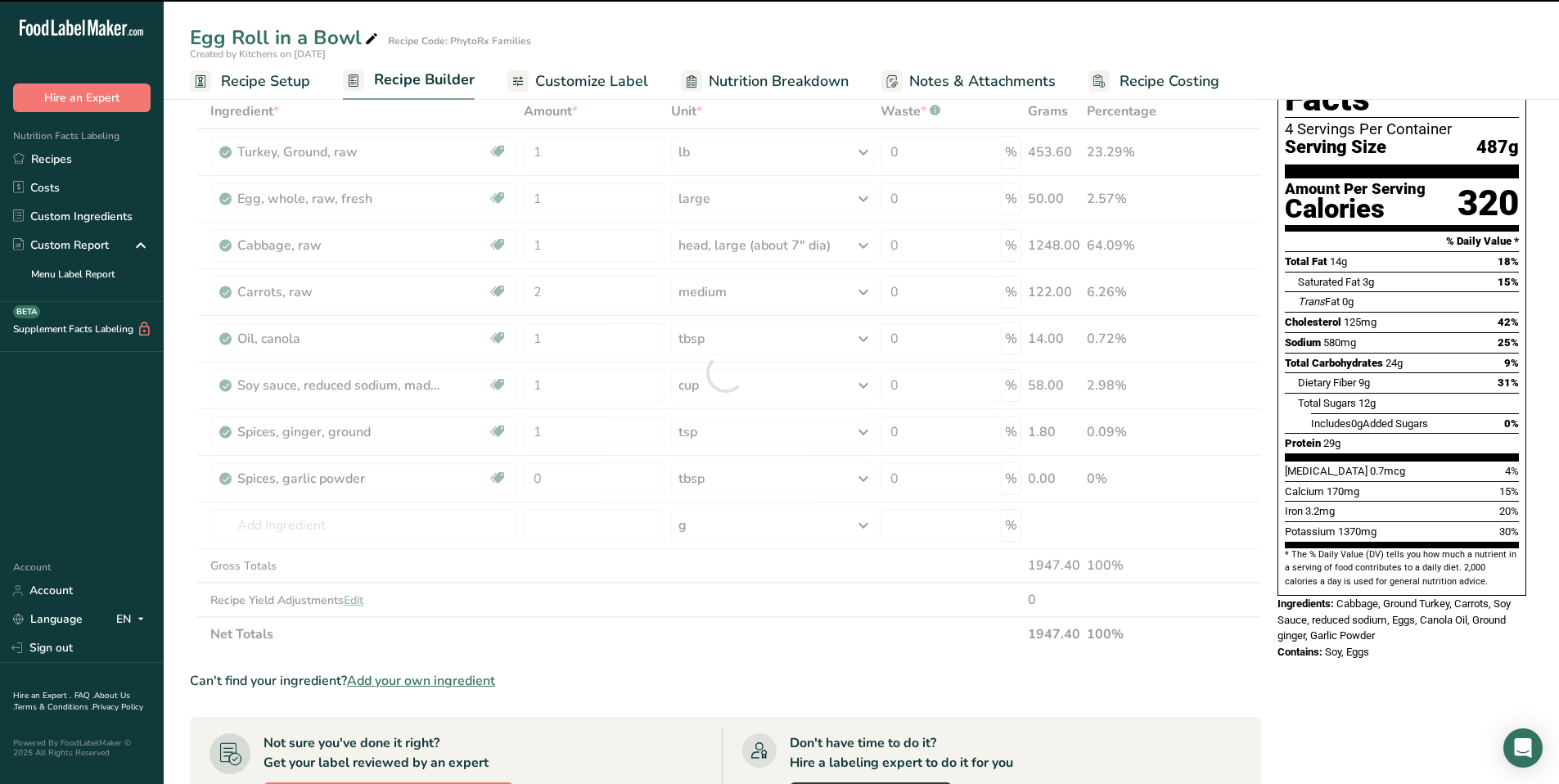
click at [577, 483] on div at bounding box center [726, 372] width 1071 height 557
click at [559, 477] on div at bounding box center [726, 372] width 1071 height 557
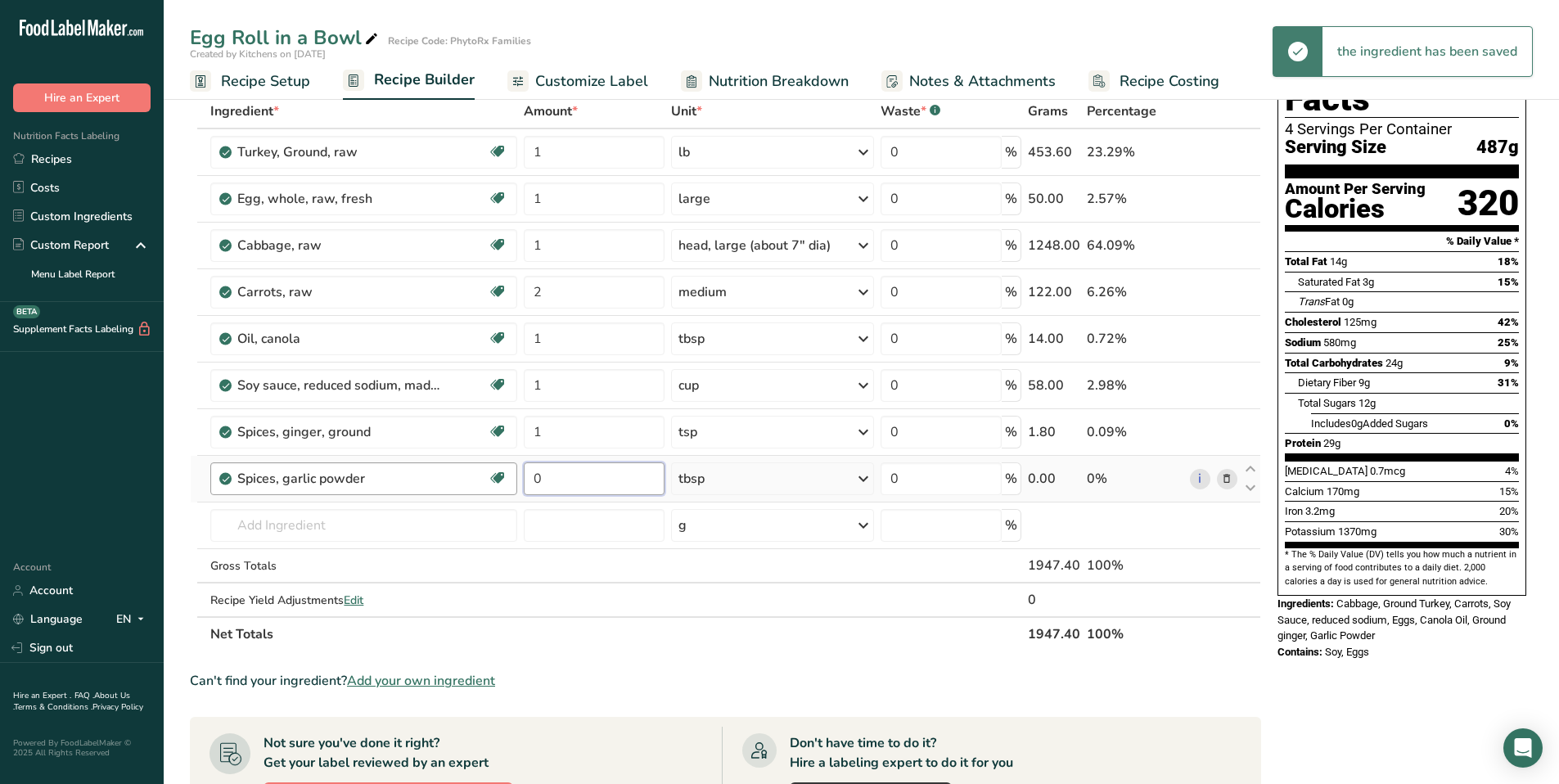
drag, startPoint x: 556, startPoint y: 474, endPoint x: 509, endPoint y: 473, distance: 47.0
click at [509, 473] on tr "Spices, garlic powder Dairy free Gluten free Vegan Vegetarian Soy free 0 tbsp P…" at bounding box center [726, 479] width 1069 height 47
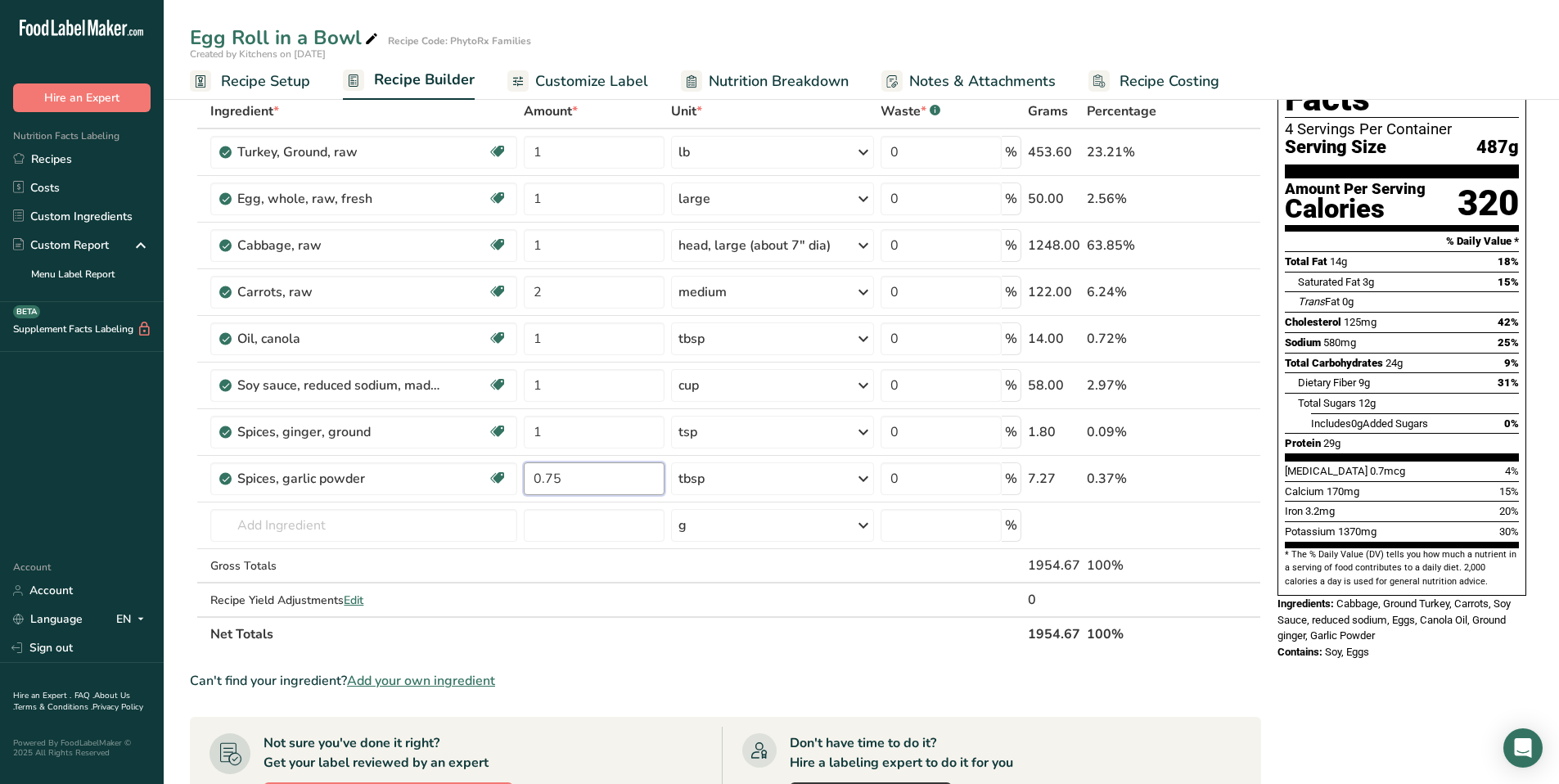
type input "0.75"
click at [686, 705] on section "Ingredient * Amount * Unit * Waste * .a-a{fill:#347362;}.b-a{fill:#fff;} Grams …" at bounding box center [726, 658] width 1071 height 1130
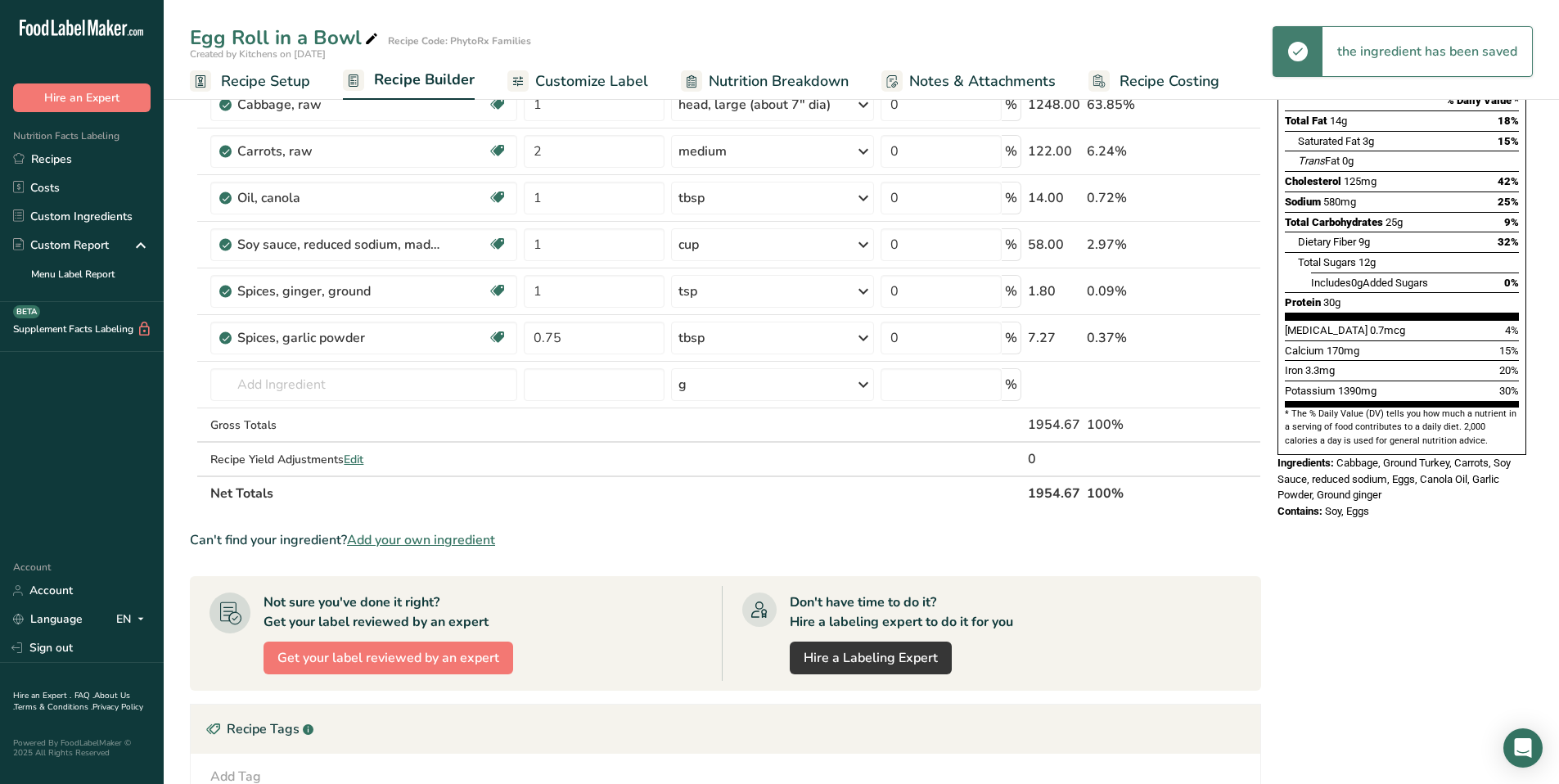
scroll to position [0, 0]
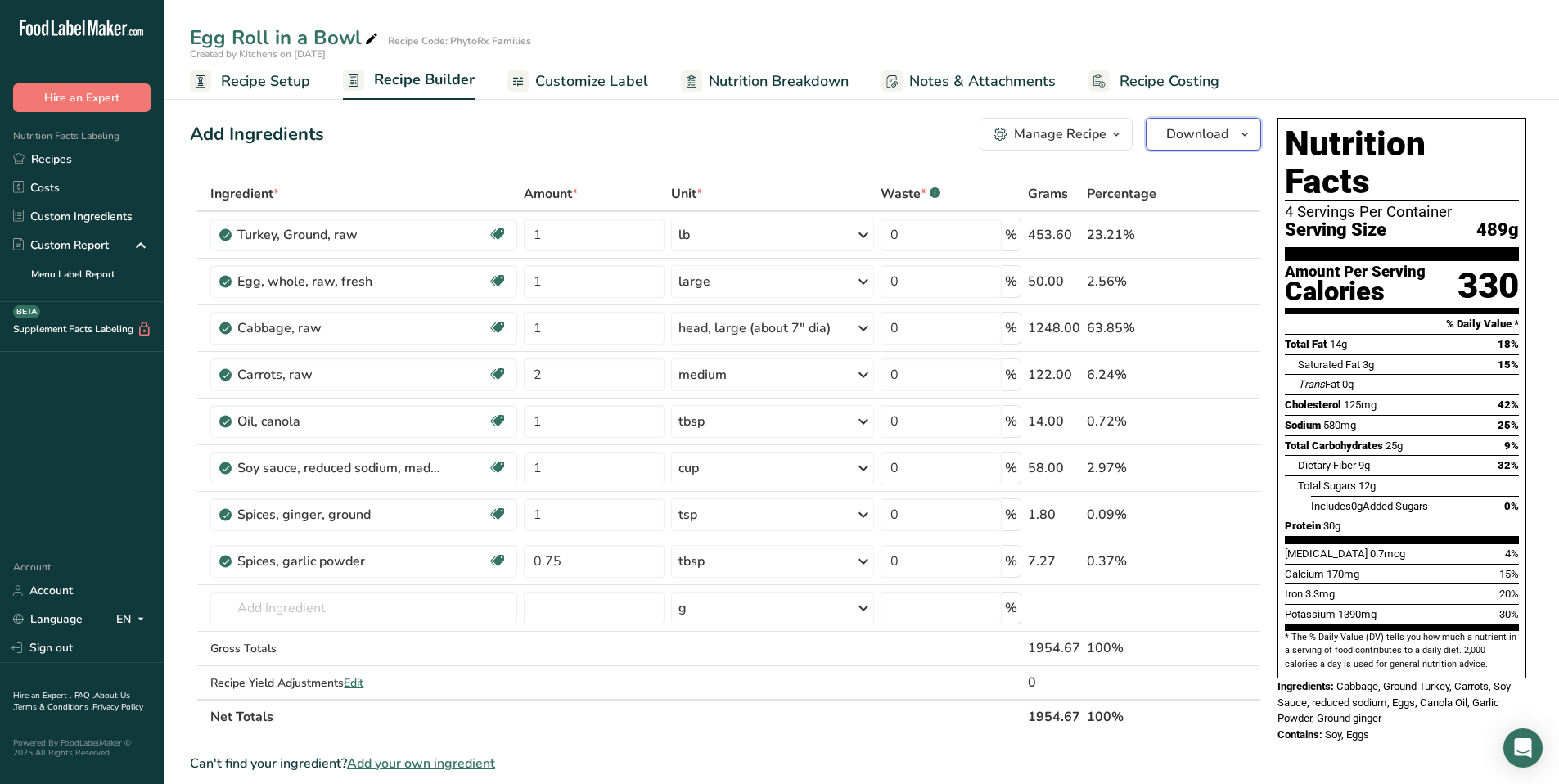
click at [1207, 127] on span "Download" at bounding box center [1197, 134] width 62 height 19
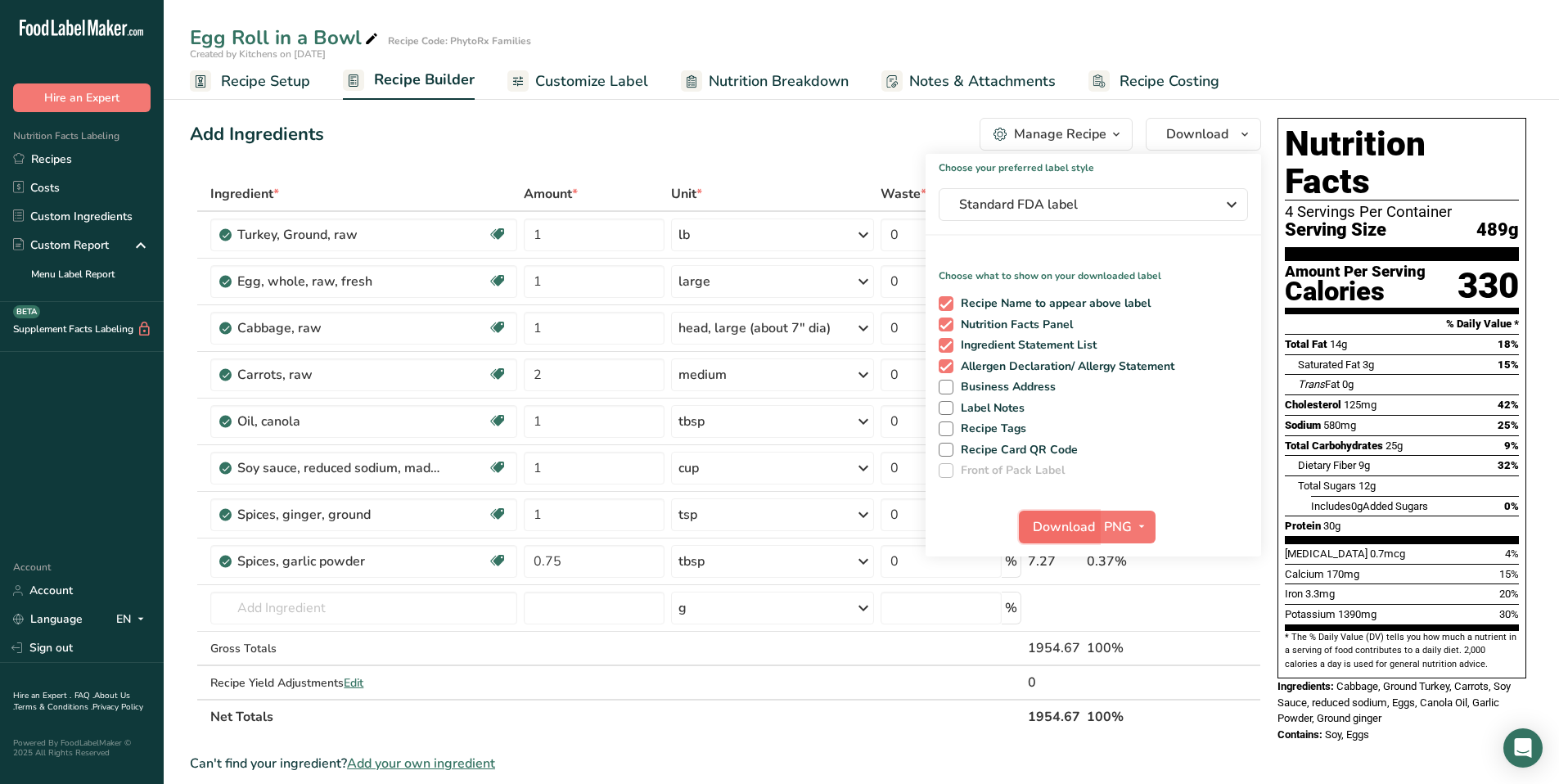
click at [1093, 535] on span "Download" at bounding box center [1064, 526] width 62 height 19
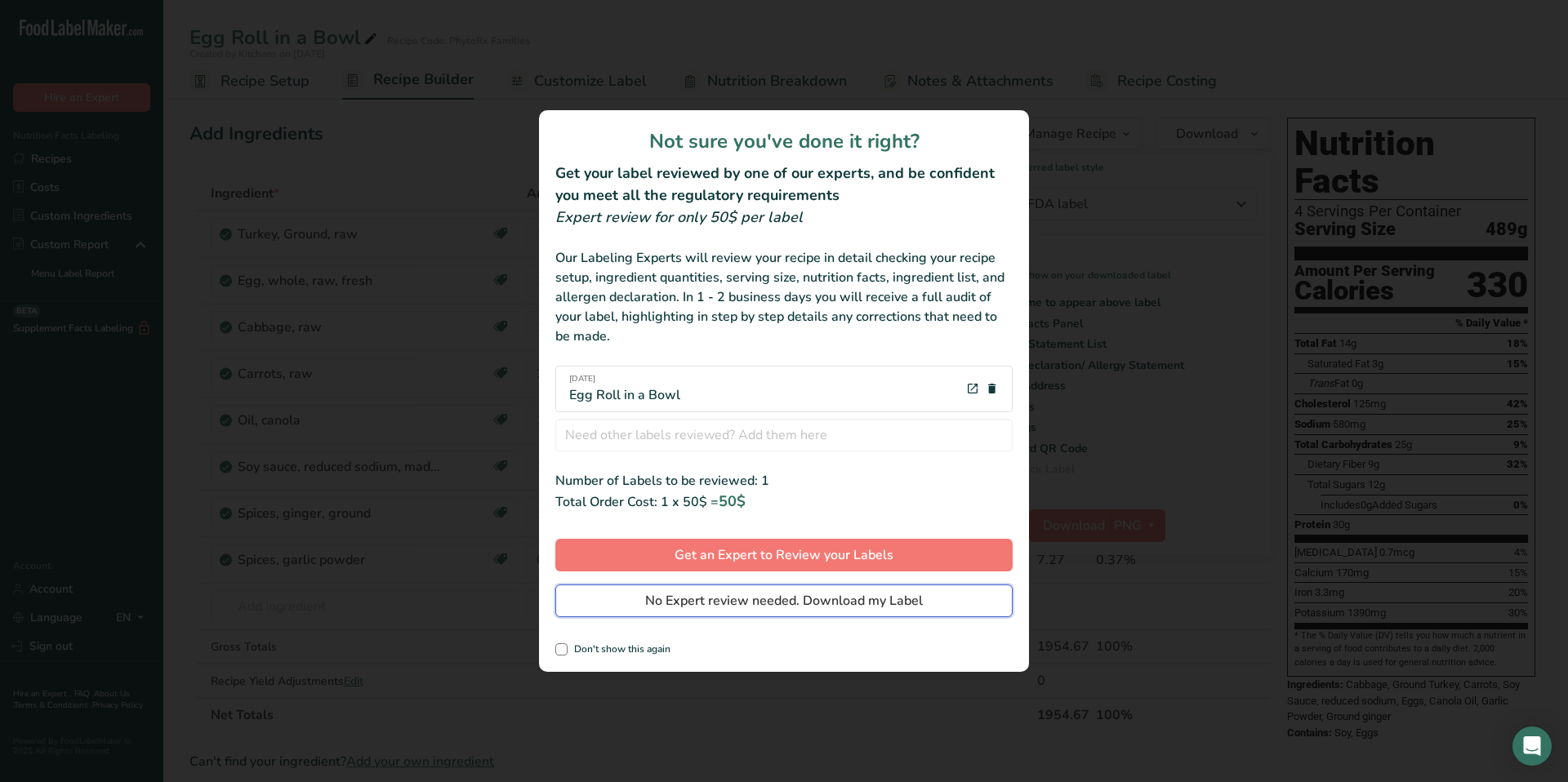
click at [797, 602] on span "No Expert review needed. Download my Label" at bounding box center [784, 600] width 278 height 19
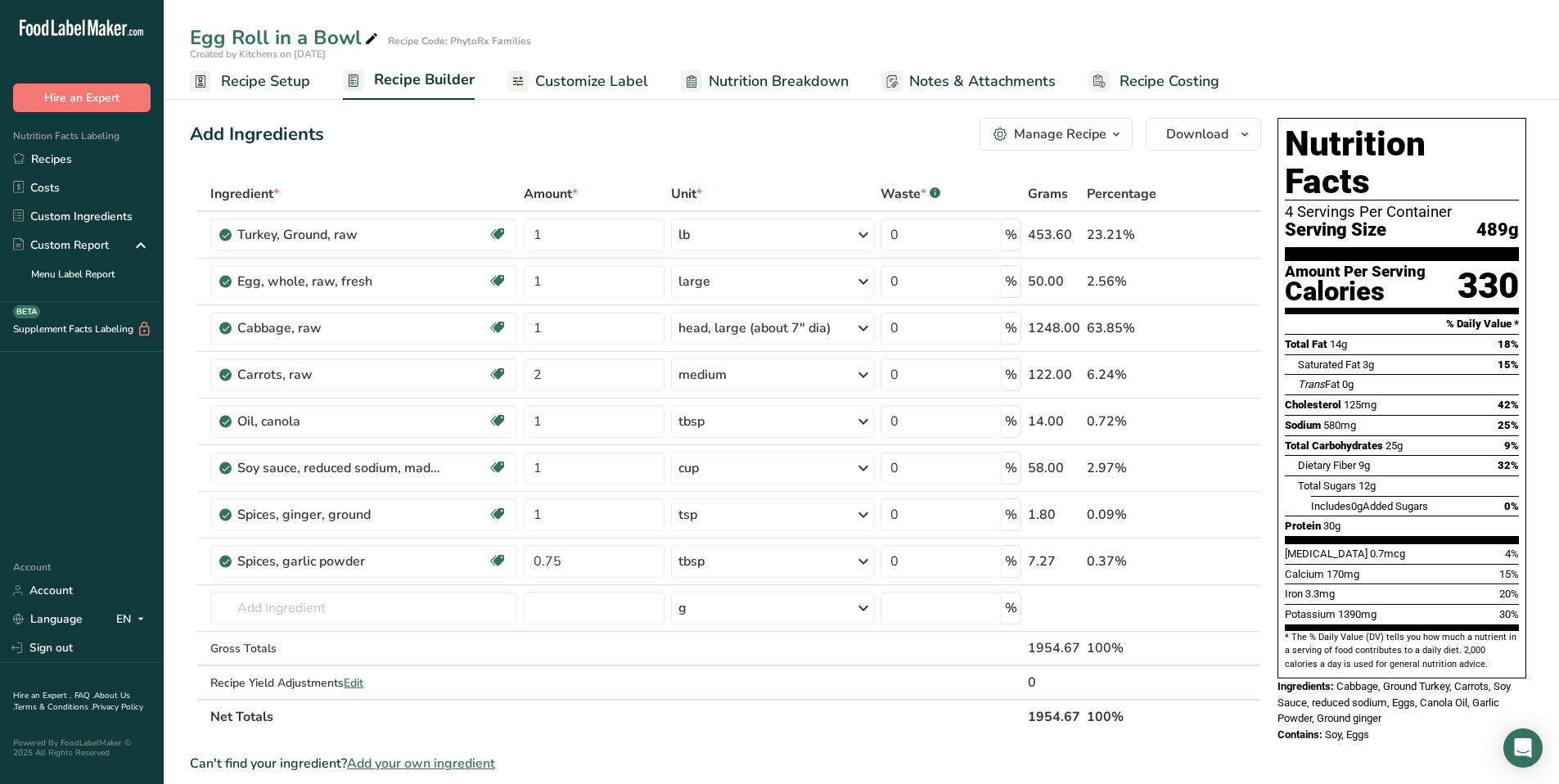
click at [276, 79] on span "Recipe Setup" at bounding box center [265, 81] width 90 height 22
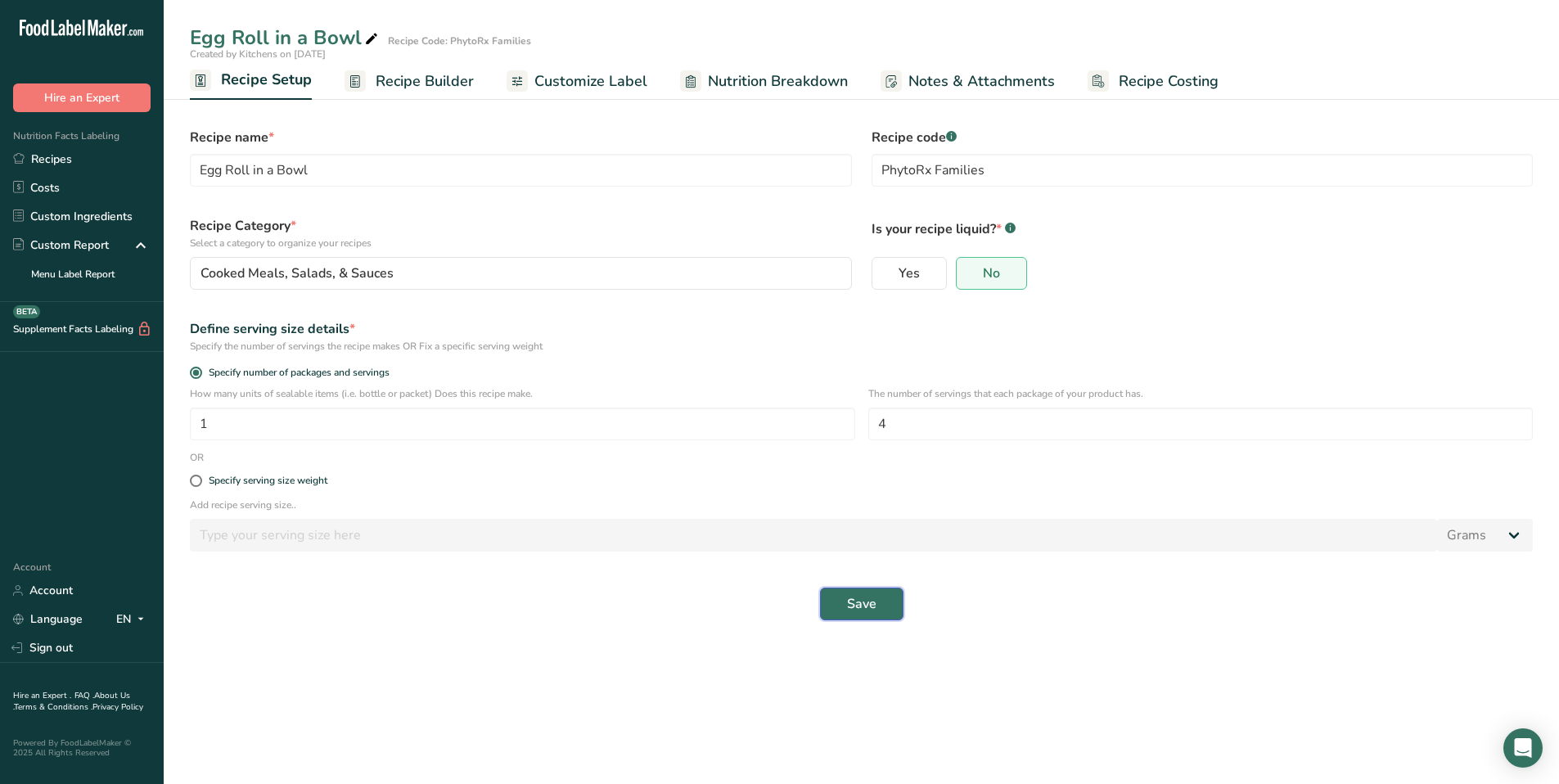
click at [865, 599] on span "Save" at bounding box center [861, 603] width 29 height 19
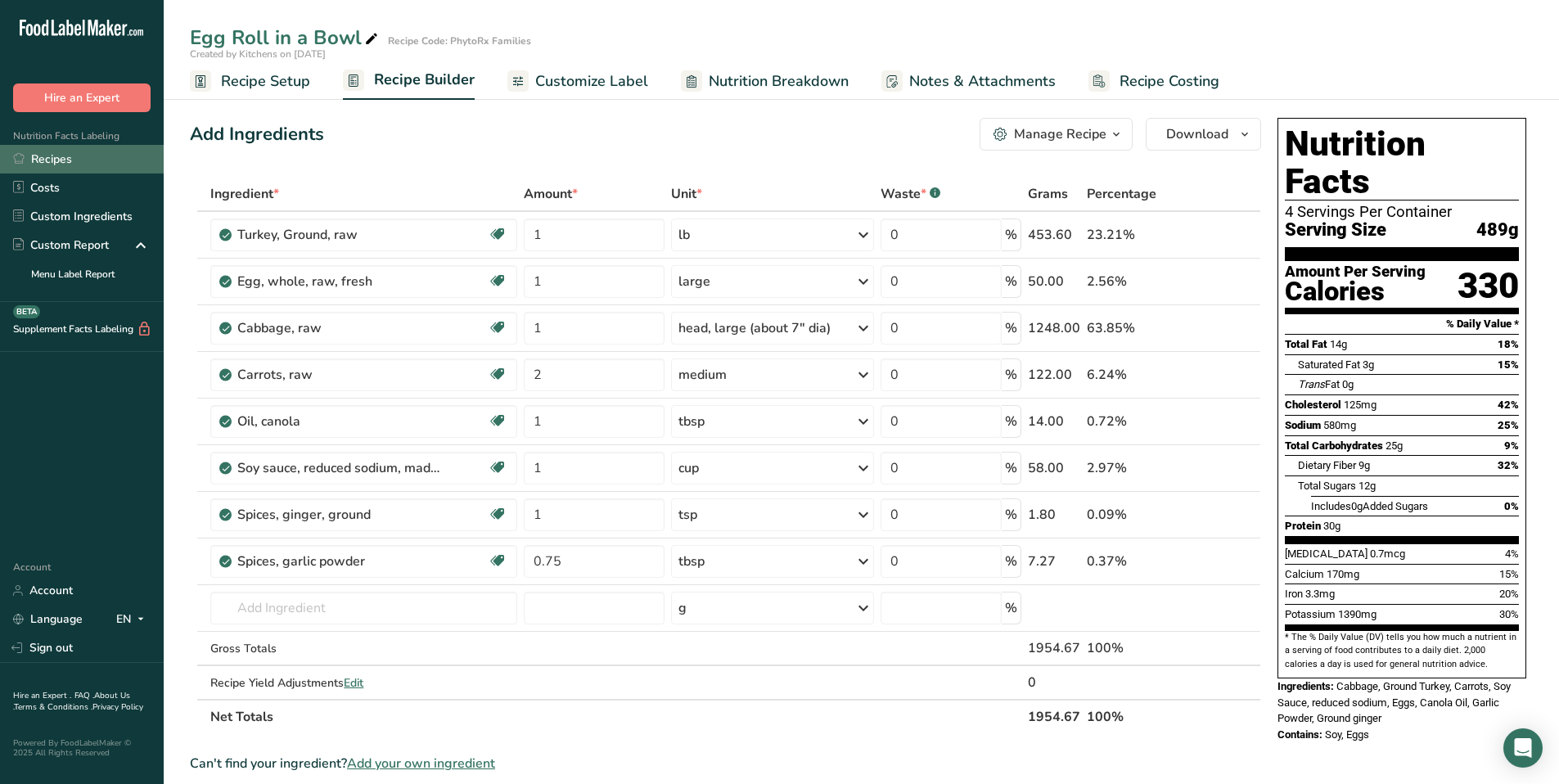
click at [109, 165] on link "Recipes" at bounding box center [82, 159] width 164 height 28
